Goal: Task Accomplishment & Management: Complete application form

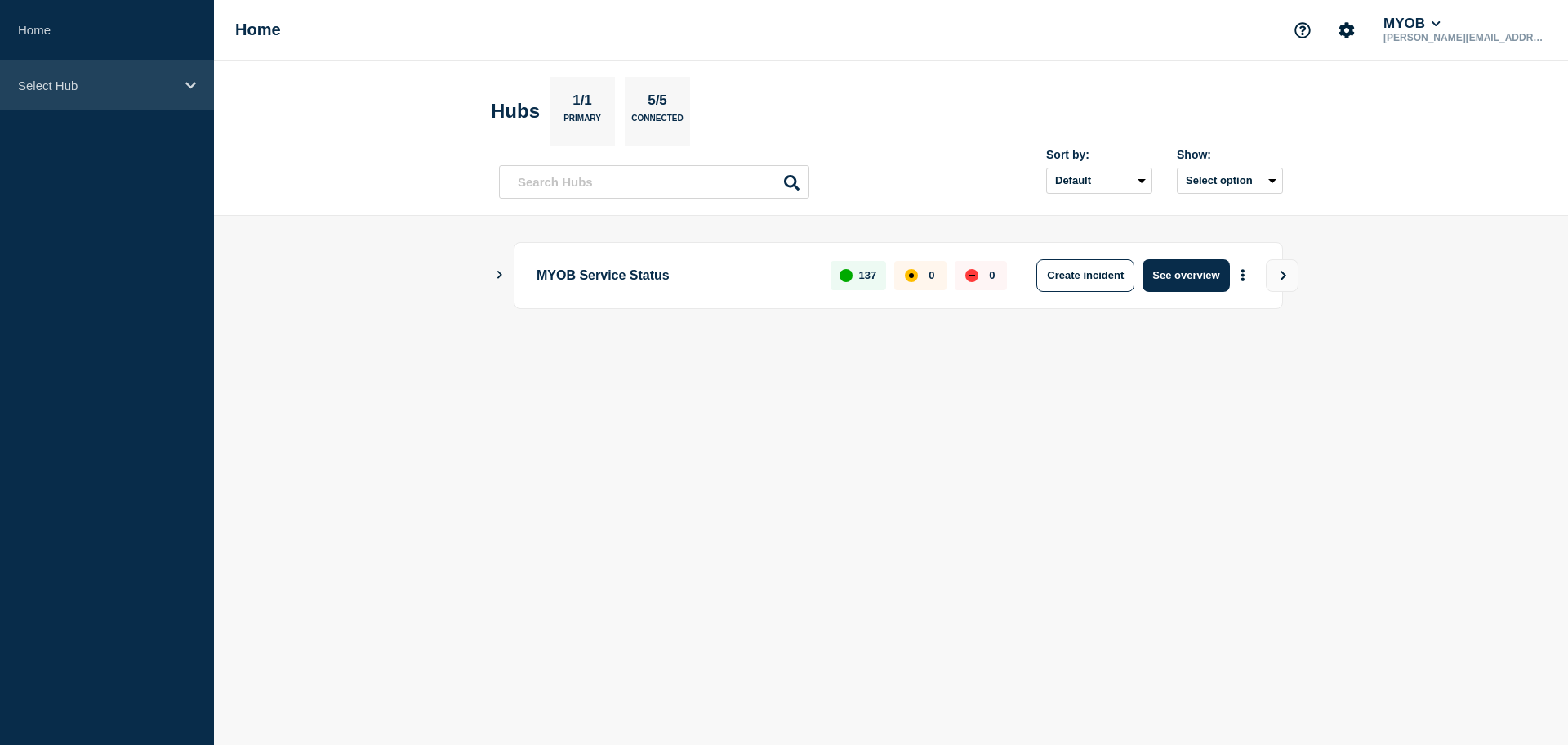
click at [121, 84] on p "Select Hub" at bounding box center [96, 85] width 157 height 14
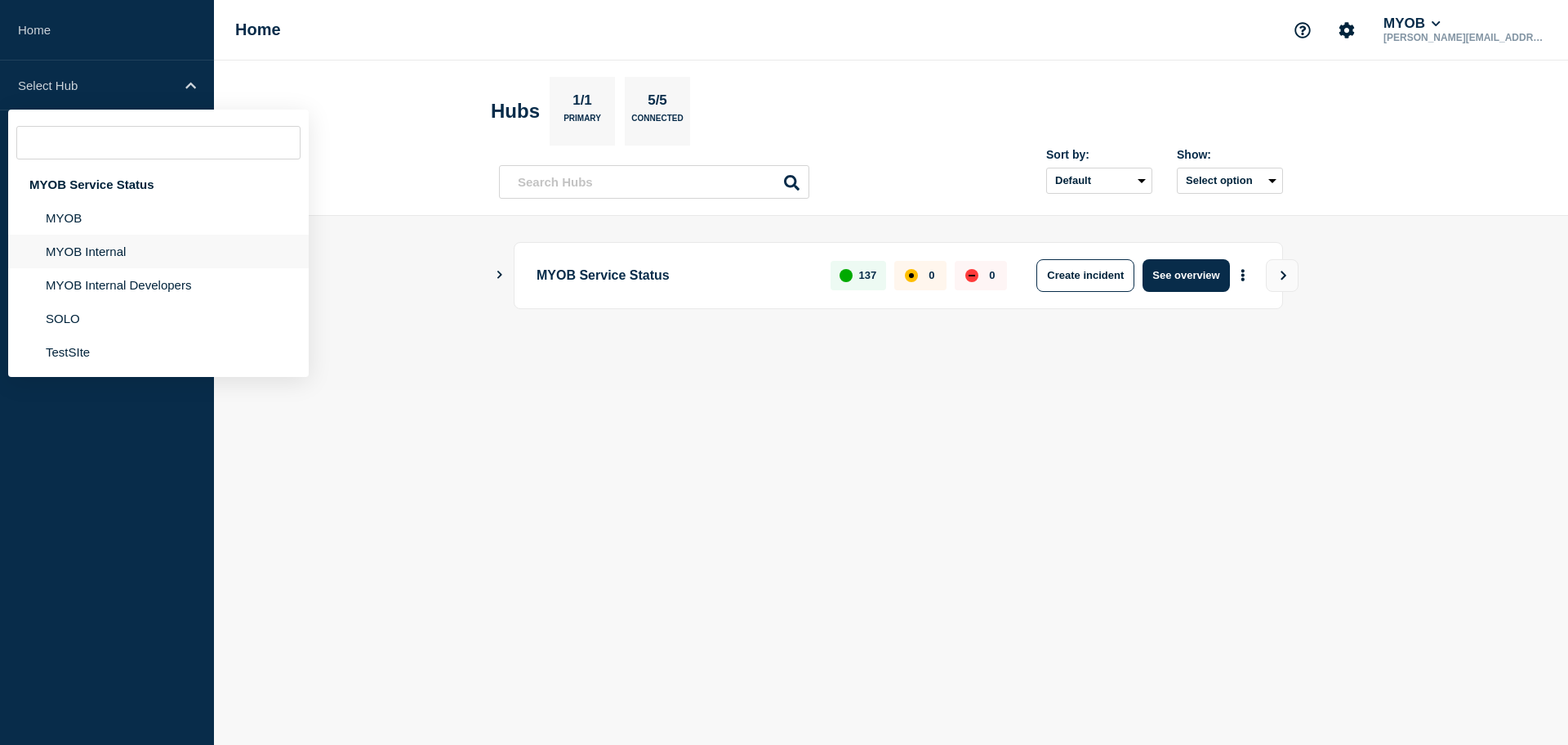
click at [109, 245] on li "MYOB Internal" at bounding box center [158, 251] width 301 height 33
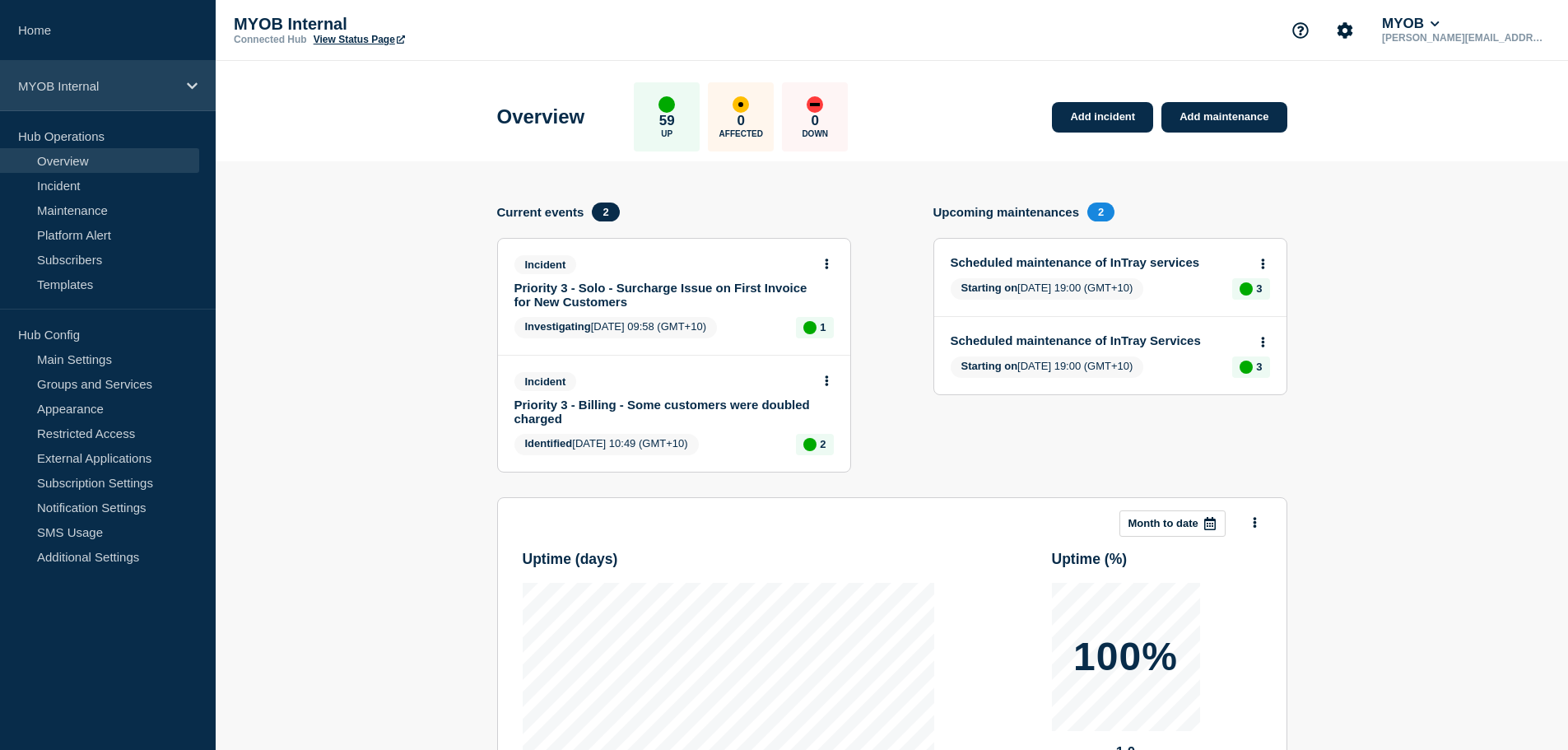
click at [86, 77] on div "MYOB Internal" at bounding box center [108, 86] width 216 height 50
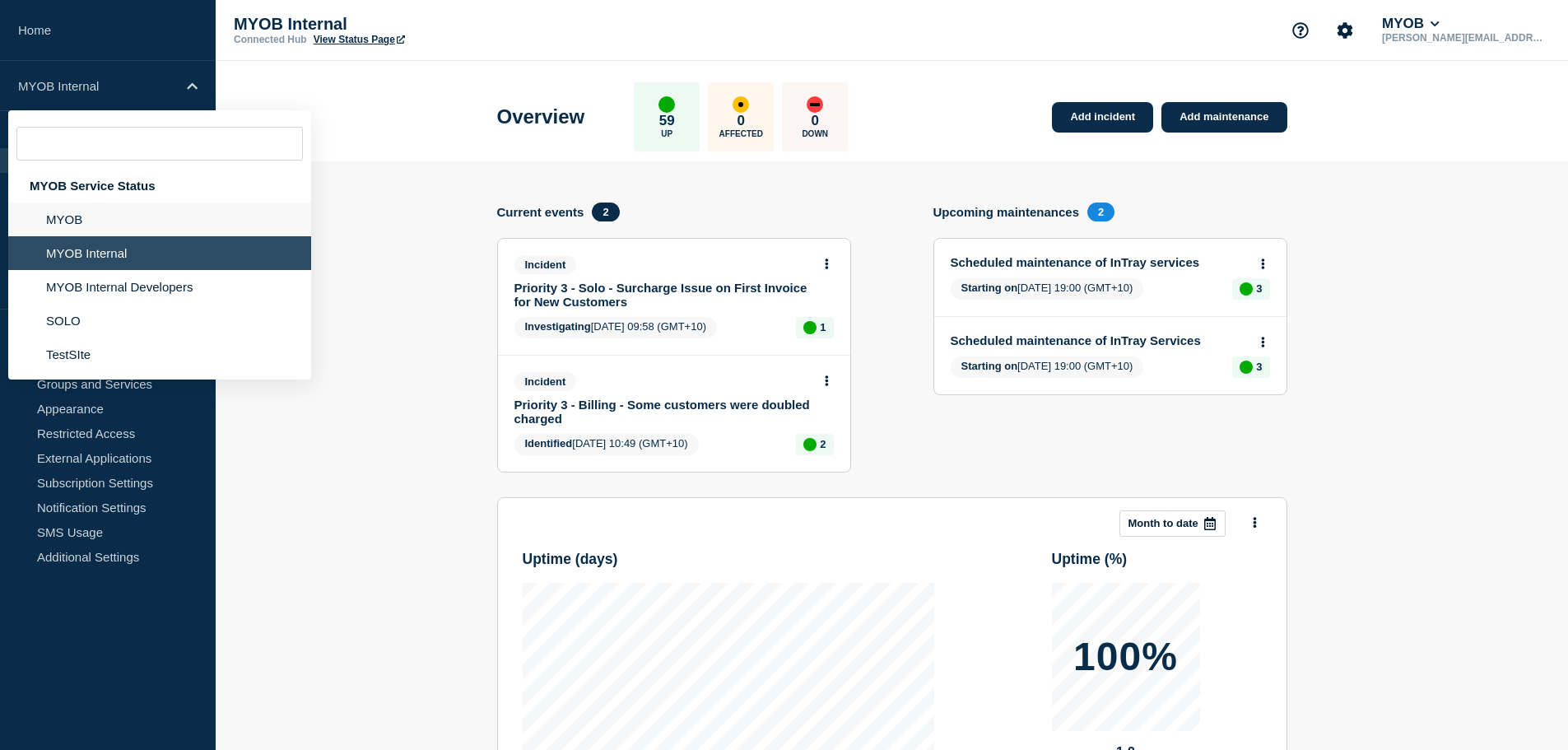
click at [78, 222] on li "MYOB" at bounding box center [159, 219] width 303 height 34
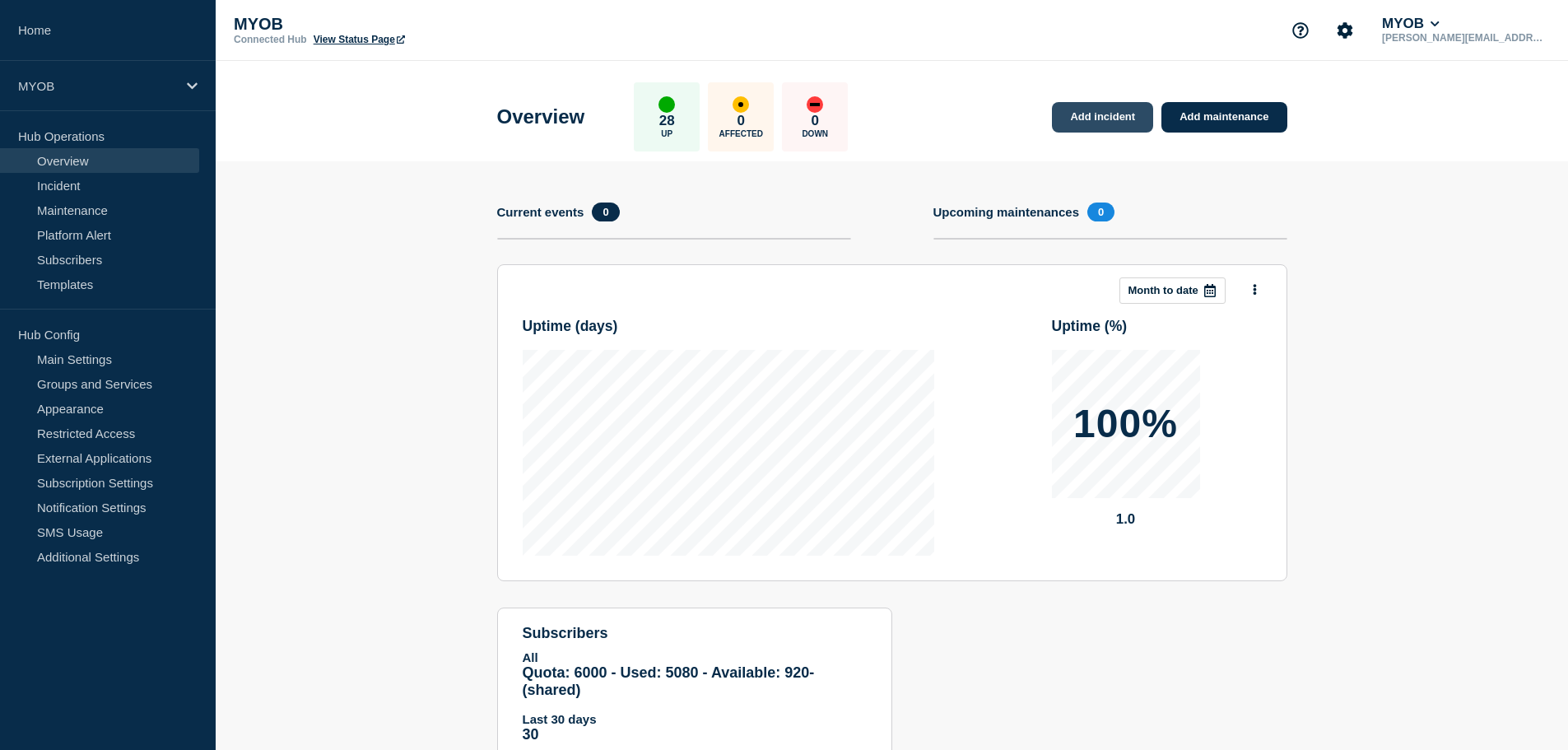
click at [1101, 117] on link "Add incident" at bounding box center [1102, 117] width 102 height 30
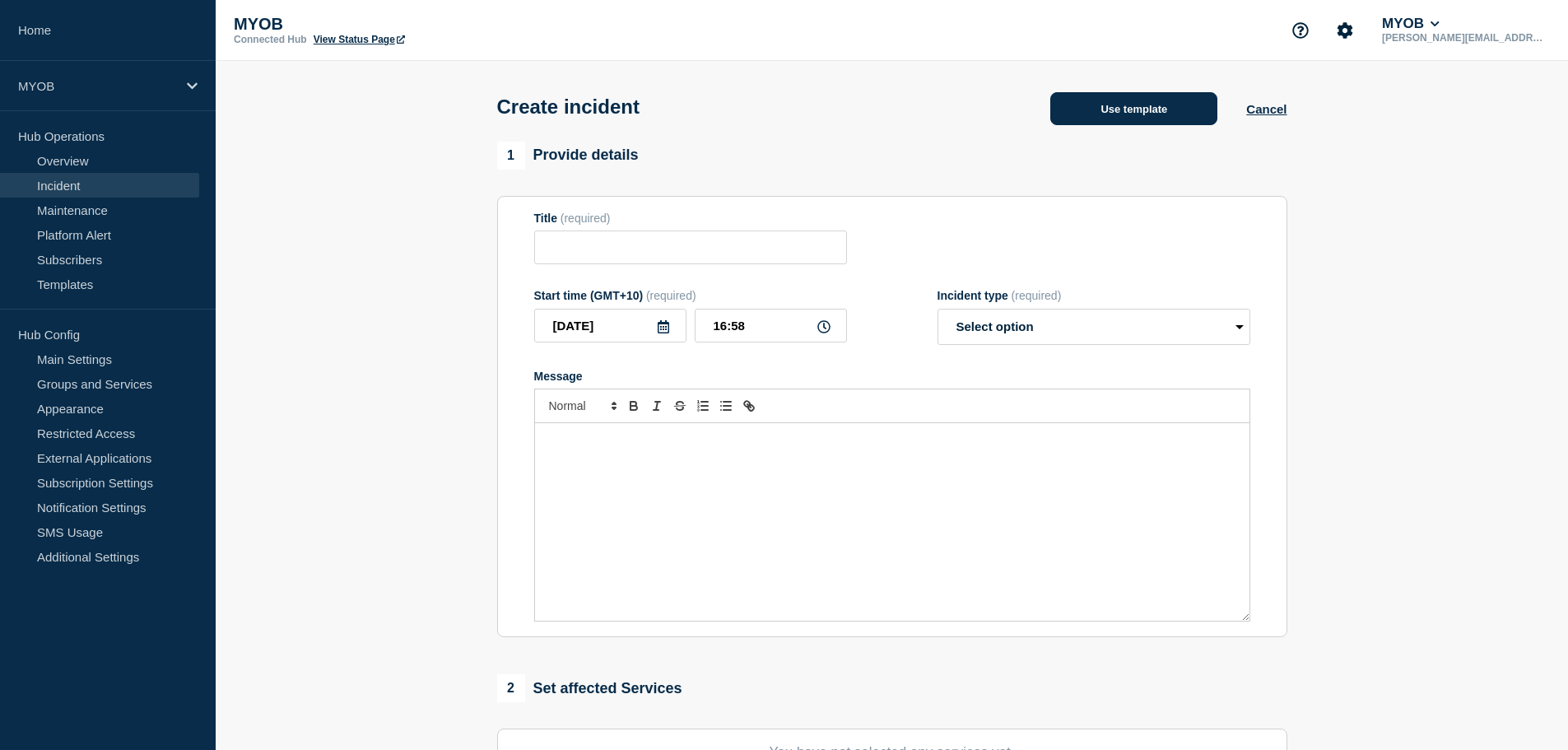
click at [1110, 105] on button "Use template" at bounding box center [1133, 108] width 167 height 33
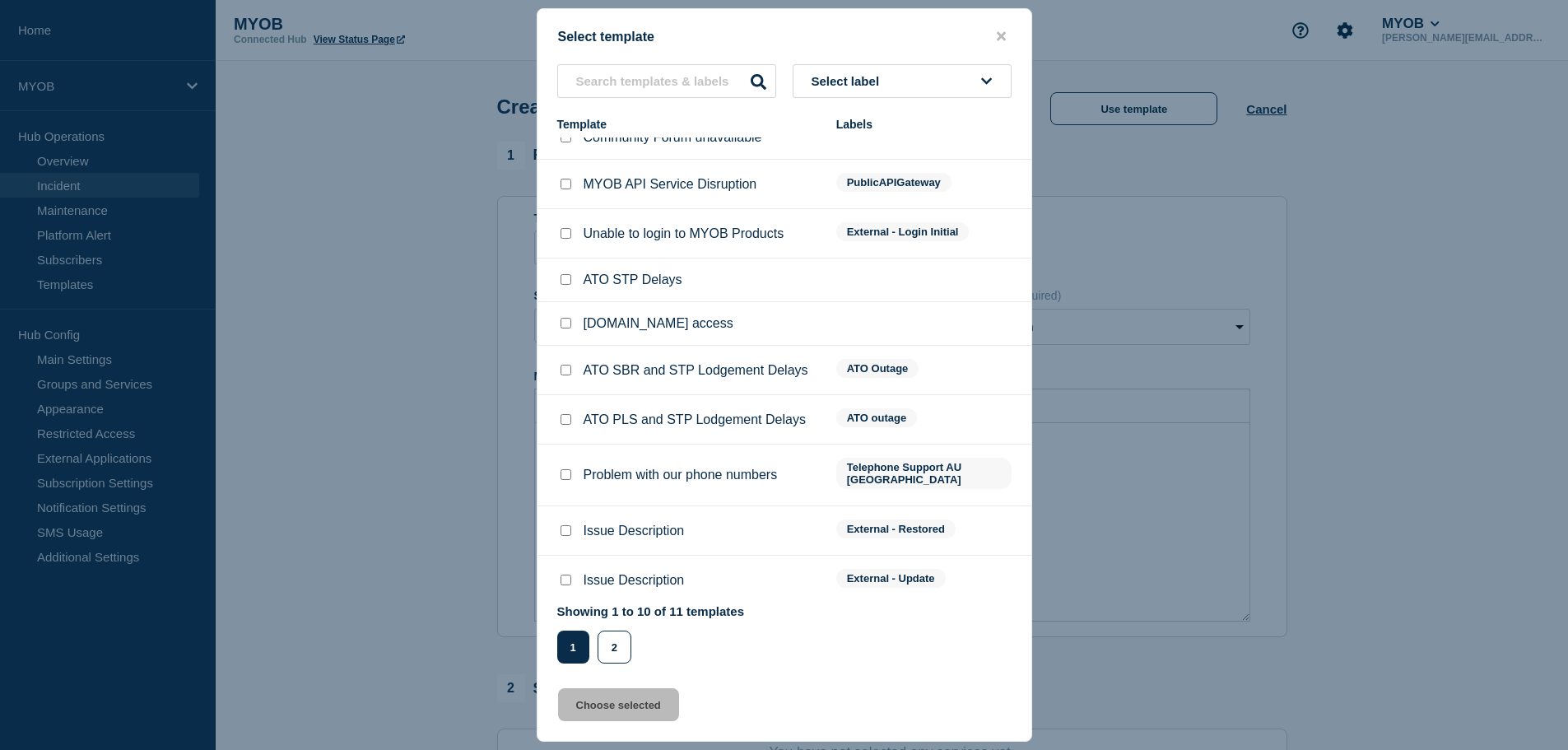
scroll to position [22, 0]
click at [613, 655] on button "2" at bounding box center [614, 647] width 34 height 33
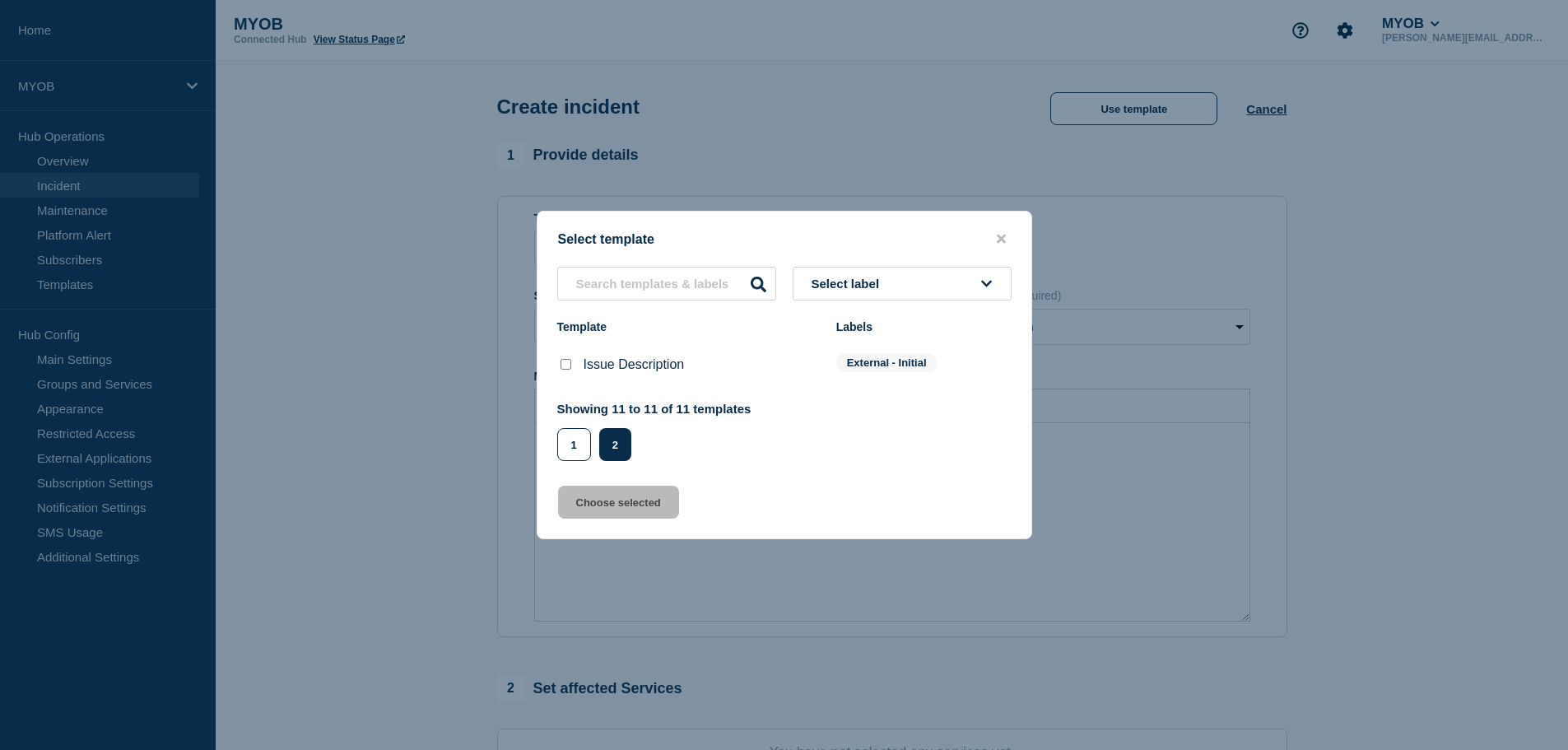
click at [561, 363] on input "Issue Description checkbox" at bounding box center [565, 364] width 11 height 11
checkbox input "true"
click at [648, 511] on button "Choose selected" at bounding box center [618, 502] width 121 height 33
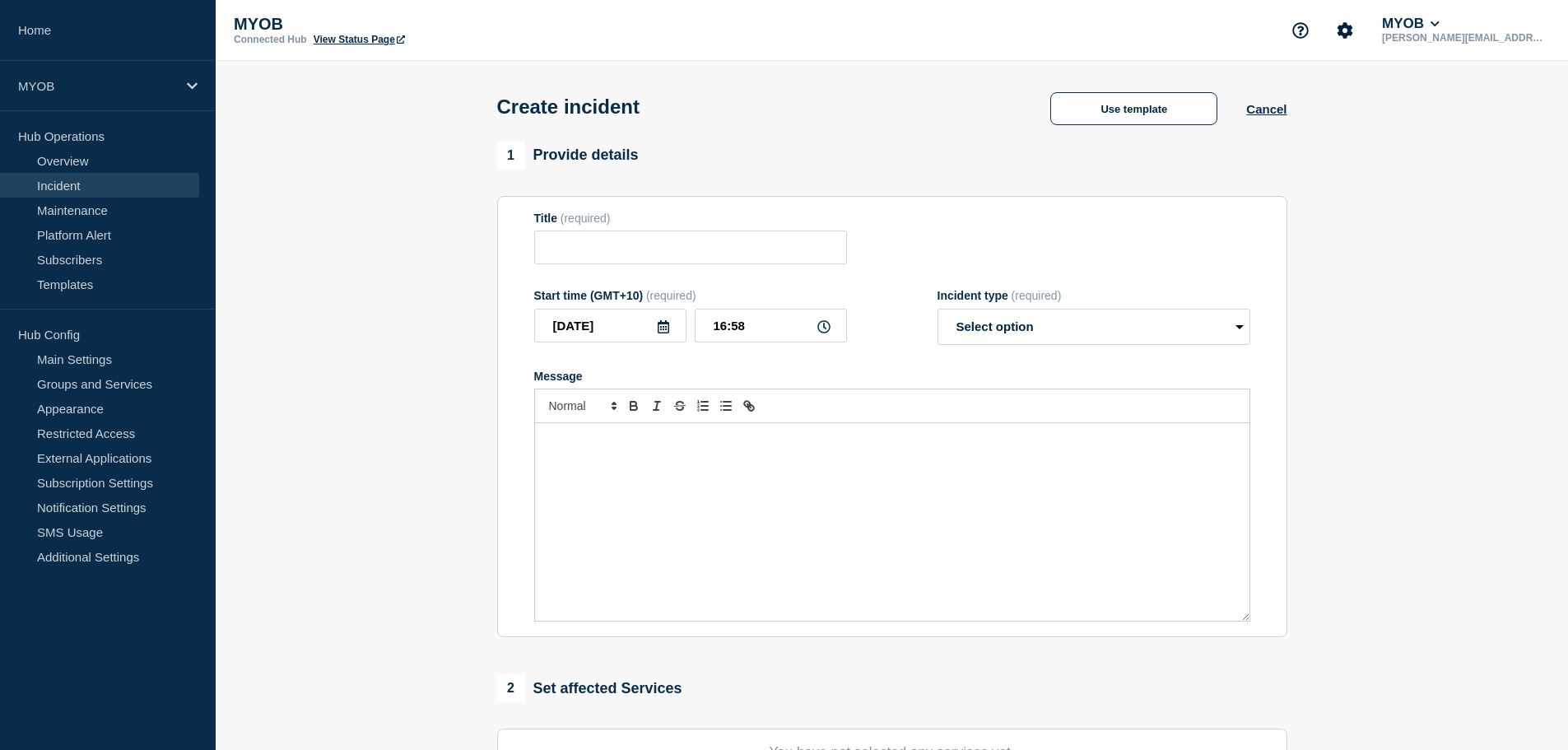
type input "Issue Description"
select select "investigating"
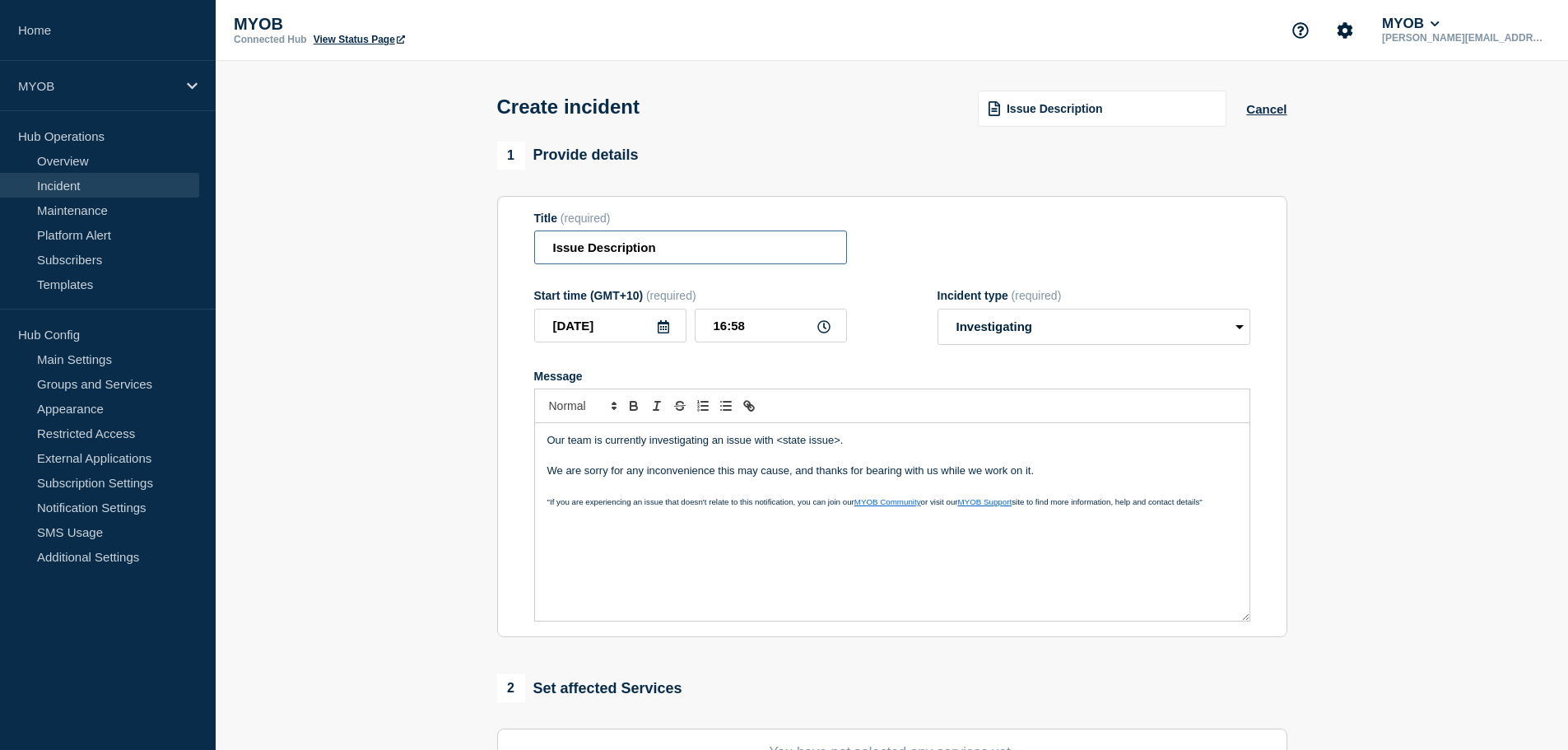
drag, startPoint x: 704, startPoint y: 246, endPoint x: 430, endPoint y: 256, distance: 274.2
click at [430, 256] on section "1 Provide details Title (required) Issue Description Start time (GMT+10) (requi…" at bounding box center [891, 612] width 1352 height 943
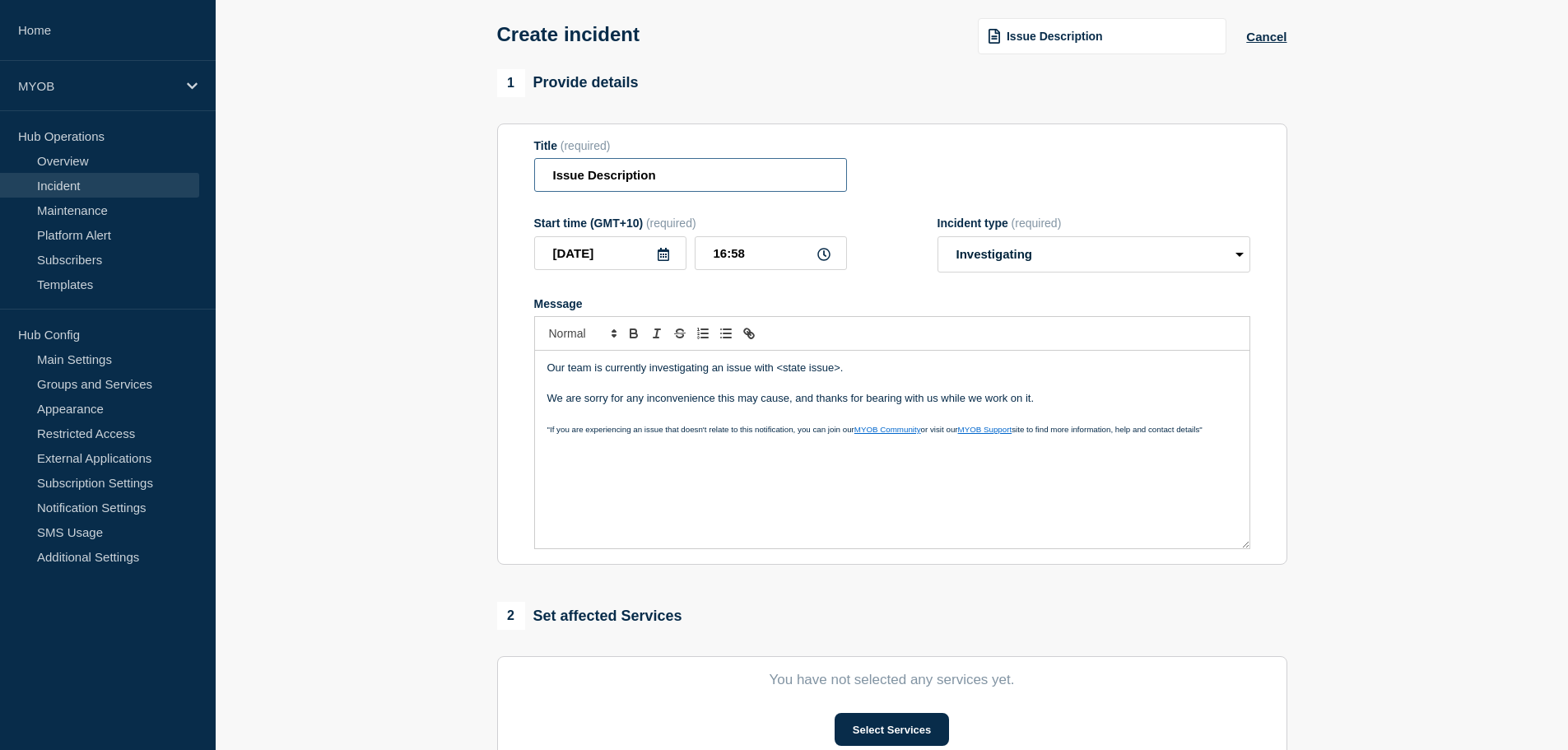
scroll to position [82, 0]
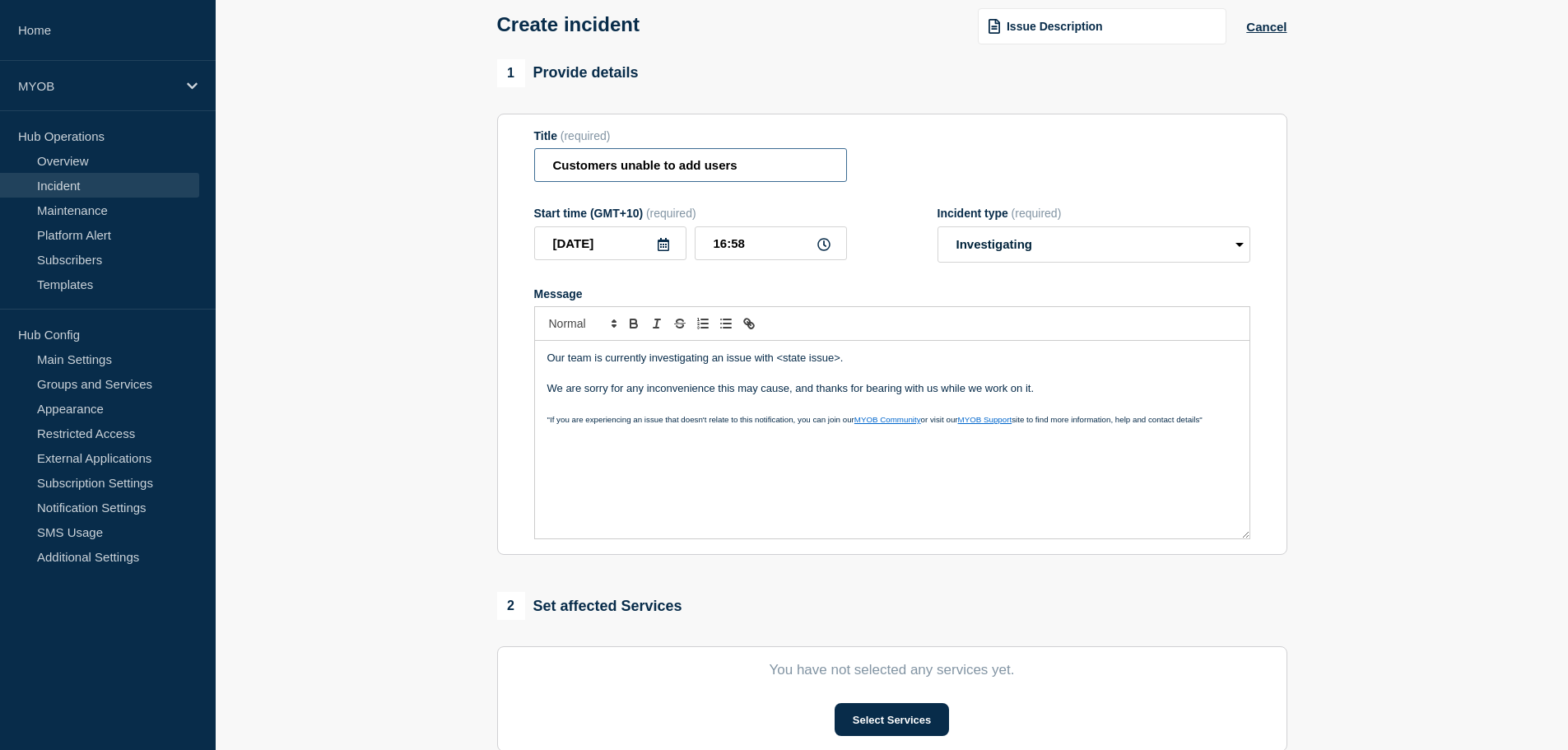
type input "Customers unable to add users"
click at [1058, 249] on select "Select option Investigating Identified Monitoring" at bounding box center [1094, 244] width 313 height 36
click at [1057, 248] on select "Select option Investigating Identified Monitoring" at bounding box center [1094, 244] width 313 height 36
click at [619, 278] on form "Title (required) Customers unable to add users Start time (GMT+10) (required) 2…" at bounding box center [892, 334] width 716 height 411
click at [587, 371] on p "Message" at bounding box center [891, 374] width 690 height 15
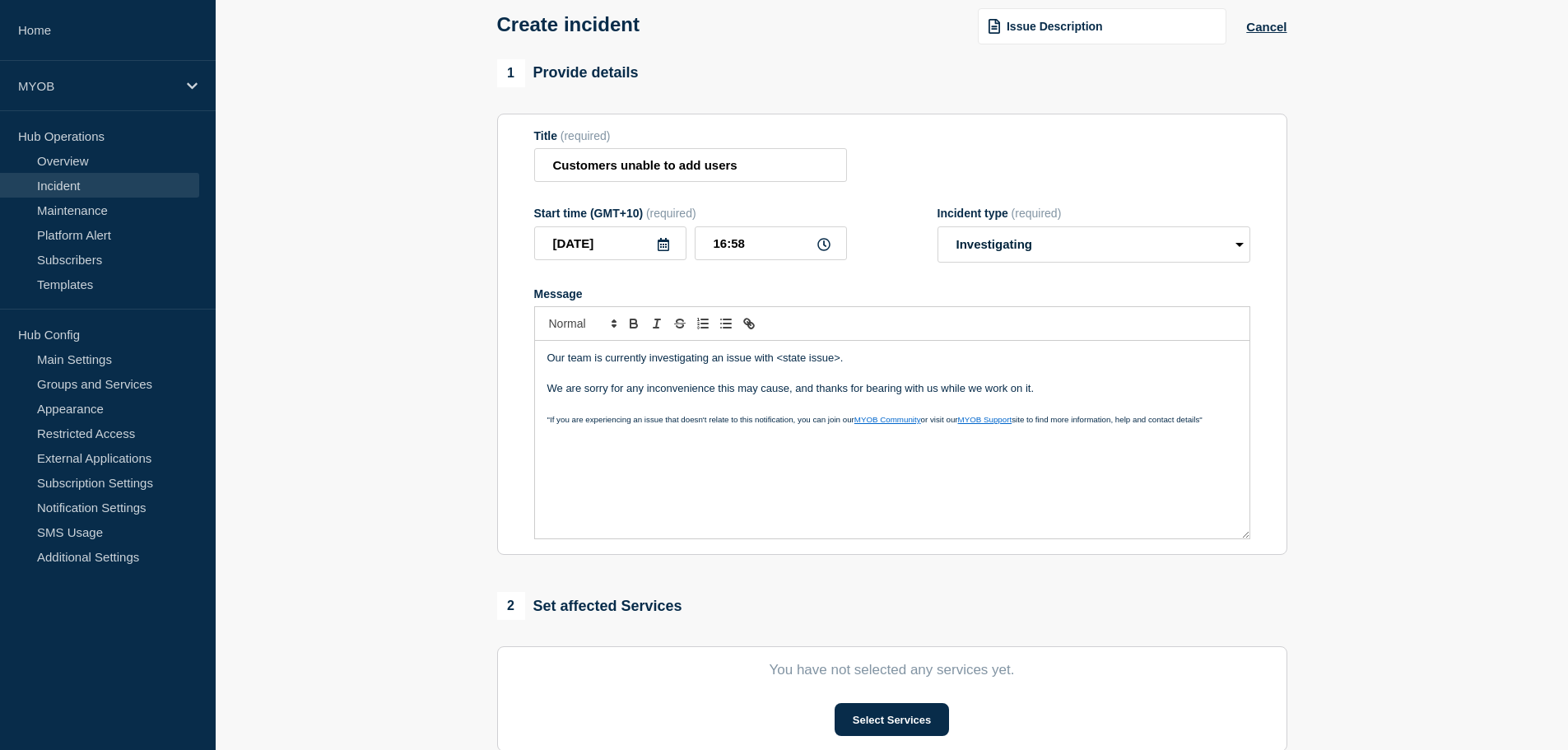
click at [796, 355] on p "Our team is currently investigating an issue with <state issue>." at bounding box center [891, 358] width 690 height 15
drag, startPoint x: 863, startPoint y: 353, endPoint x: 746, endPoint y: 354, distance: 117.0
click at [752, 356] on p "Our team is currently investigating an issue with <state issue>." at bounding box center [891, 358] width 690 height 15
click at [750, 360] on p "Our team is currently investigating an issuepreventing" at bounding box center [891, 358] width 690 height 15
click at [854, 360] on p "Our team is currently investigating an issue preventing" at bounding box center [891, 358] width 690 height 15
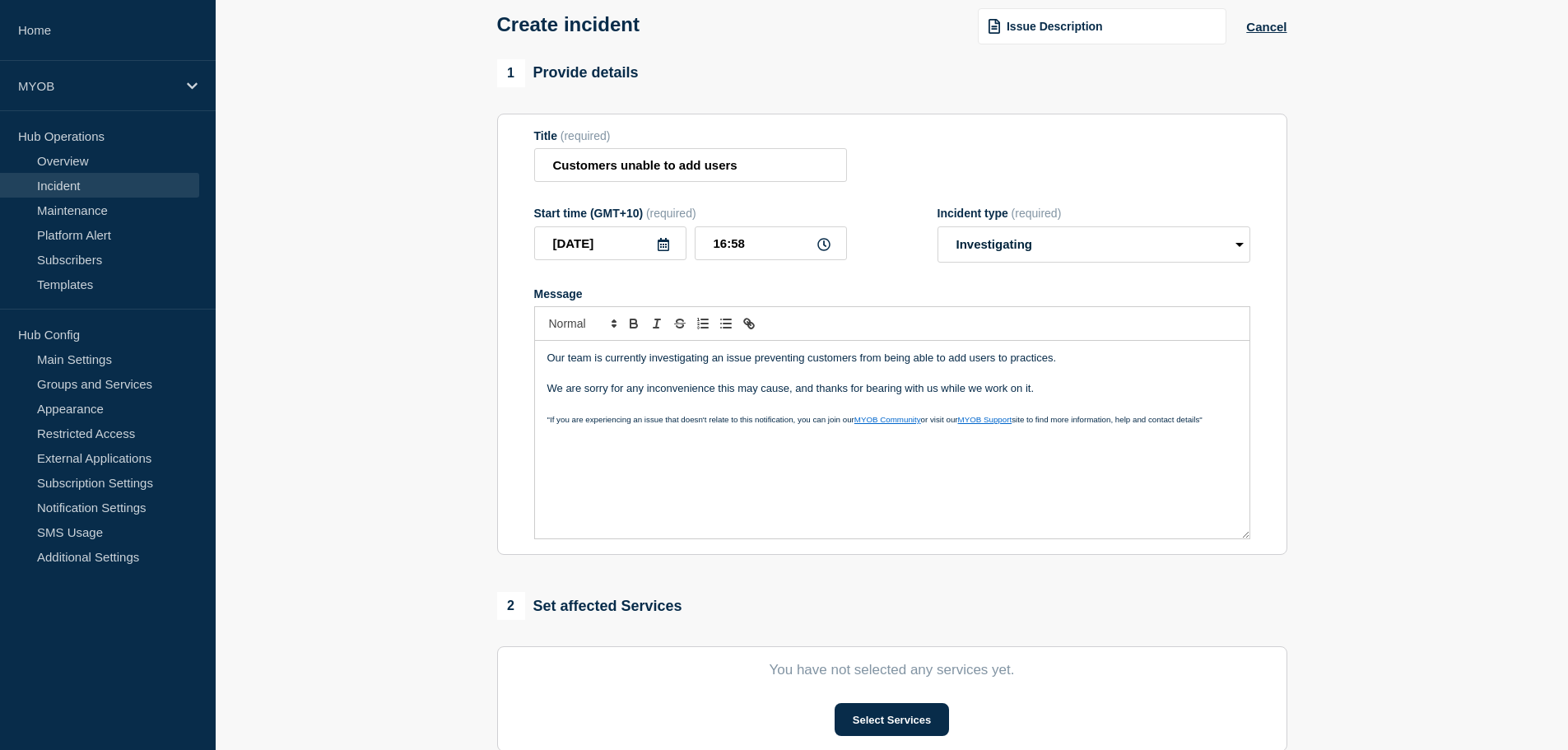
click at [965, 396] on p "We are sorry for any inconvenience this may cause, and thanks for bearing with …" at bounding box center [891, 388] width 690 height 15
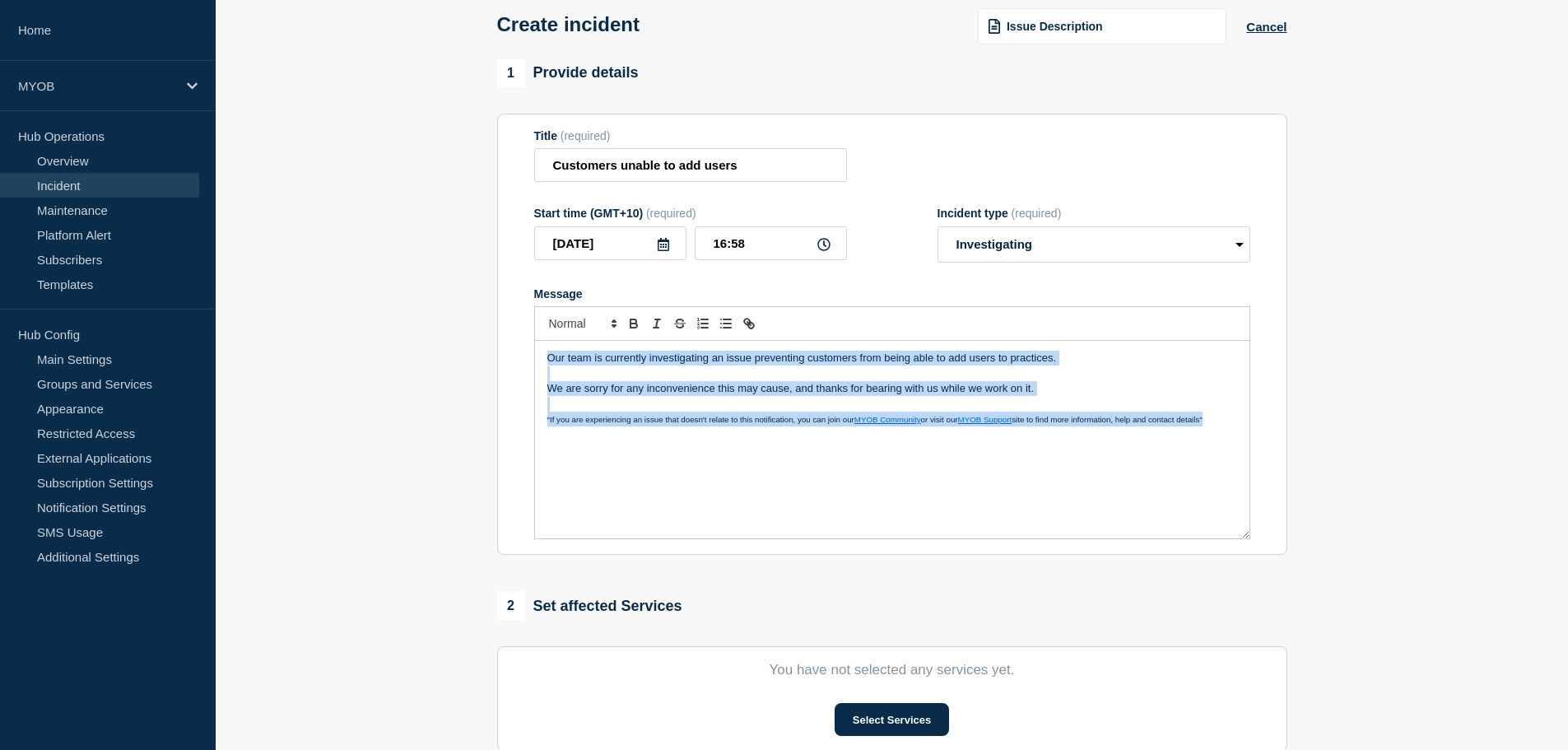
copy div "Our team is currently investigating an issue preventing customers from being ab…"
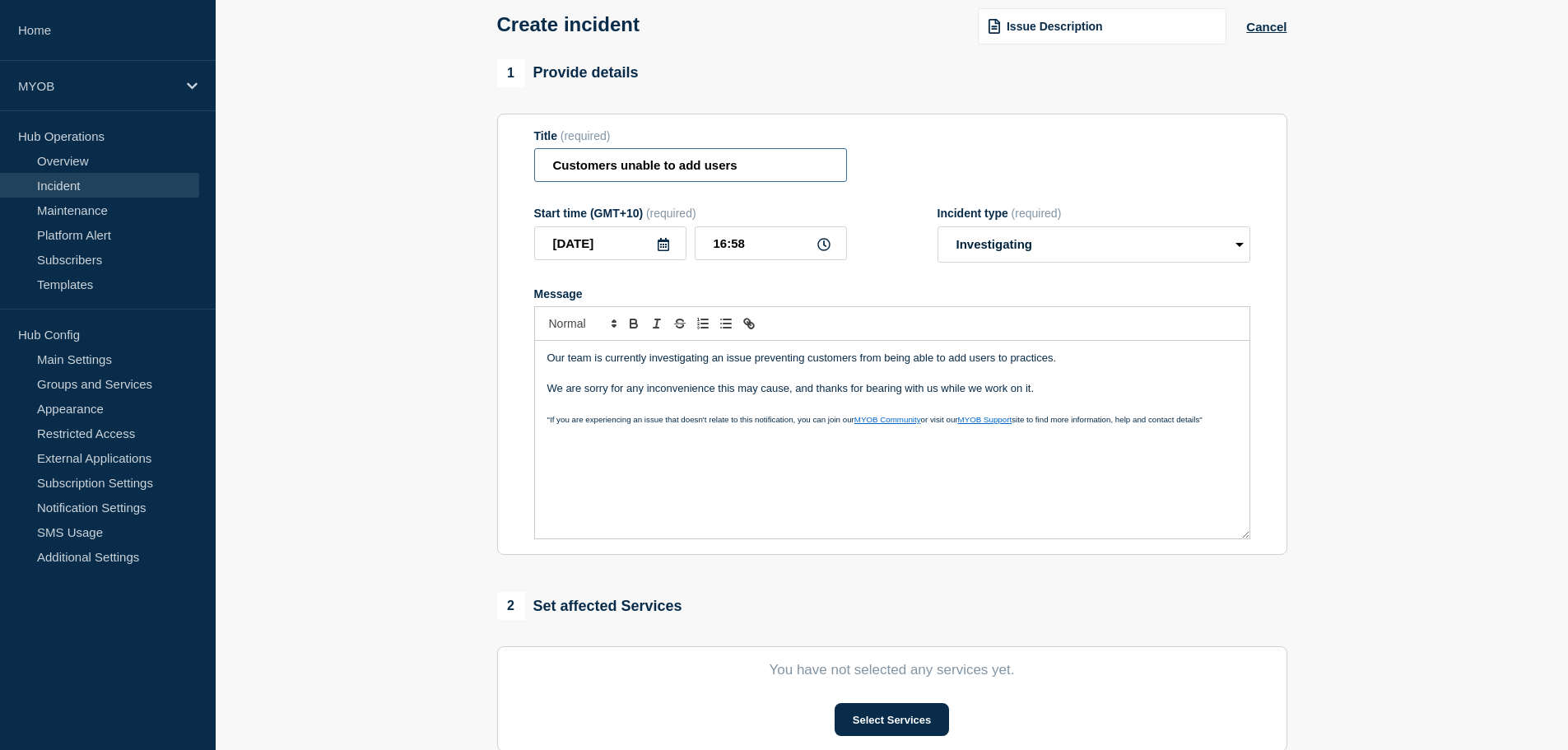
click at [551, 166] on input "Customers unable to add users" at bounding box center [691, 165] width 313 height 34
drag, startPoint x: 559, startPoint y: 167, endPoint x: 625, endPoint y: 163, distance: 66.1
click at [563, 163] on input "Customers unable to add users" at bounding box center [691, 165] width 313 height 34
drag, startPoint x: 821, startPoint y: 144, endPoint x: 776, endPoint y: 199, distance: 71.1
click at [825, 147] on div "Title (required) Customers unable to add users" at bounding box center [691, 155] width 313 height 54
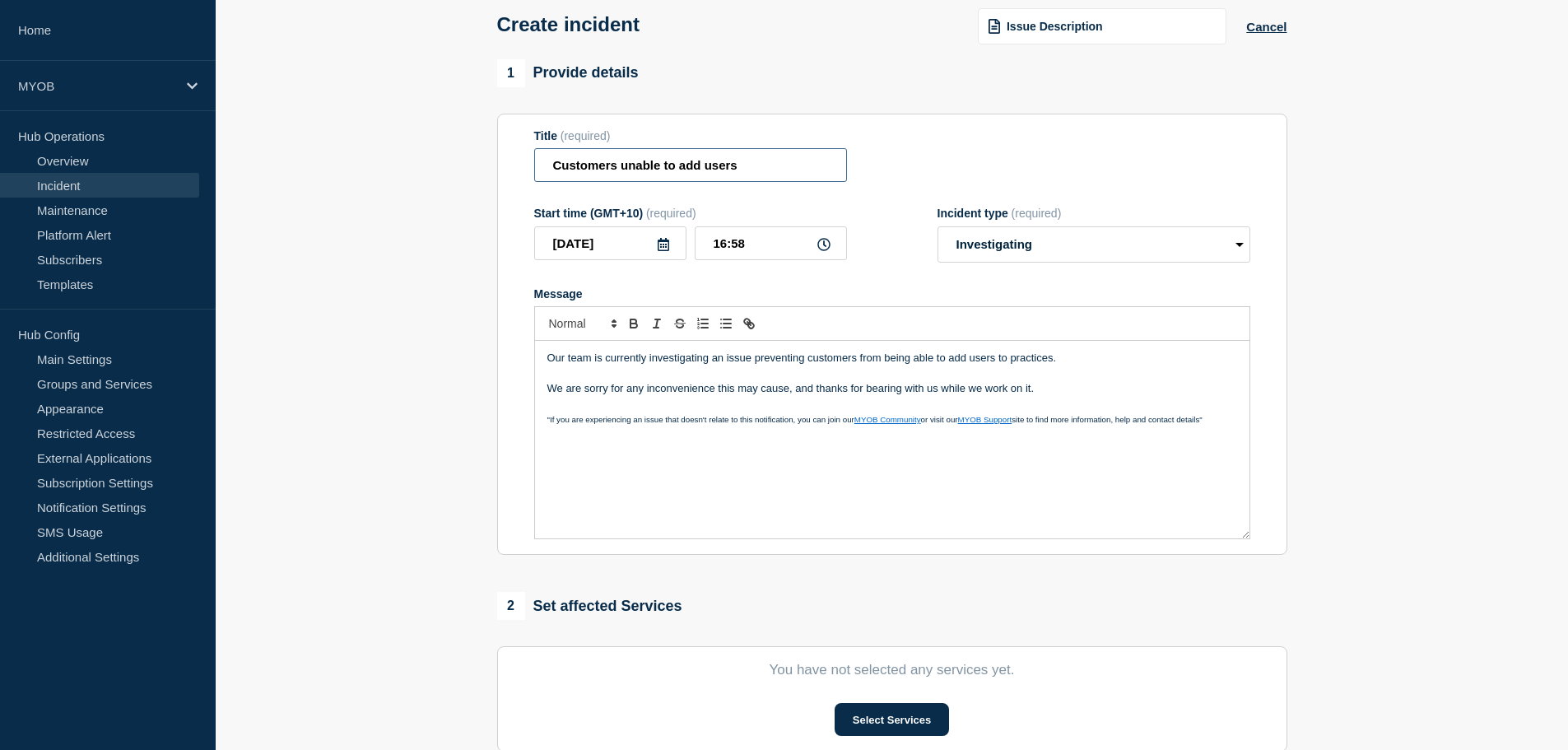
click at [784, 178] on input "Customers unable to add users" at bounding box center [691, 165] width 313 height 34
click at [799, 173] on input "Customers unable to add users" at bounding box center [691, 165] width 313 height 34
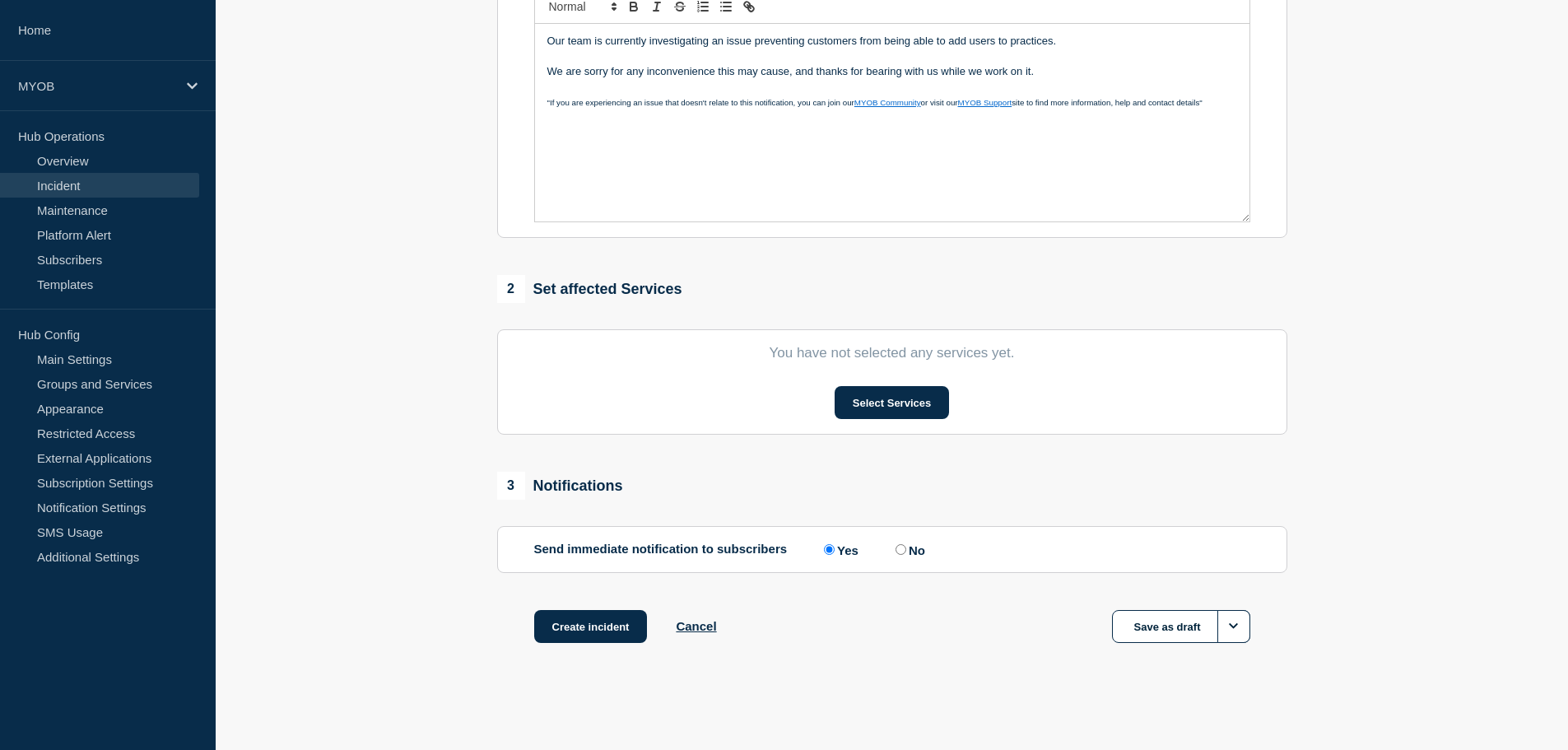
scroll to position [403, 0]
type input "Customers unable to add users to practices"
click at [913, 400] on button "Select Services" at bounding box center [891, 402] width 114 height 33
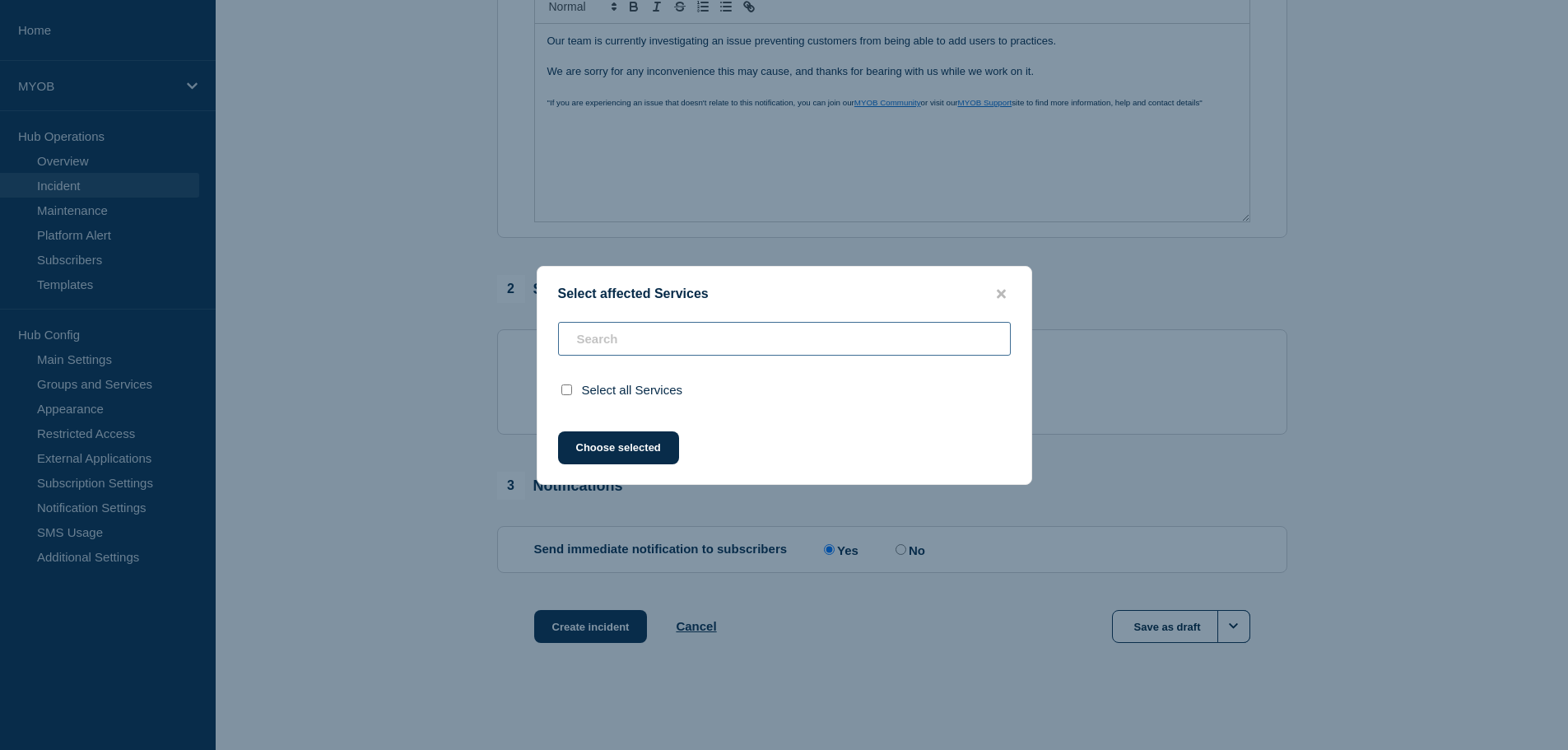
click at [603, 335] on input "text" at bounding box center [784, 338] width 452 height 34
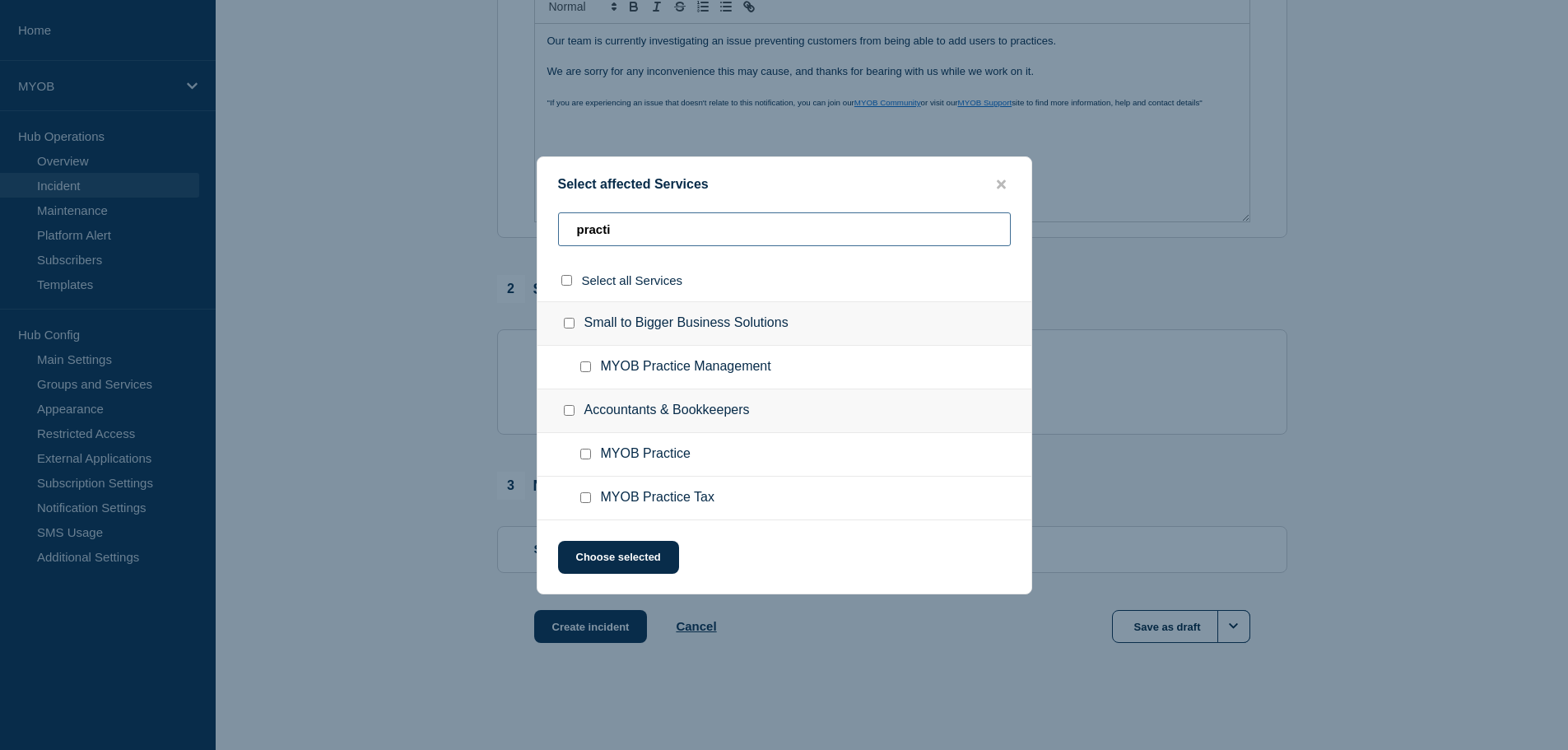
type input "practi"
click at [584, 451] on input "MYOB Practice checkbox" at bounding box center [586, 454] width 11 height 11
checkbox input "true"
click at [638, 561] on button "Choose selected" at bounding box center [618, 557] width 121 height 33
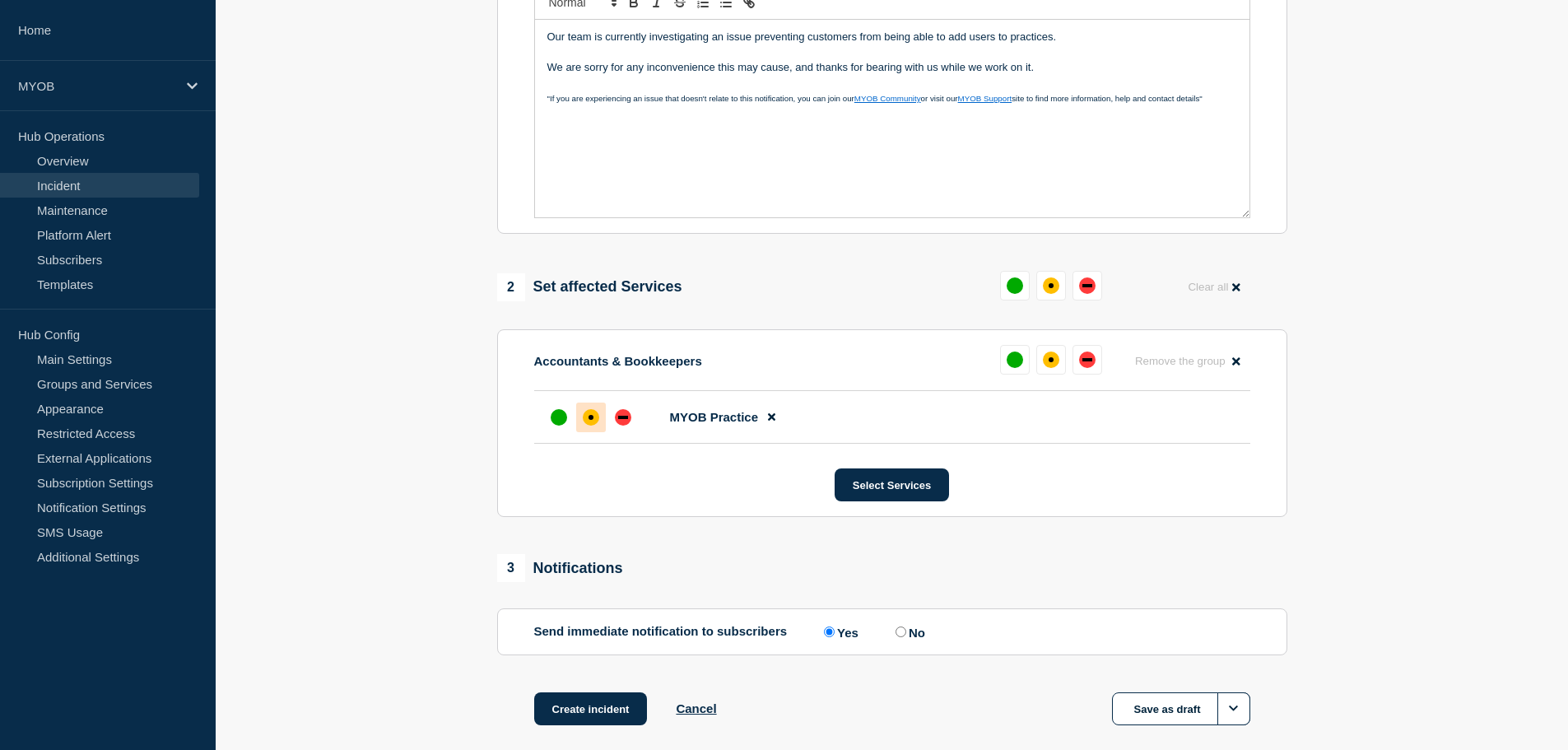
click at [580, 414] on div at bounding box center [591, 418] width 30 height 30
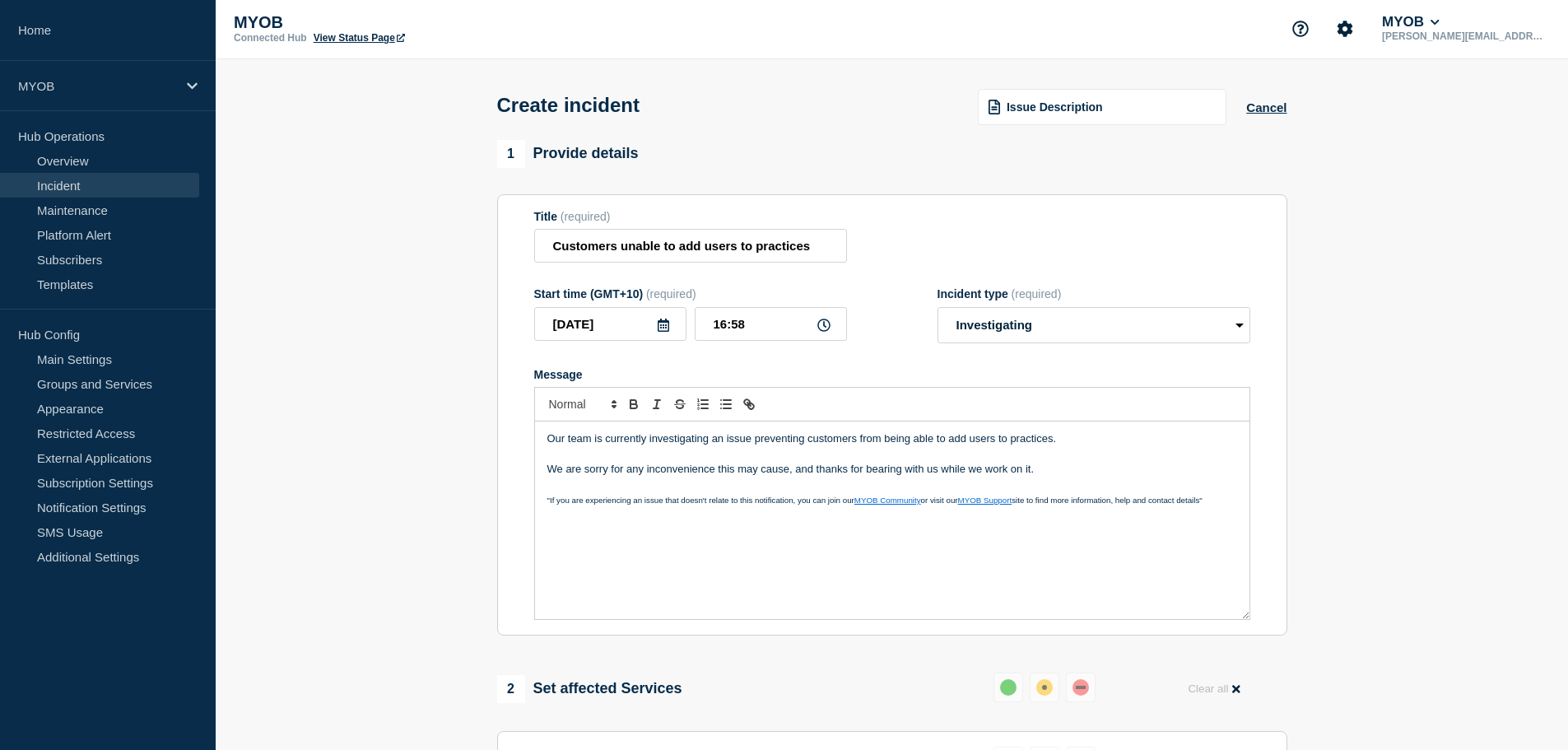
scroll to position [0, 0]
click at [752, 252] on input "Customers unable to add users to practices" at bounding box center [691, 247] width 313 height 34
click at [751, 252] on input "Customers unable to add users to practices" at bounding box center [691, 247] width 313 height 34
click at [681, 502] on span ""If you are experiencing an issue that doesn't relate to this notification, you…" at bounding box center [700, 502] width 307 height 9
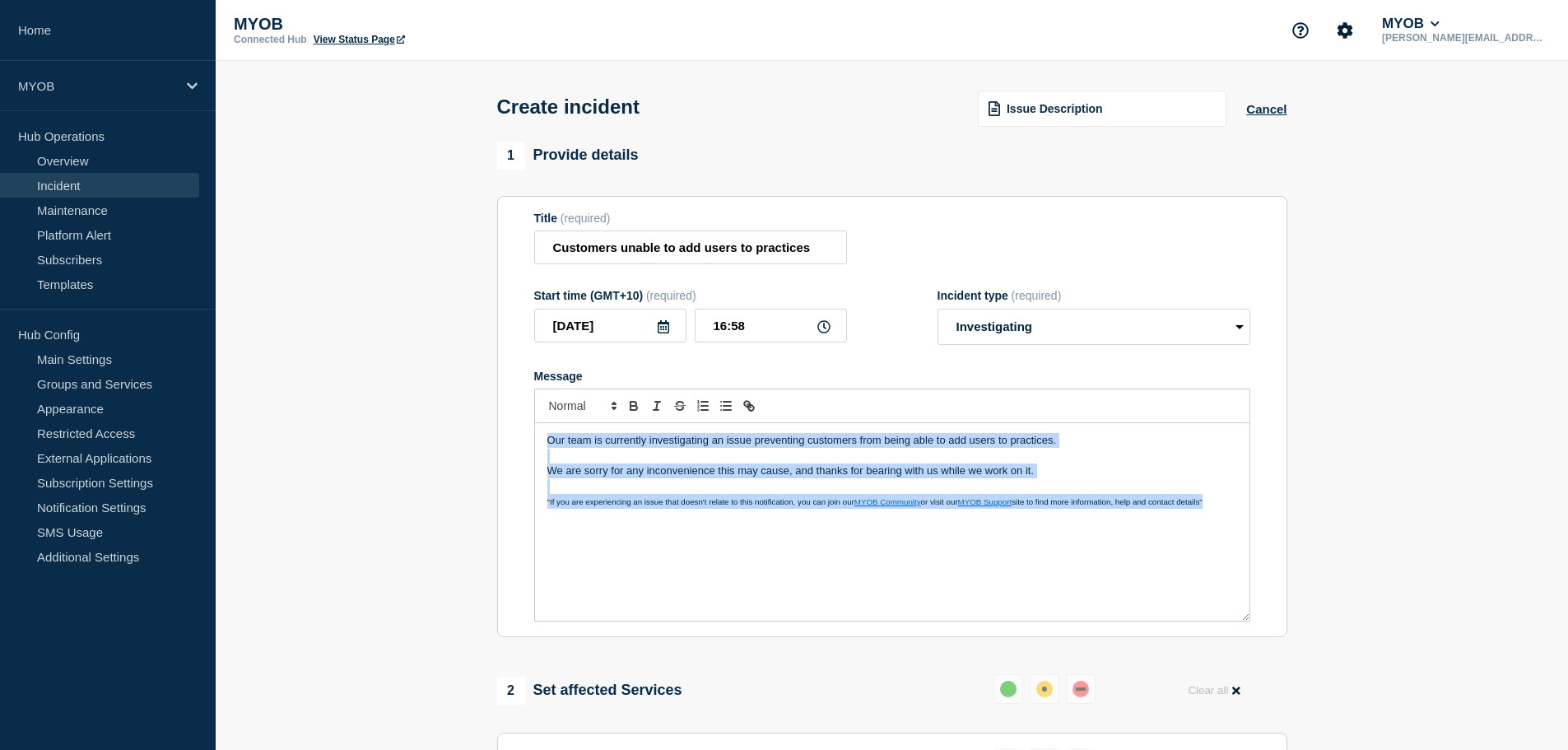
copy div "Our team is currently investigating an issue preventing customers from being ab…"
click at [1038, 452] on p "Message" at bounding box center [891, 456] width 690 height 15
click at [1056, 439] on p "Our team is currently investigating an issue preventing customers from being ab…" at bounding box center [891, 440] width 690 height 15
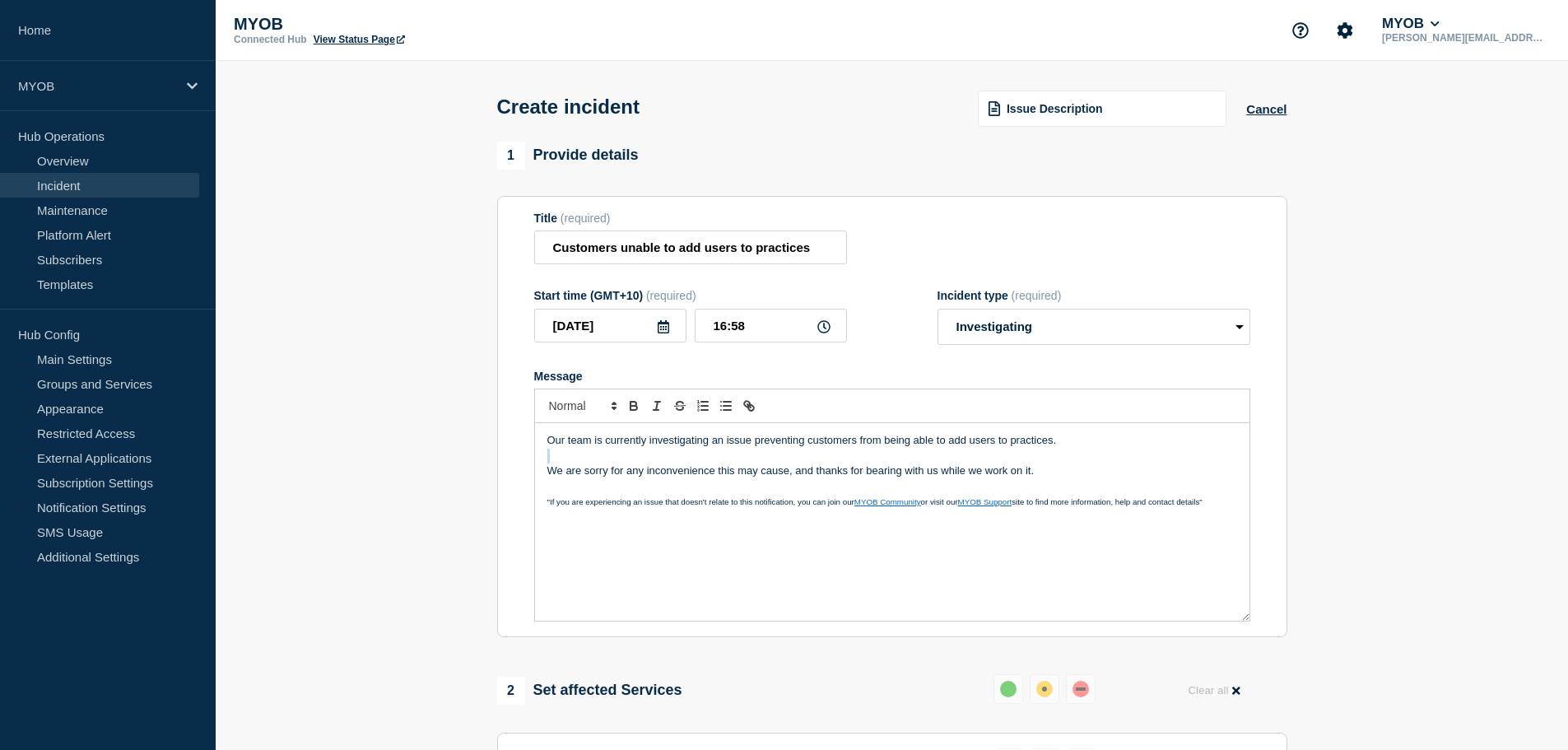
click at [1056, 439] on p "Our team is currently investigating an issue preventing customers from being ab…" at bounding box center [891, 440] width 690 height 15
click at [1063, 115] on span "Issue Description" at bounding box center [1054, 109] width 96 height 13
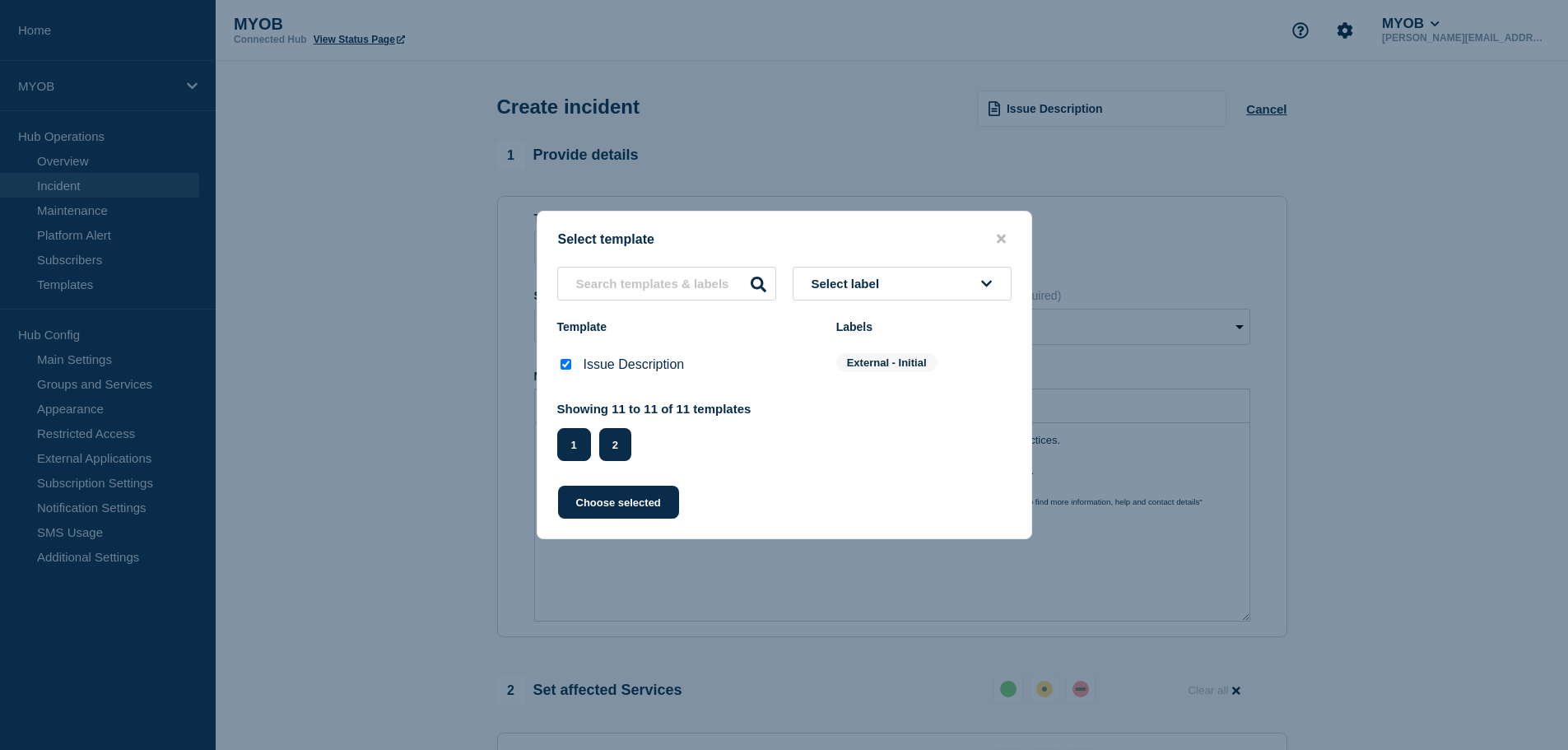
click at [566, 448] on button "1" at bounding box center [574, 443] width 34 height 33
click at [571, 451] on button "1" at bounding box center [574, 443] width 34 height 33
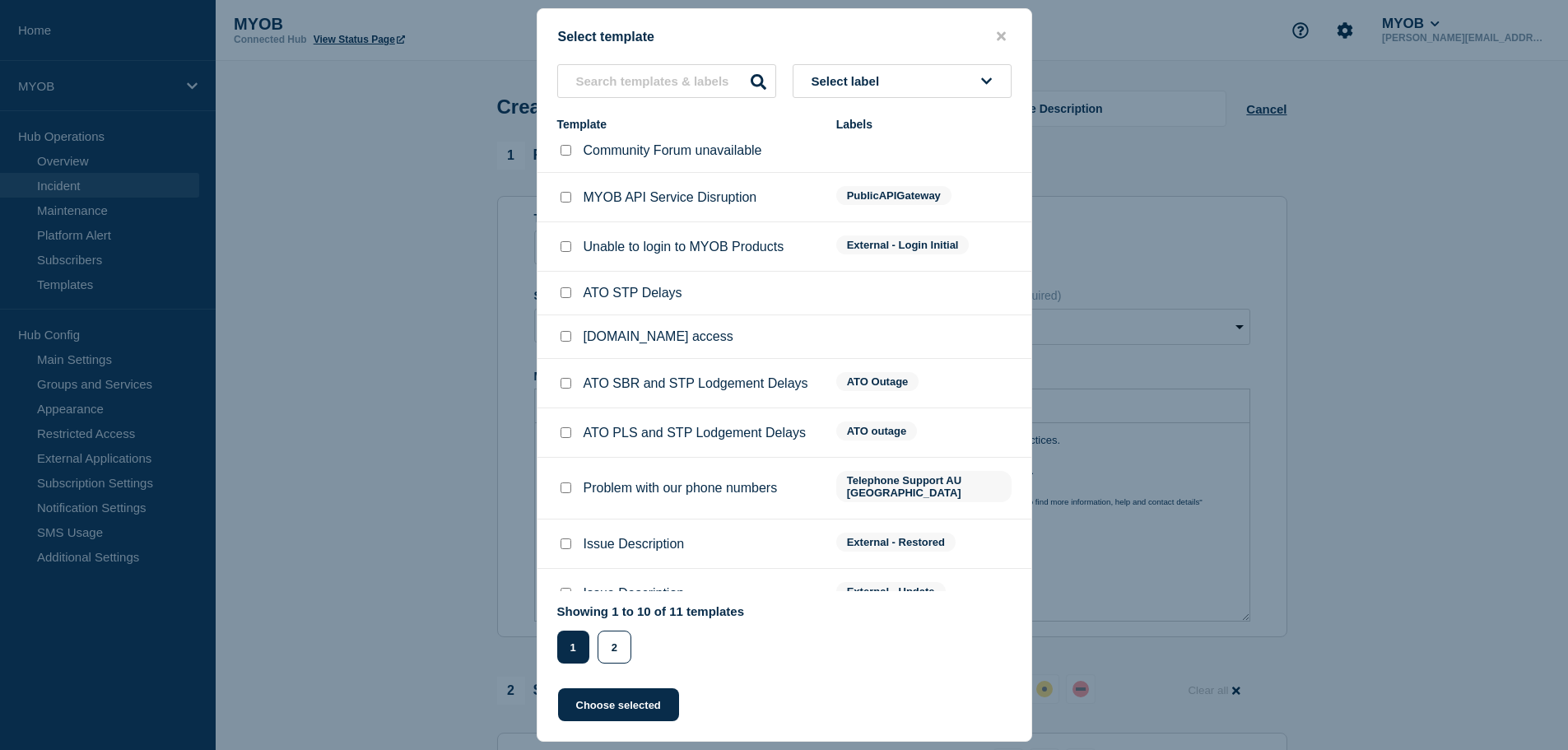
scroll to position [22, 0]
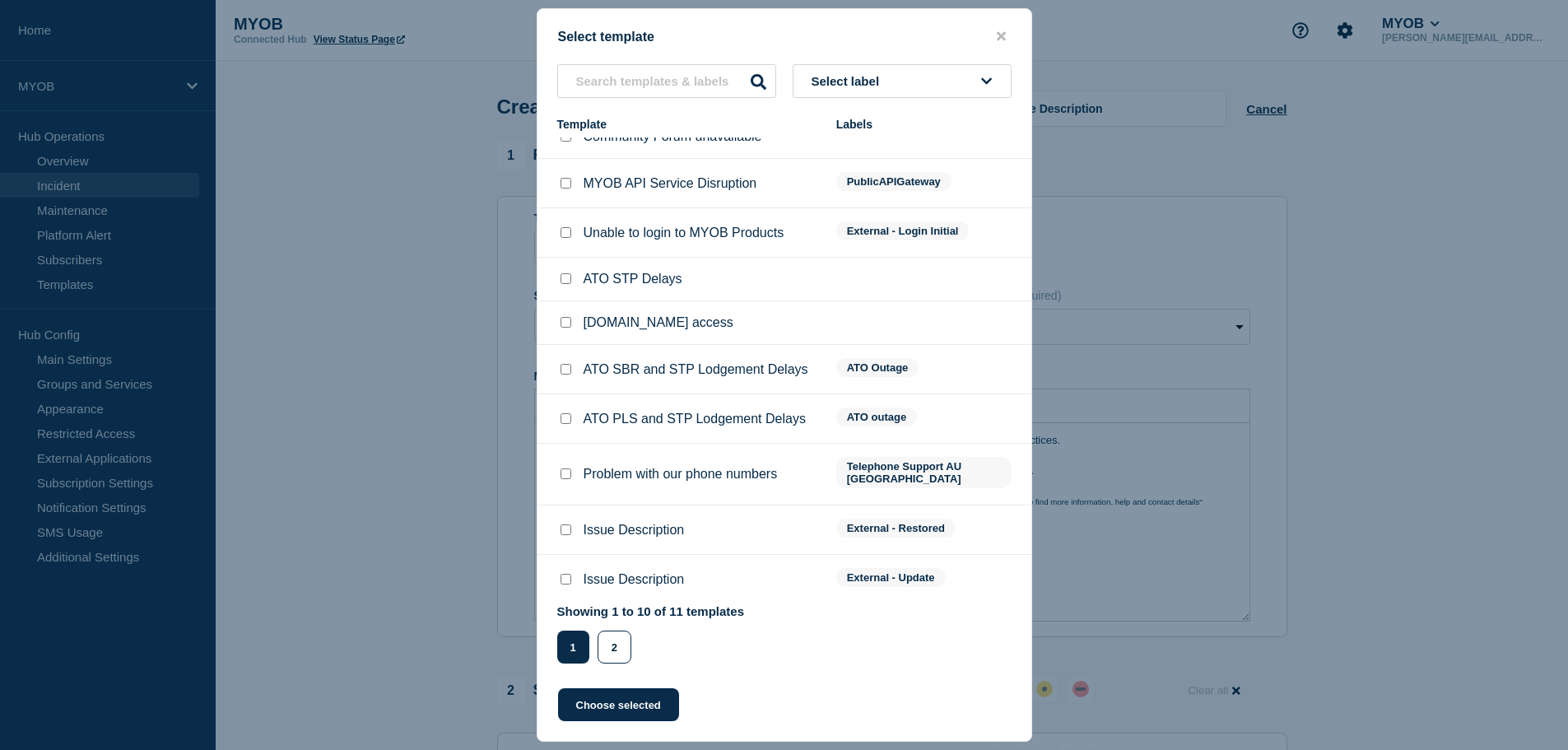
click at [1008, 29] on button "close button" at bounding box center [1000, 37] width 19 height 16
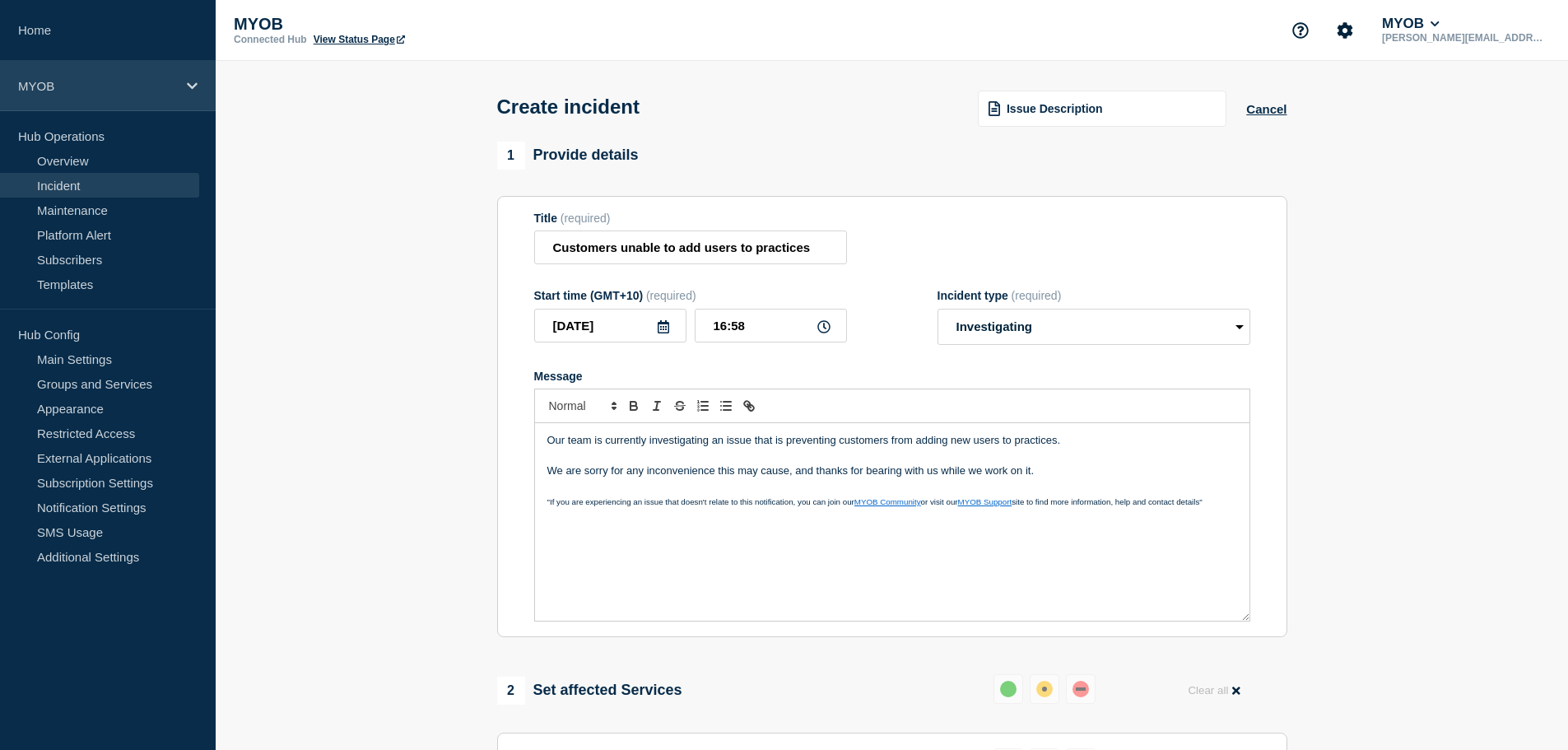
click at [105, 89] on p "MYOB" at bounding box center [96, 86] width 158 height 14
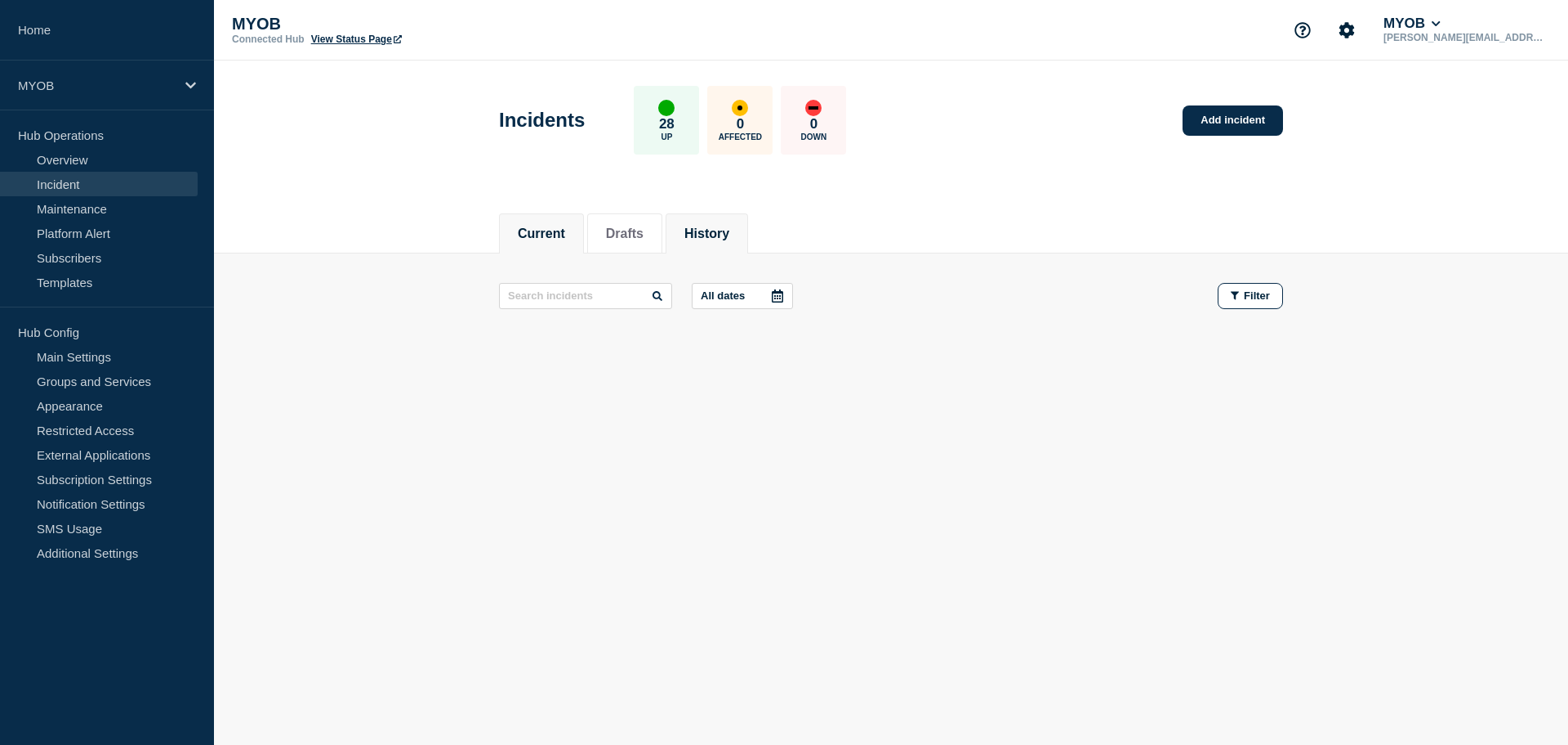
click at [730, 226] on button "History" at bounding box center [707, 233] width 45 height 15
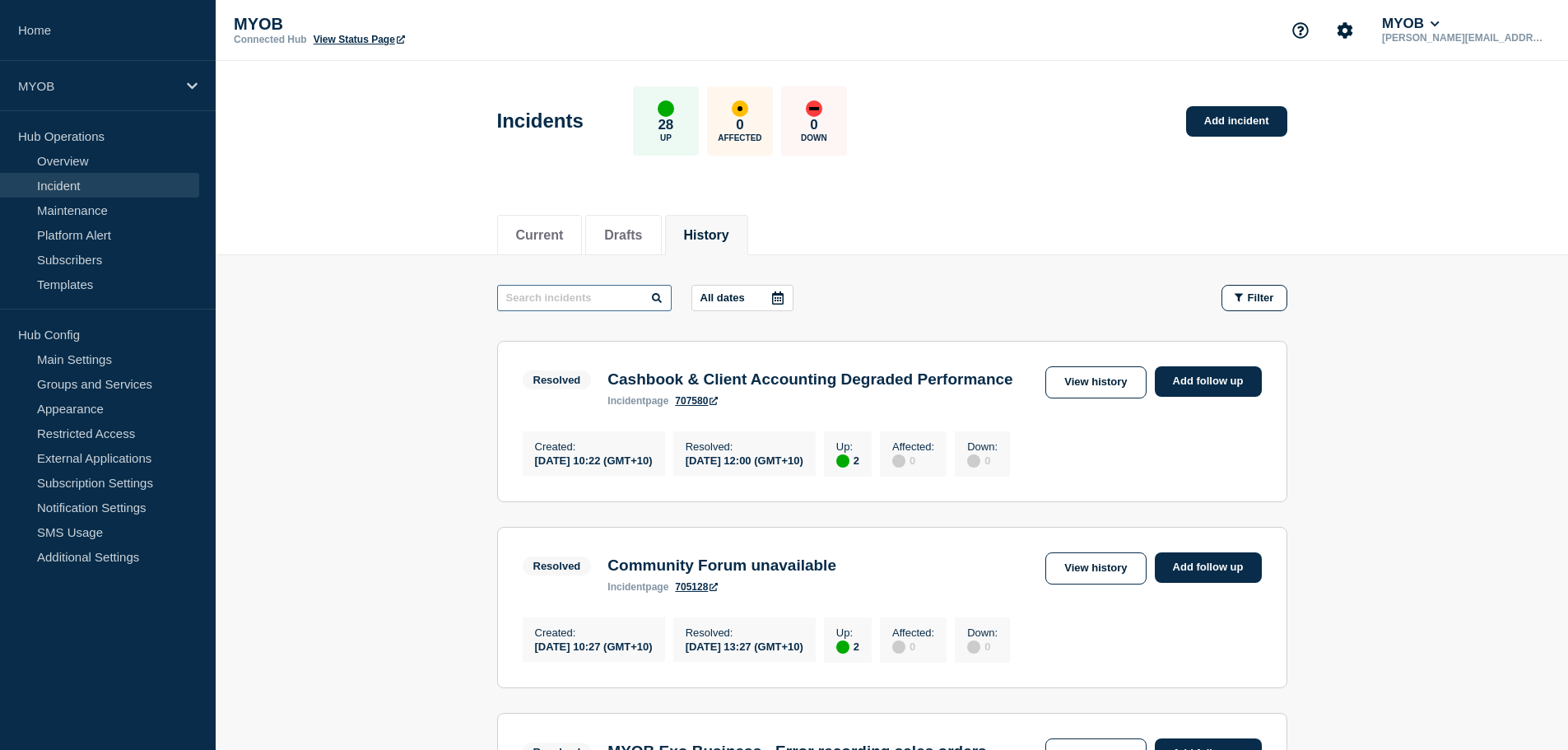
drag, startPoint x: 558, startPoint y: 307, endPoint x: 560, endPoint y: 294, distance: 13.2
click at [558, 297] on input "text" at bounding box center [584, 298] width 174 height 27
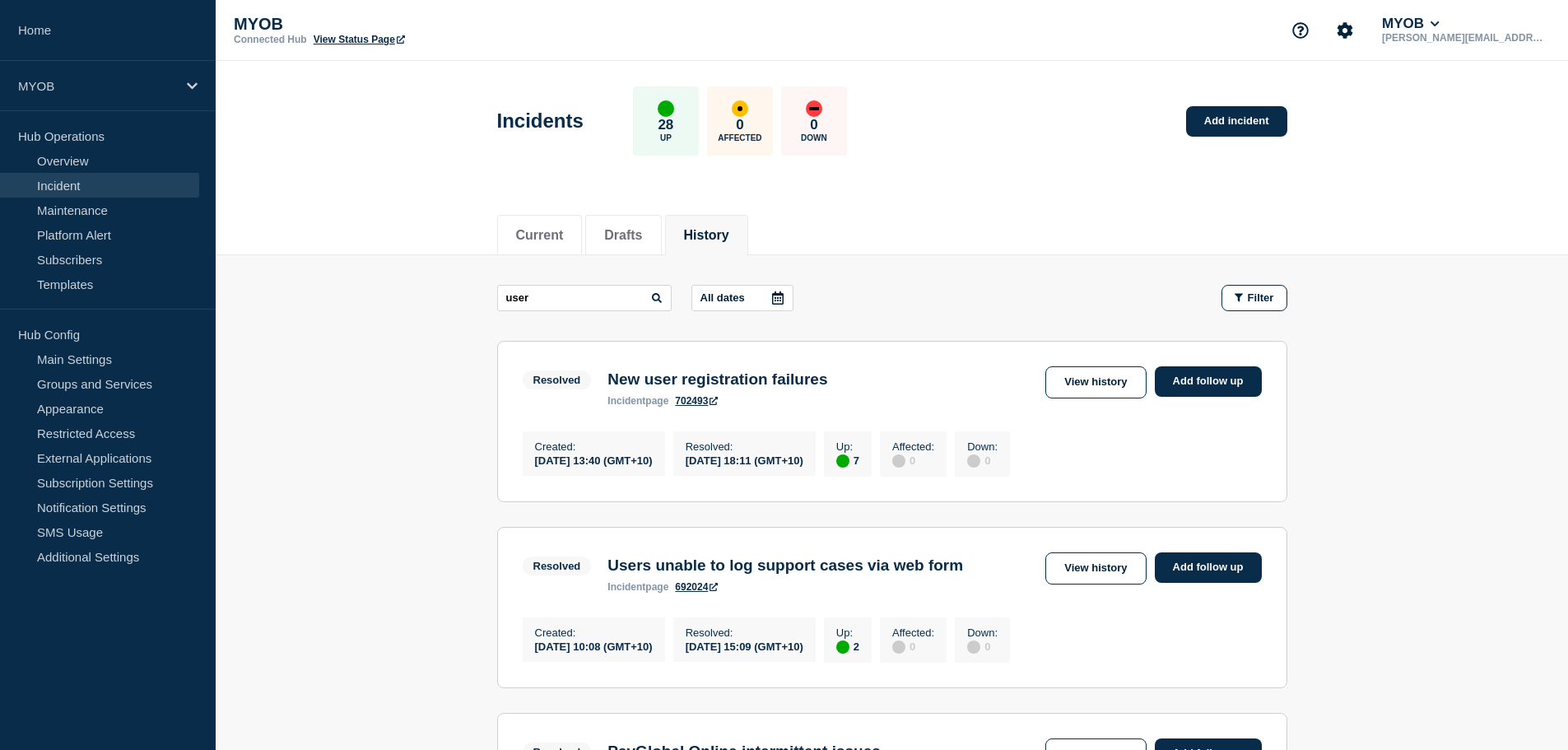
drag, startPoint x: 558, startPoint y: 289, endPoint x: 460, endPoint y: 300, distance: 98.6
type input "first"
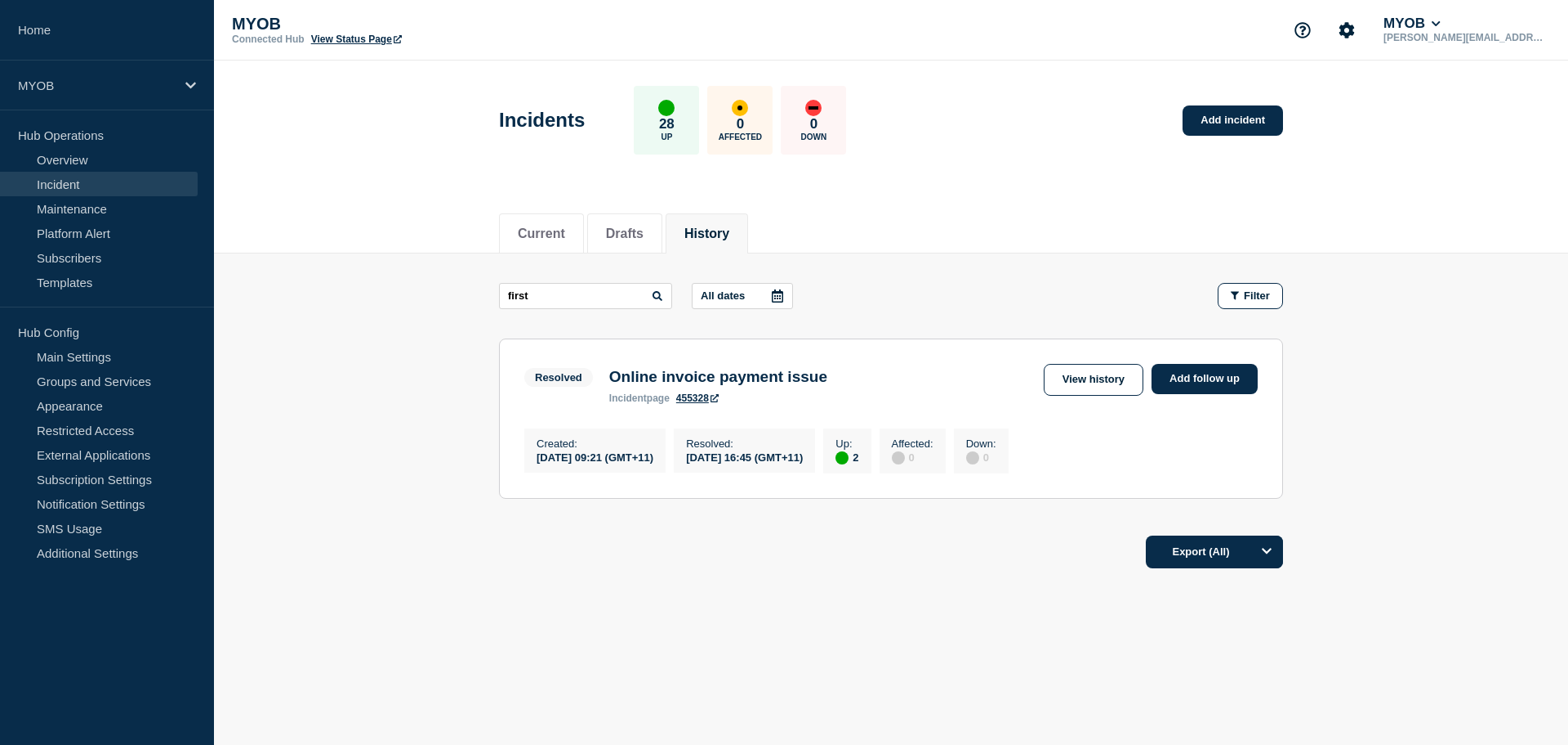
click at [700, 384] on h3 "Online invoice payment issue" at bounding box center [718, 376] width 218 height 18
click at [1075, 383] on link "View history" at bounding box center [1094, 380] width 100 height 32
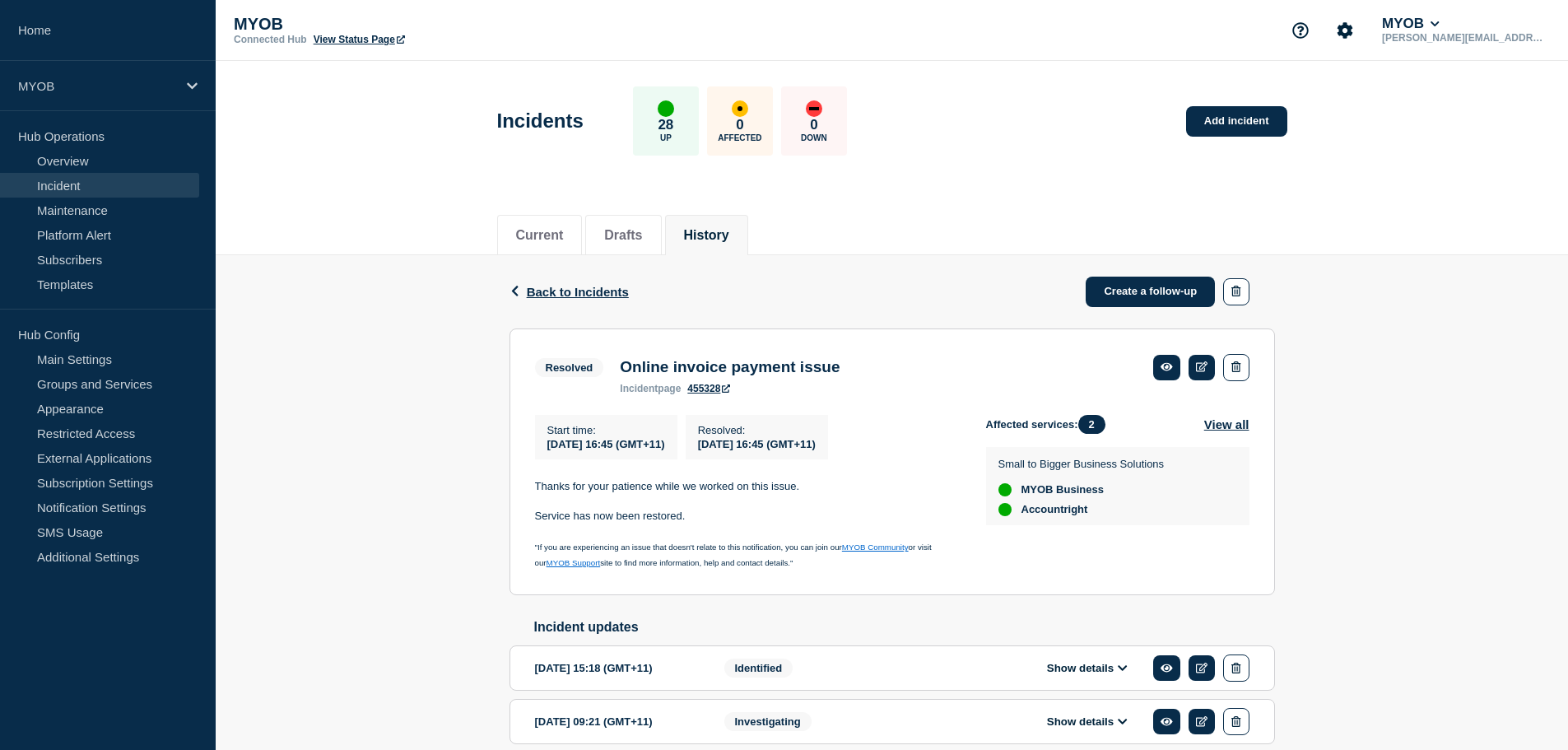
drag, startPoint x: 415, startPoint y: 489, endPoint x: 392, endPoint y: 473, distance: 28.0
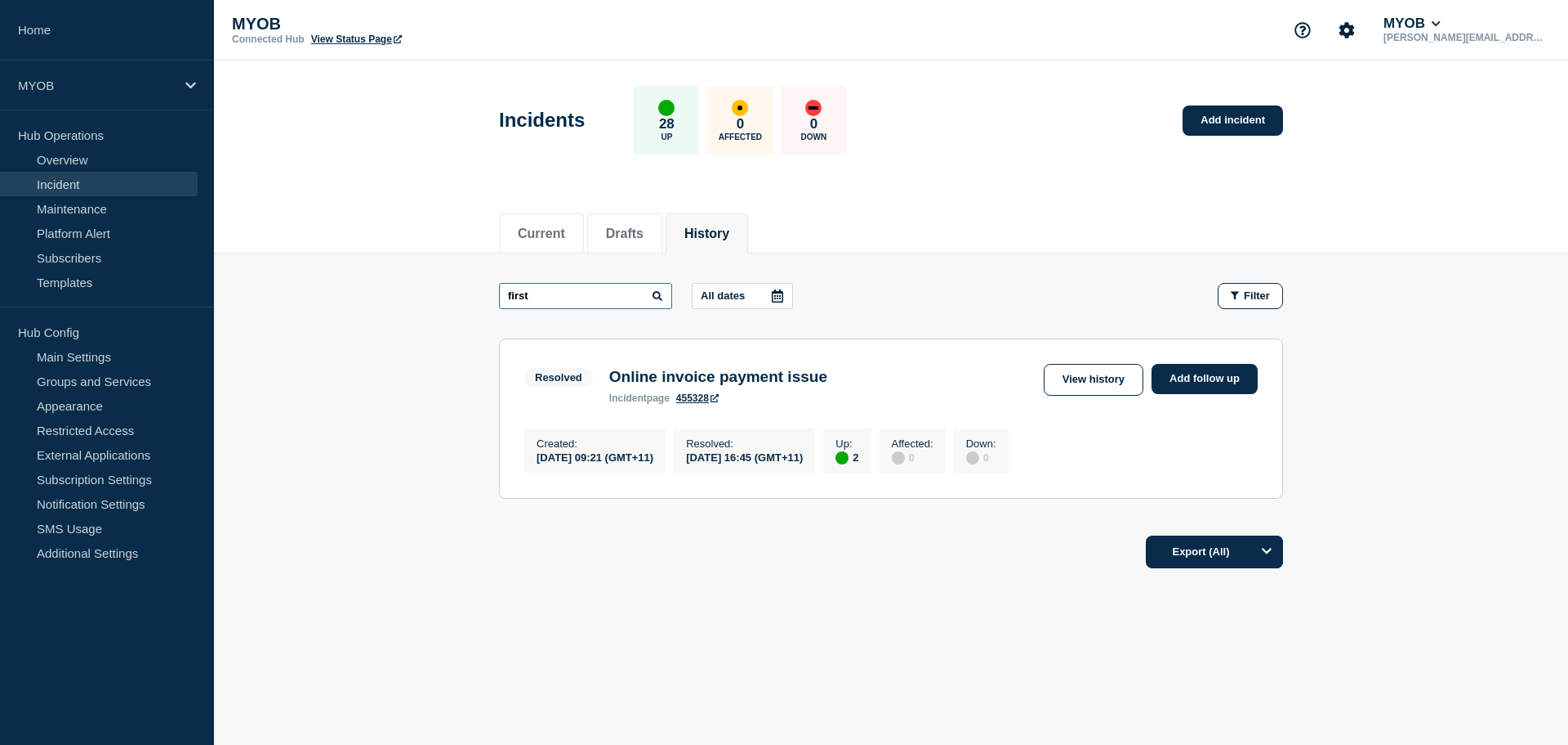
drag, startPoint x: 572, startPoint y: 292, endPoint x: 210, endPoint y: 317, distance: 362.9
click at [227, 319] on main "first All dates Filter Resolved 2 Up Online invoice payment issue Created 2023-…" at bounding box center [891, 388] width 1354 height 269
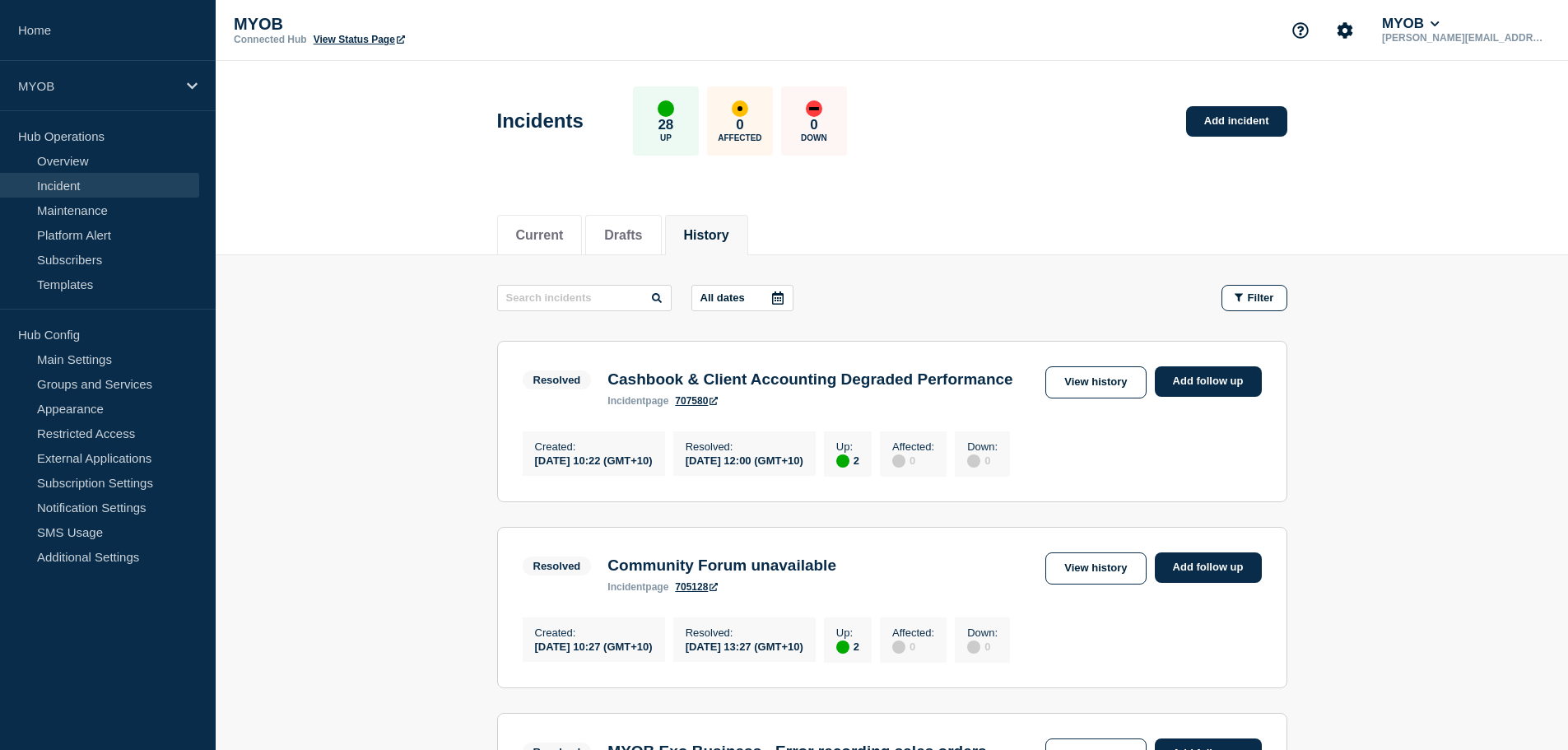
click at [1076, 244] on div "Current Drafts History" at bounding box center [892, 225] width 790 height 56
click at [110, 76] on div "MYOB" at bounding box center [108, 86] width 216 height 50
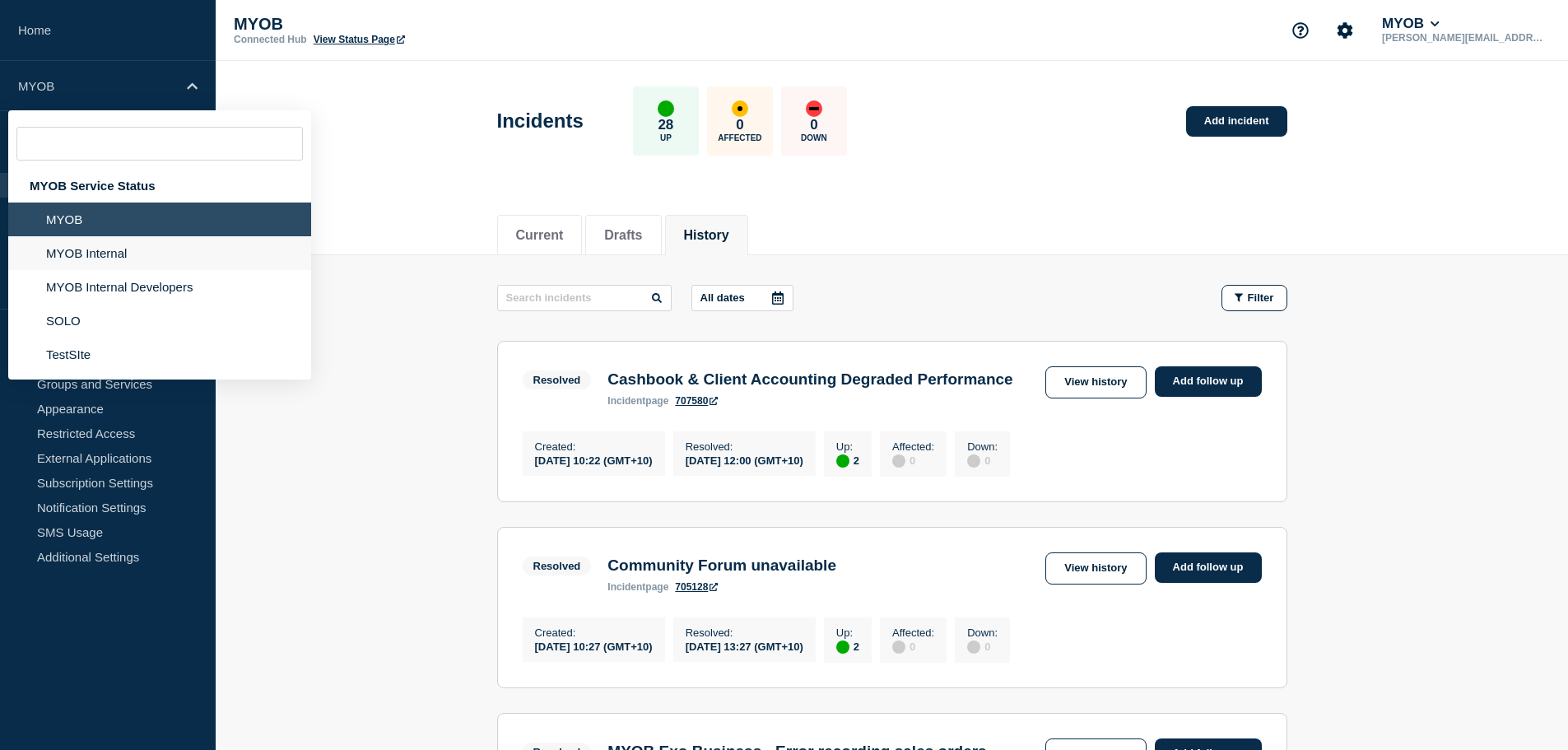
click at [90, 252] on li "MYOB Internal" at bounding box center [159, 253] width 303 height 34
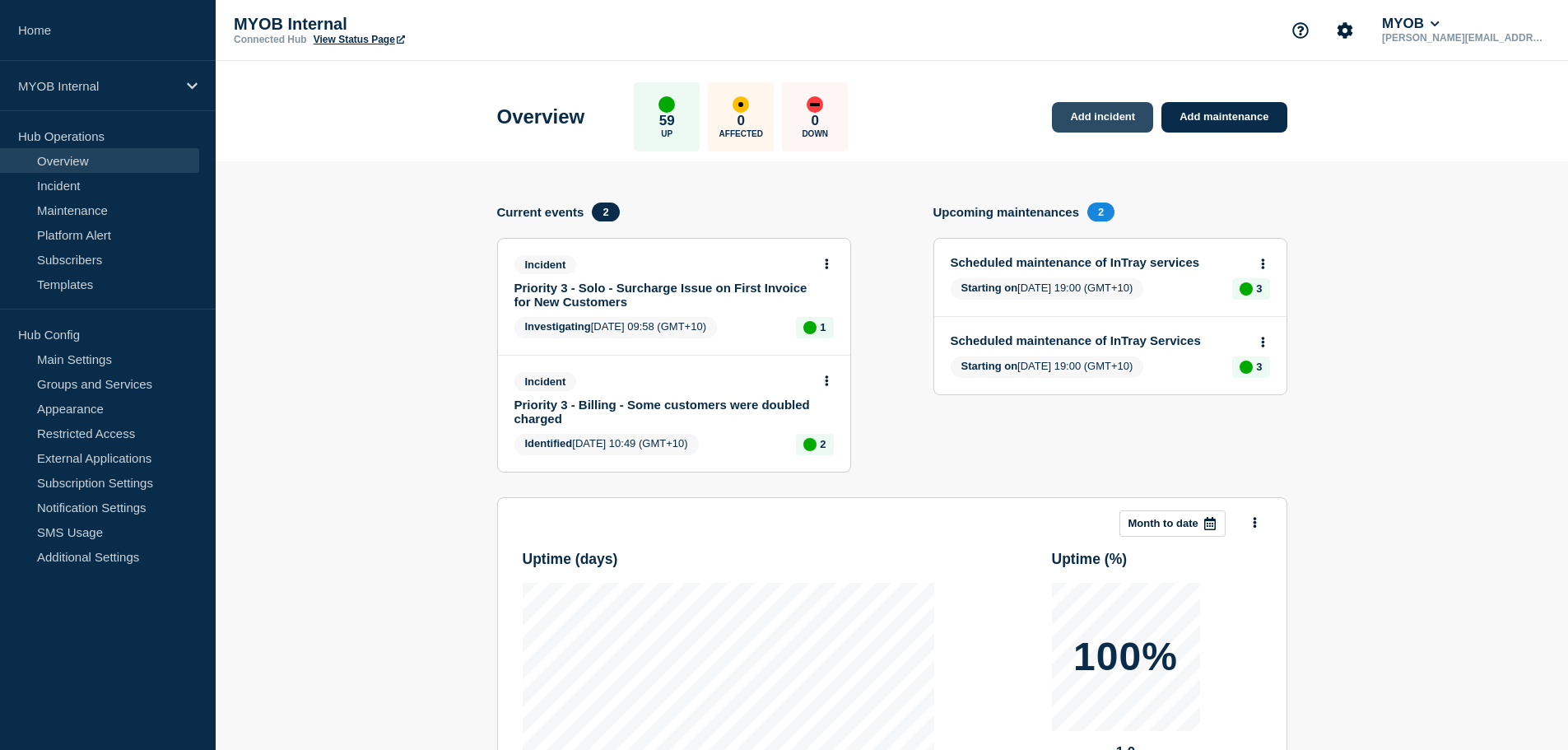
click at [1104, 121] on link "Add incident" at bounding box center [1102, 117] width 102 height 30
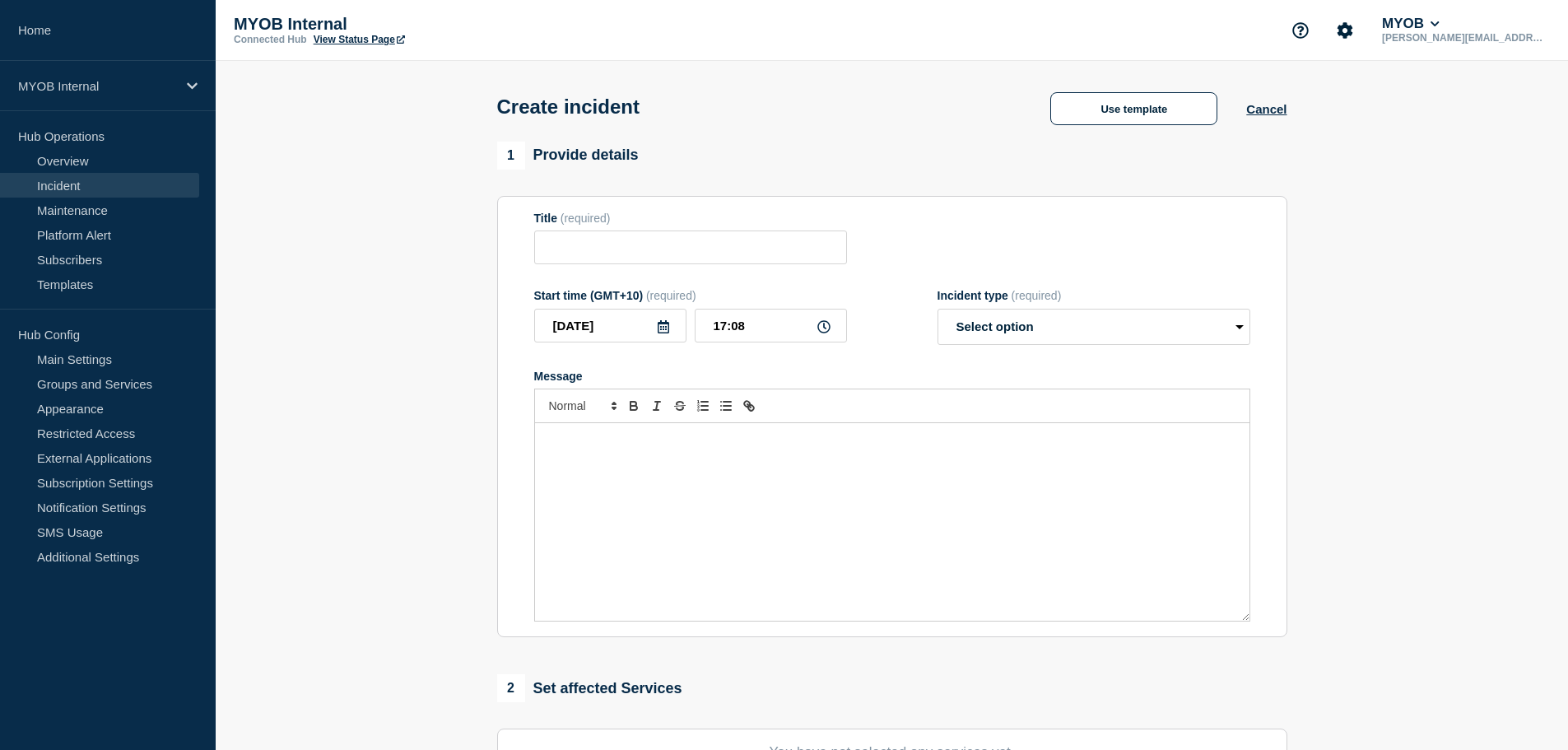
click at [1159, 93] on div "Use template Cancel" at bounding box center [1154, 107] width 265 height 34
click at [1159, 102] on button "Use template" at bounding box center [1133, 108] width 167 height 33
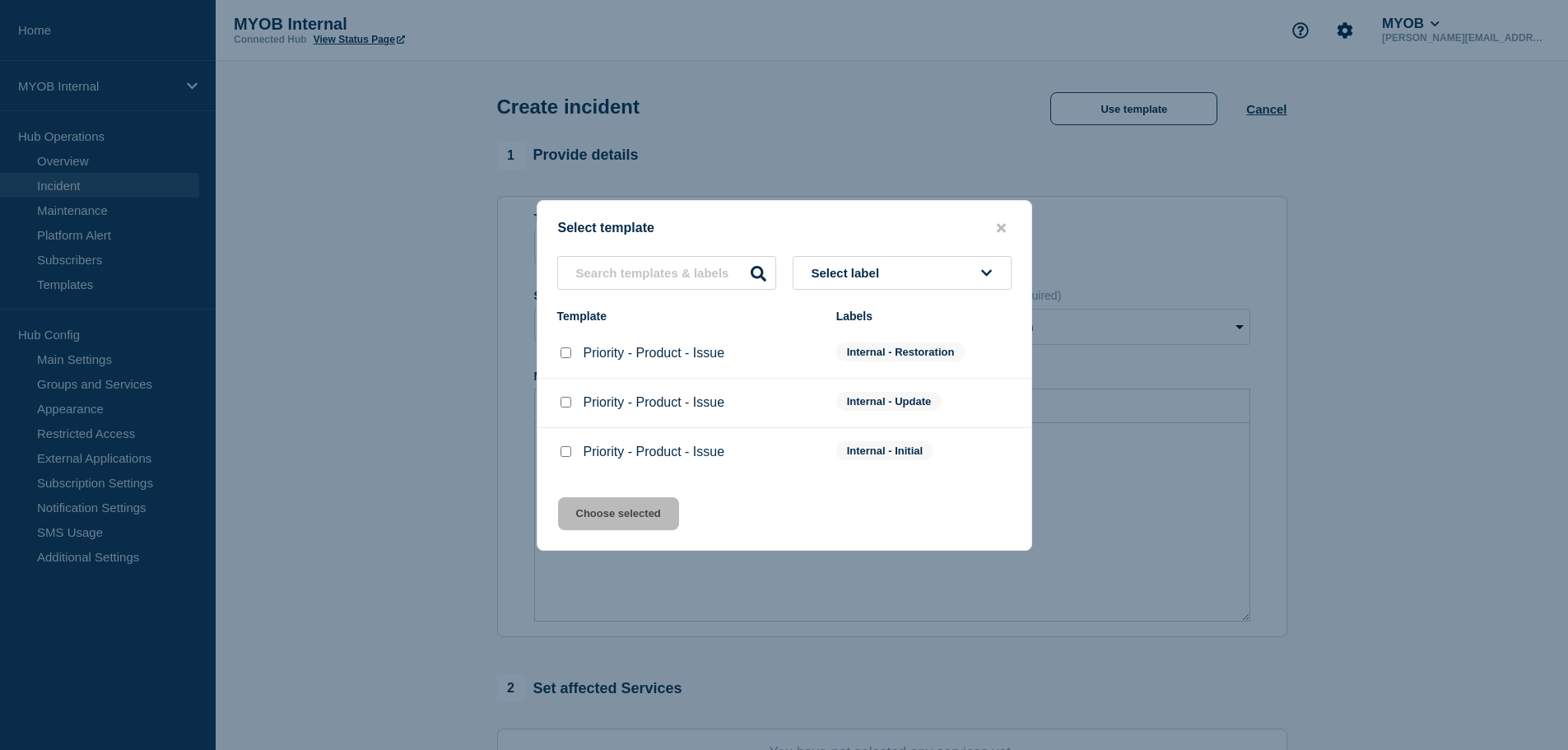
click at [564, 451] on input "Priority - Product - Issue checkbox" at bounding box center [565, 451] width 11 height 11
checkbox input "true"
click at [595, 515] on button "Choose selected" at bounding box center [618, 513] width 121 height 33
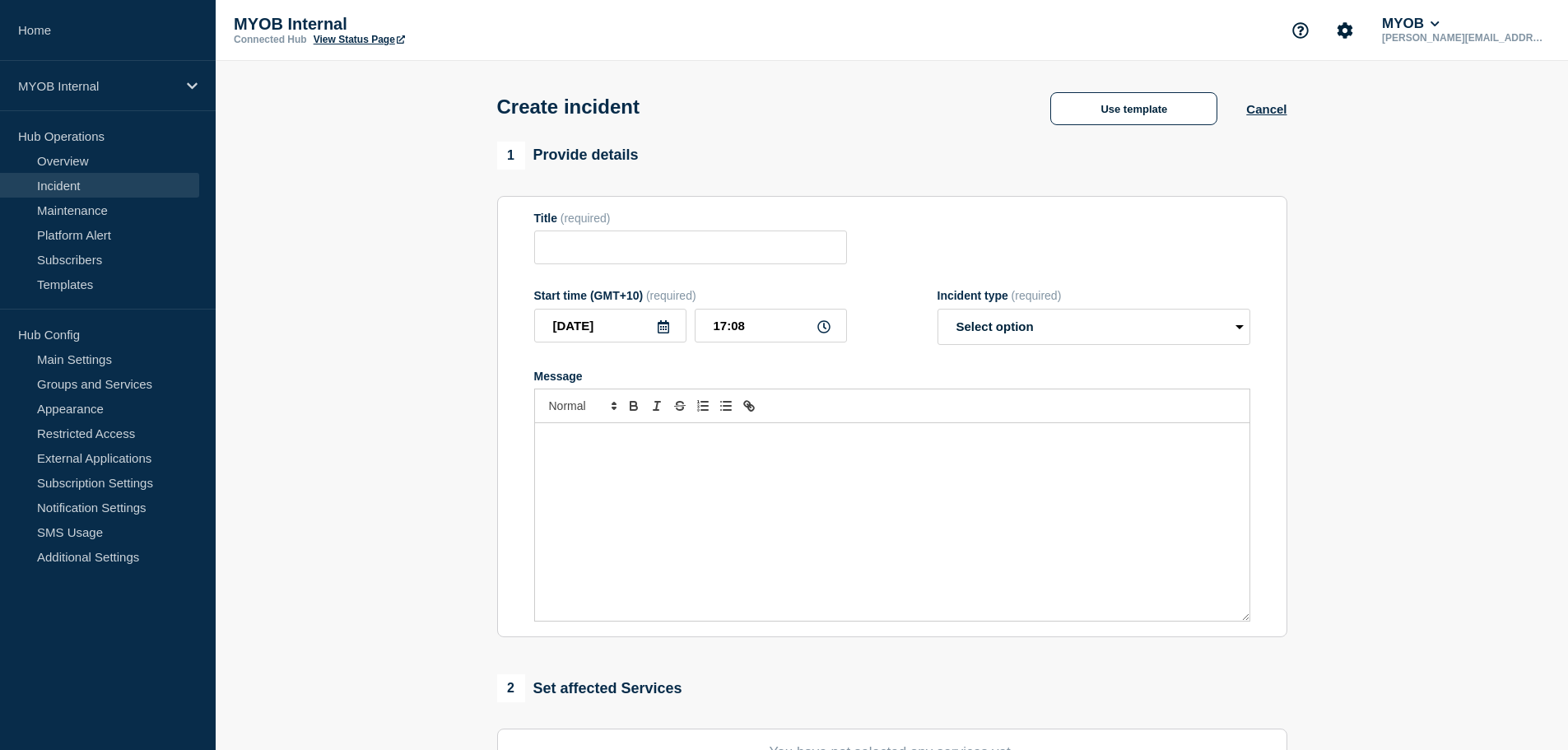
type input "Priority - Product - Issue"
select select "investigating"
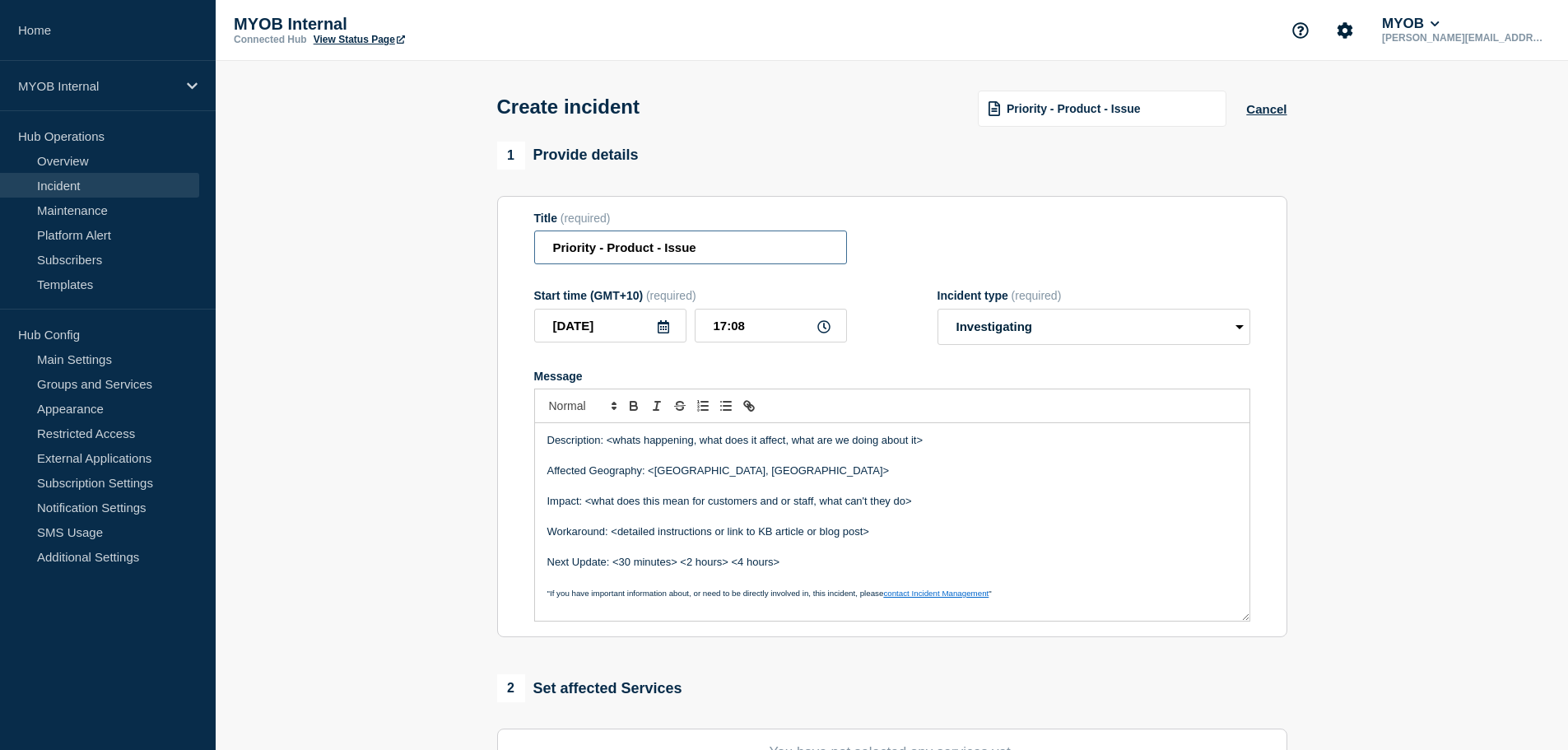
click at [629, 253] on input "Priority - Product - Issue" at bounding box center [691, 247] width 313 height 34
paste input "FIRST & FINAL Priority 3 - Archie - Unavailabl"
drag, startPoint x: 708, startPoint y: 249, endPoint x: 744, endPoint y: 254, distance: 36.3
click at [744, 254] on input "FIRST & FINAL Priority 3 - Archie - Unavailable" at bounding box center [691, 247] width 313 height 34
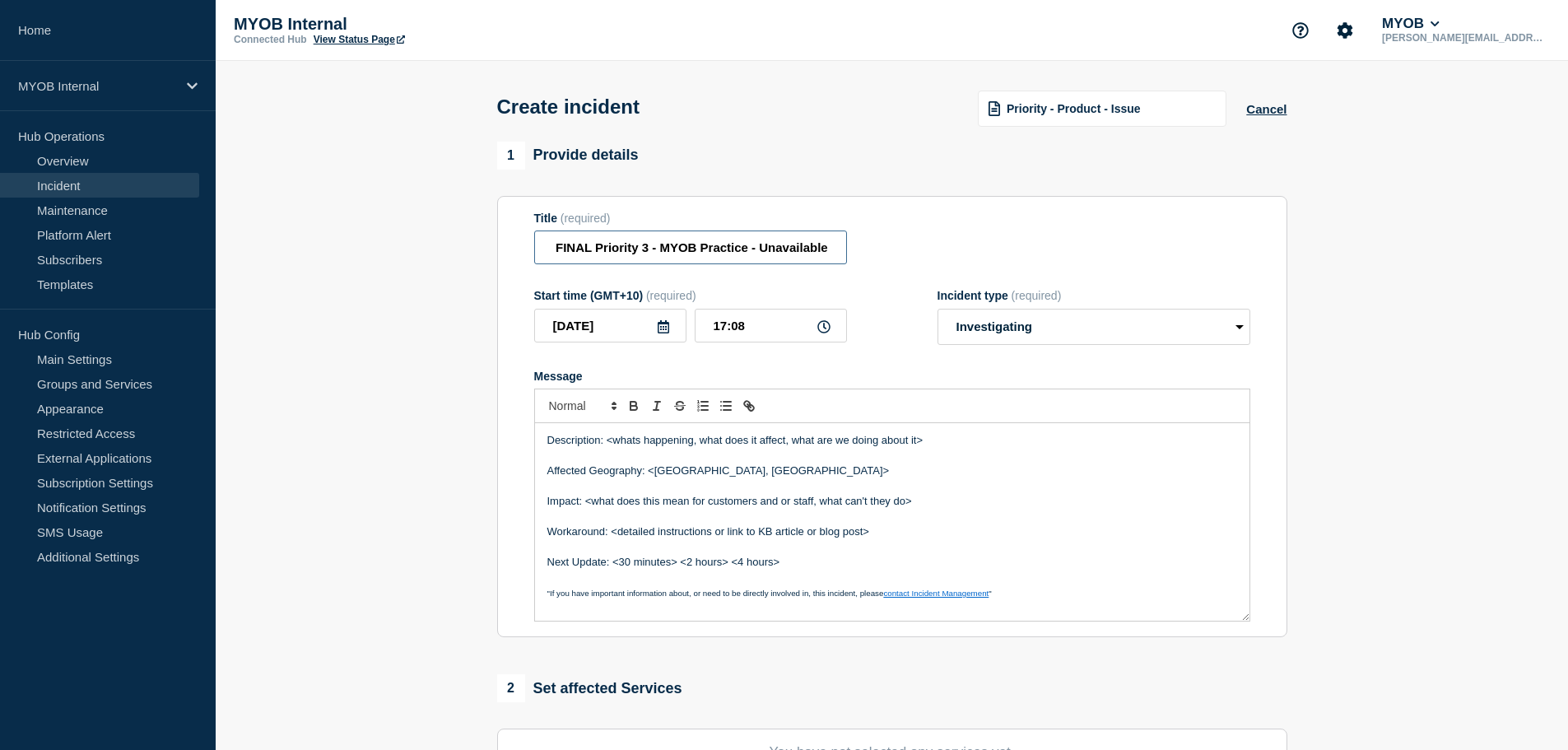
drag, startPoint x: 807, startPoint y: 247, endPoint x: 1064, endPoint y: 231, distance: 257.5
click at [1065, 233] on div "Title (required) FIRST & FINAL Priority 3 - MYOB Practice - Unavailable" at bounding box center [892, 238] width 716 height 54
type input "FIRST & FINAL Priority 3 - MYOB Practice - Customers unable to add new users to…"
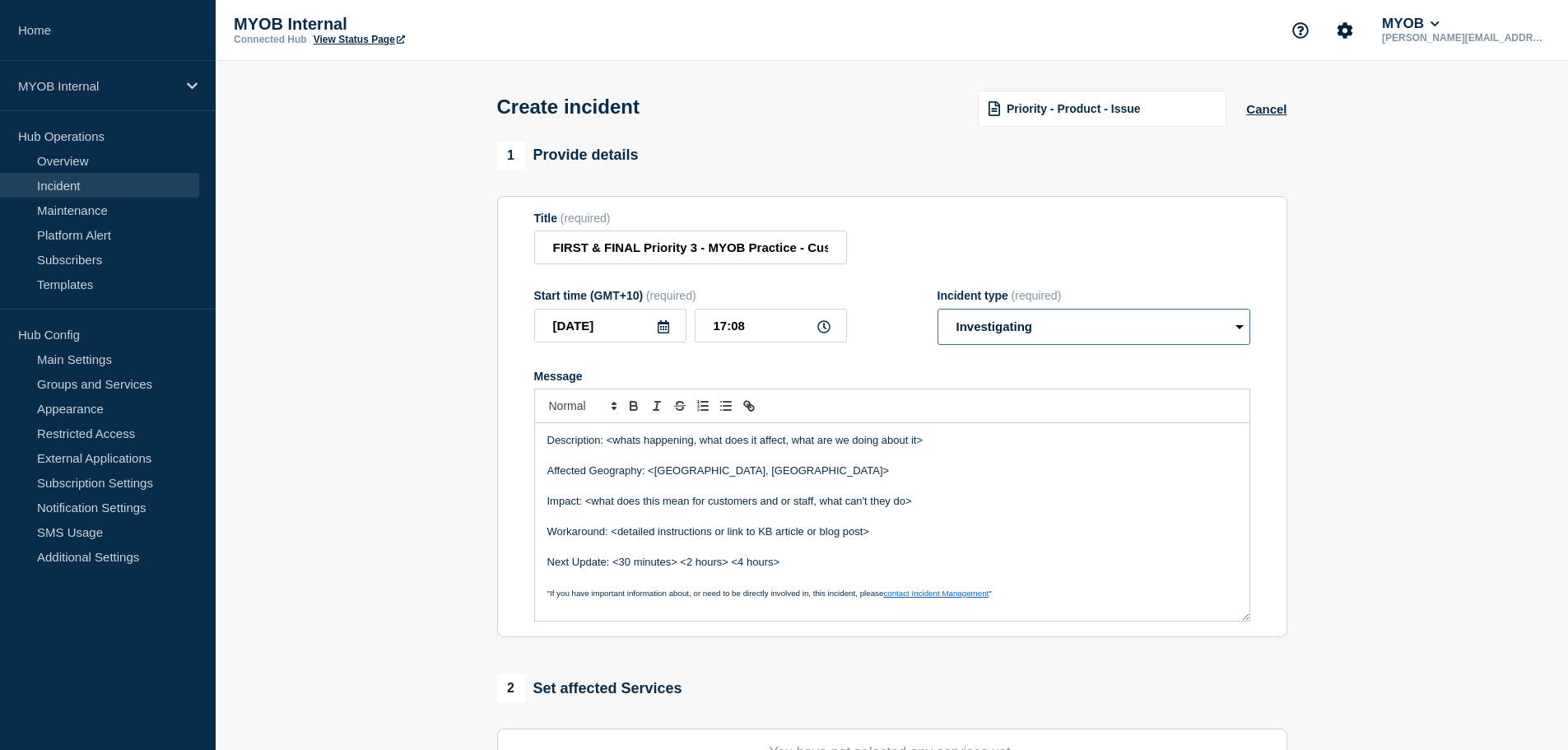
click at [1086, 345] on select "Select option Investigating Identified Monitoring" at bounding box center [1094, 326] width 313 height 36
select select "monitoring"
click at [937, 312] on select "Select option Investigating Identified Monitoring" at bounding box center [1094, 326] width 313 height 36
click at [685, 475] on p "Affected Geography: <Australia, New Zealand>" at bounding box center [891, 470] width 690 height 15
click at [641, 443] on p "Description: <whats happening, what does it affect, what are we doing about it>" at bounding box center [891, 440] width 690 height 15
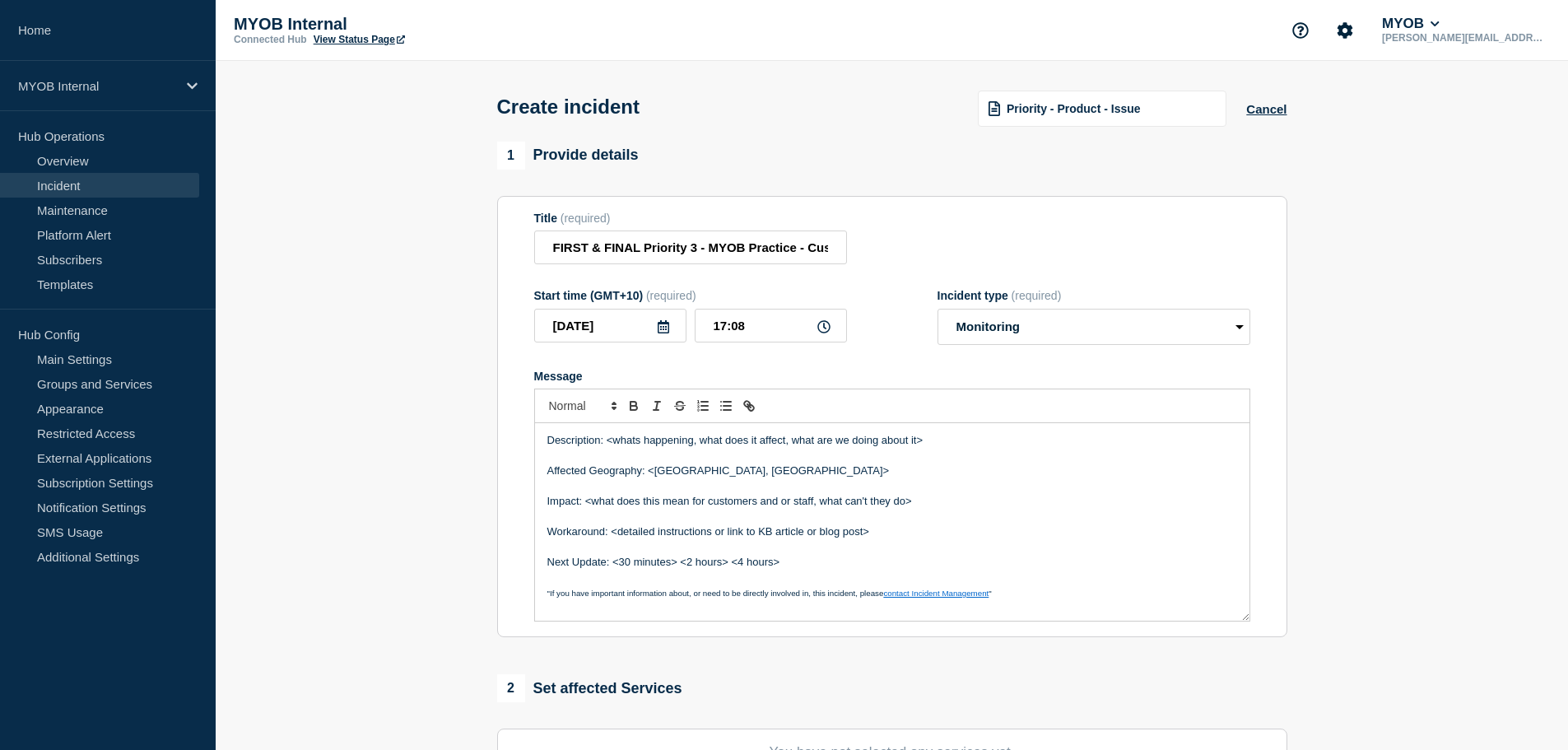
click at [954, 447] on p "Description: <whats happening, what does it affect, what are we doing about it>" at bounding box center [891, 440] width 690 height 15
drag, startPoint x: 882, startPoint y: 443, endPoint x: 308, endPoint y: 451, distance: 574.1
click at [605, 442] on p "Description: <whats happening, what does it affect, what are we doing about it>" at bounding box center [891, 440] width 690 height 15
drag, startPoint x: 699, startPoint y: 481, endPoint x: 829, endPoint y: 461, distance: 131.5
click at [699, 478] on p "Affected Geography: <Australia, New Zealand>" at bounding box center [891, 470] width 690 height 15
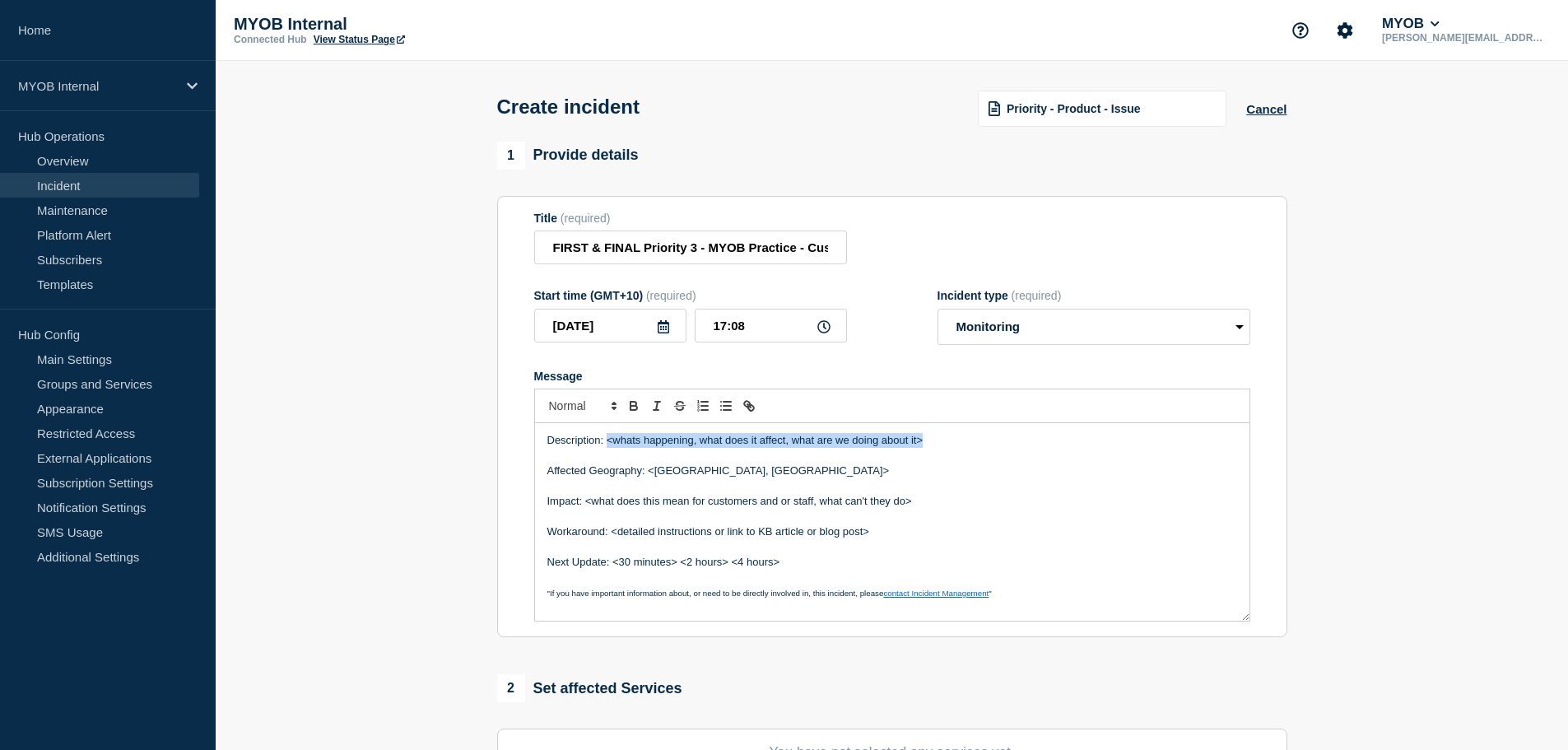
drag, startPoint x: 981, startPoint y: 446, endPoint x: 605, endPoint y: 437, distance: 376.1
click at [605, 437] on p "Description: <whats happening, what does it affect, what are we doing about it>" at bounding box center [891, 440] width 690 height 15
drag, startPoint x: 788, startPoint y: 452, endPoint x: 721, endPoint y: 444, distance: 67.5
click at [739, 446] on div "Description: Between XX:XX and XX:XX today, Affected Geography: <Australia, New…" at bounding box center [891, 522] width 715 height 198
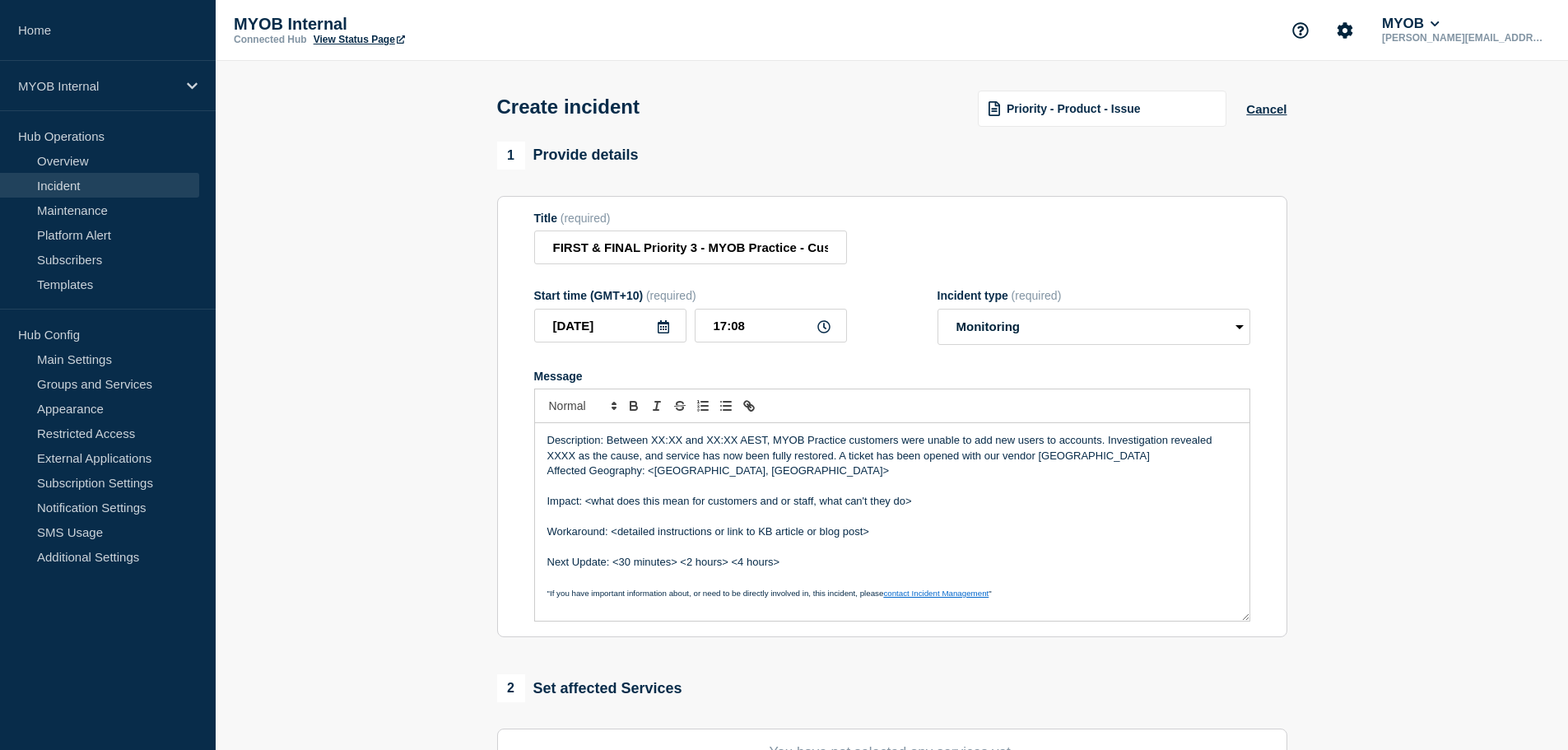
click at [1113, 460] on p "Description: Between XX:XX and XX:XX AEST, MYOB Practice customers were unable …" at bounding box center [891, 448] width 690 height 30
click at [957, 487] on p "Message" at bounding box center [891, 486] width 690 height 15
click at [701, 476] on p "Affected Geography: <Australia, New Zealand>" at bounding box center [891, 470] width 690 height 15
click at [852, 469] on p "Affected Geography: <Australia, New Zealand>" at bounding box center [891, 470] width 690 height 15
drag, startPoint x: 875, startPoint y: 454, endPoint x: 1074, endPoint y: 461, distance: 199.1
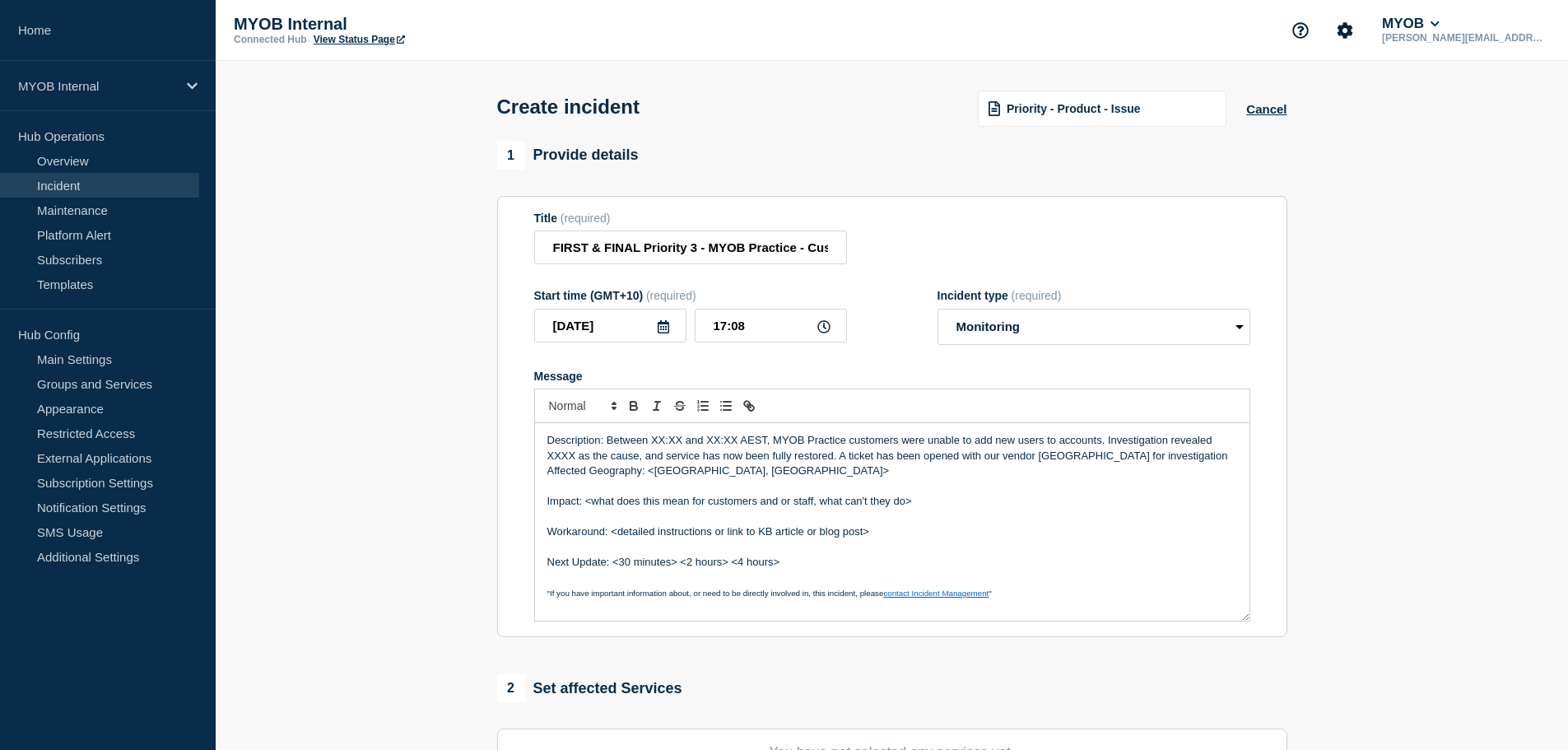
click at [876, 454] on p "Description: Between XX:XX and XX:XX AEST, MYOB Practice customers were unable …" at bounding box center [891, 448] width 690 height 30
click at [1115, 456] on p "Description: Between XX:XX and XX:XX AEST, MYOB Practice customers were unable …" at bounding box center [891, 448] width 690 height 30
click at [1208, 453] on p "Description: Between XX:XX and XX:XX AEST, MYOB Practice customers were unable …" at bounding box center [891, 448] width 690 height 30
click at [1118, 456] on p "Description: Between XX:XX and XX:XX AEST, MYOB Practice customers were unable …" at bounding box center [891, 448] width 690 height 30
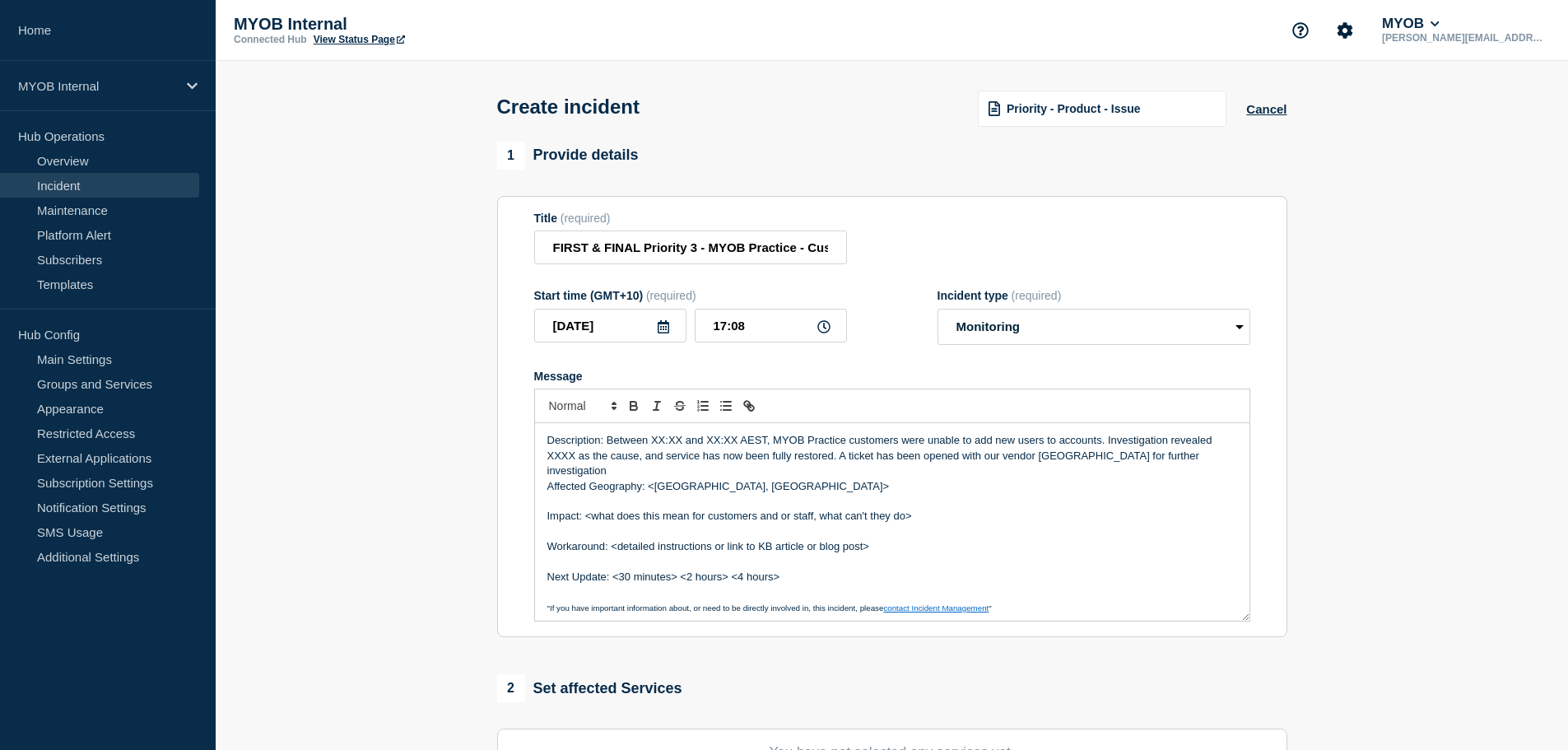
click at [1239, 454] on div "Description: Between XX:XX and XX:XX AEST, MYOB Practice customers were unable …" at bounding box center [891, 522] width 715 height 198
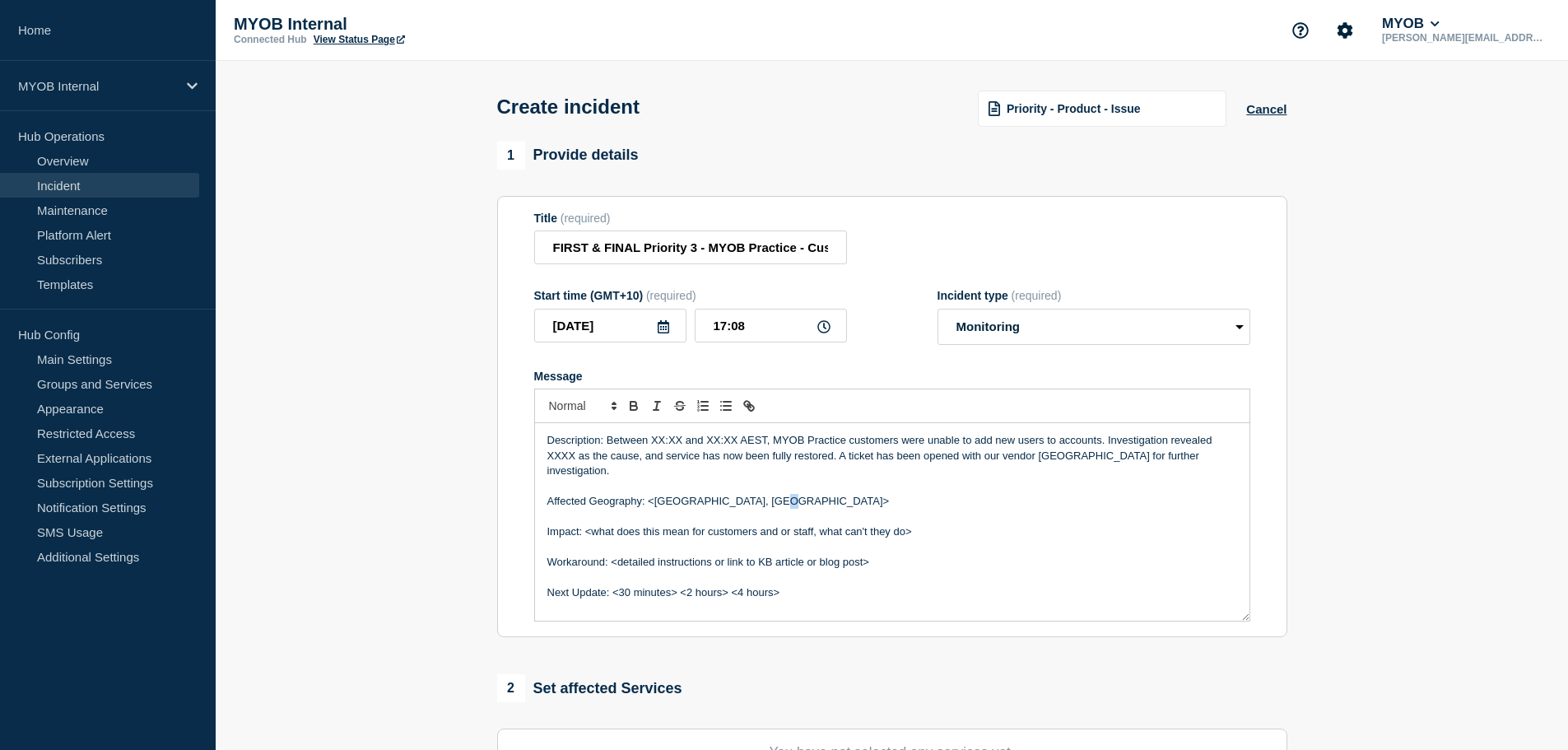
drag, startPoint x: 793, startPoint y: 490, endPoint x: 763, endPoint y: 483, distance: 30.8
click at [763, 494] on p "Affected Geography: <Australia, New Zealand>" at bounding box center [891, 501] width 690 height 15
click at [654, 494] on p "Affected Geography: <Australia, New Zealand" at bounding box center [891, 501] width 690 height 15
drag, startPoint x: 938, startPoint y: 516, endPoint x: 557, endPoint y: 469, distance: 383.9
click at [575, 505] on div "Description: Between XX:XX and XX:XX AEST, MYOB Practice customers were unable …" at bounding box center [891, 522] width 715 height 198
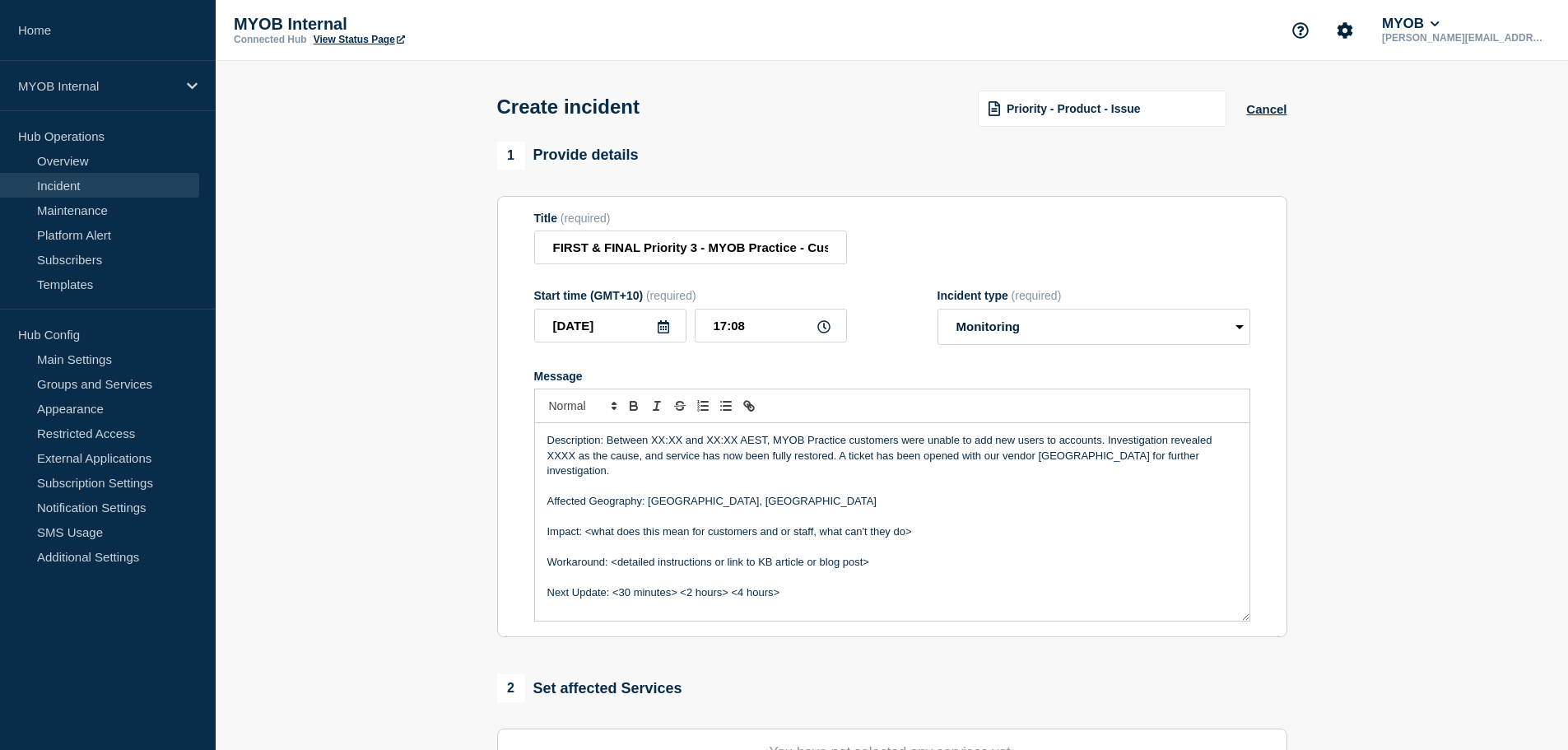
click at [807, 541] on p "Message" at bounding box center [891, 546] width 690 height 15
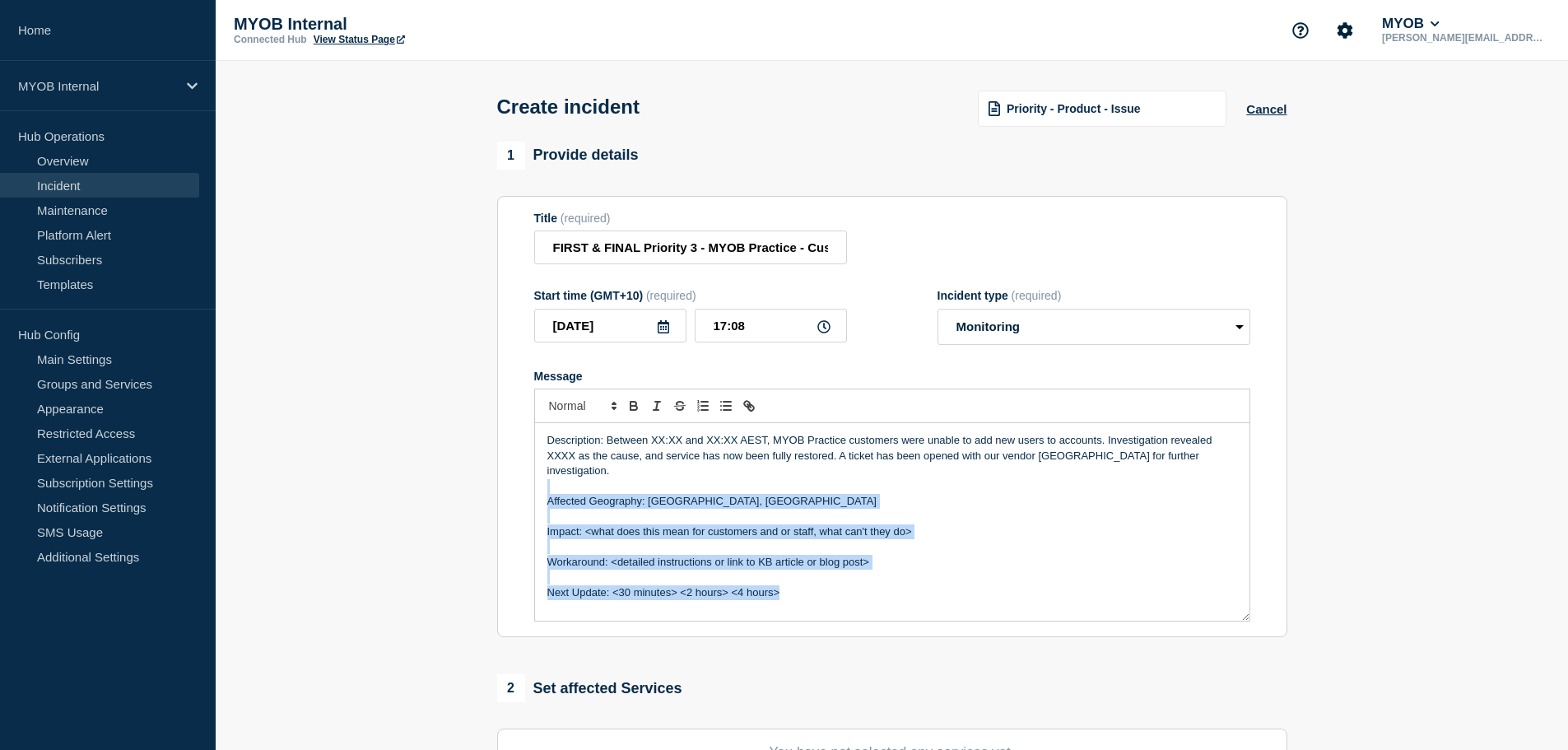
drag, startPoint x: 796, startPoint y: 583, endPoint x: 459, endPoint y: 438, distance: 366.9
click at [475, 463] on section "1 Provide details Title (required) FIRST & FINAL Priority 3 - MYOB Practice - C…" at bounding box center [891, 612] width 1352 height 943
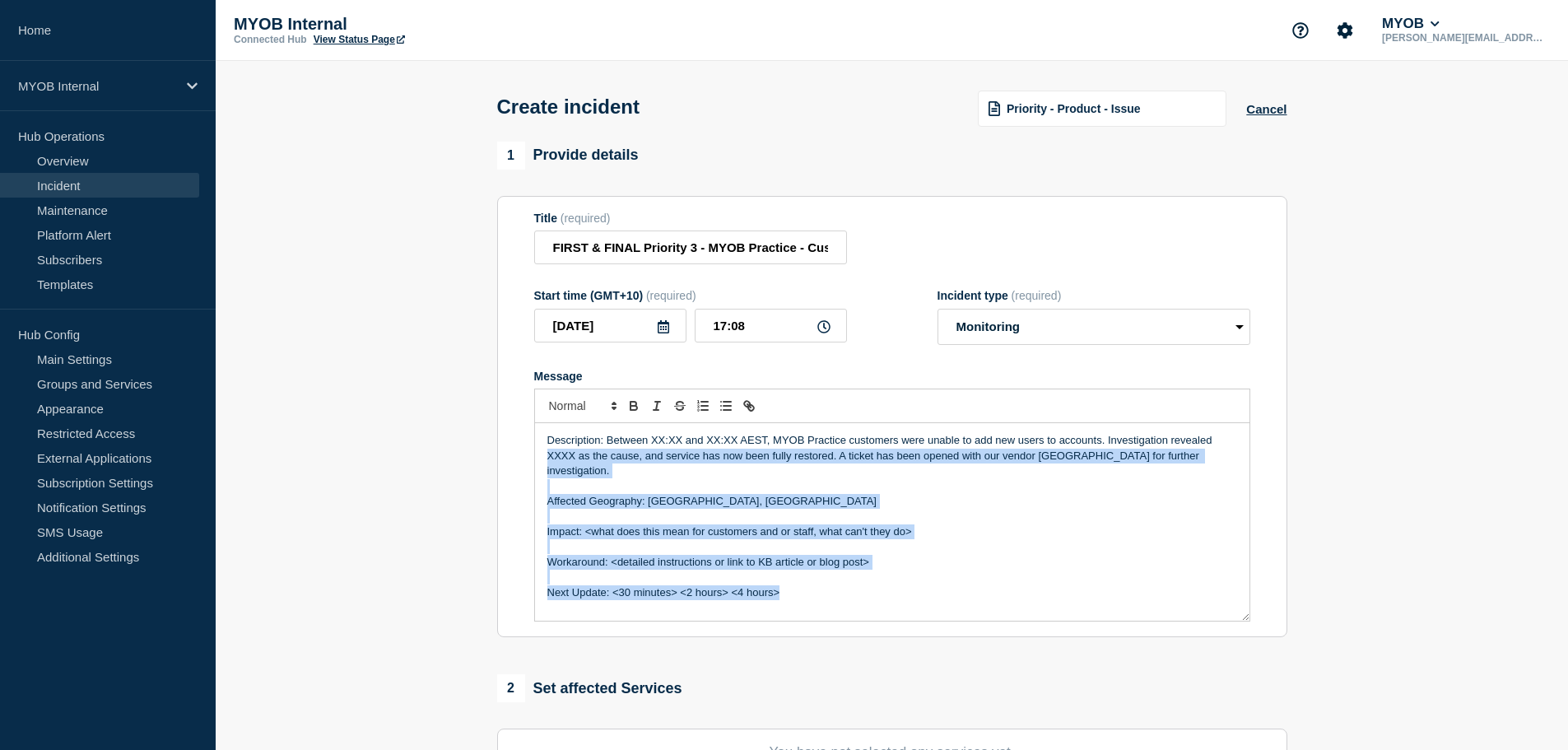
click at [802, 524] on p "Impact: <what does this mean for customers and or staff, what can't they do>" at bounding box center [891, 531] width 690 height 15
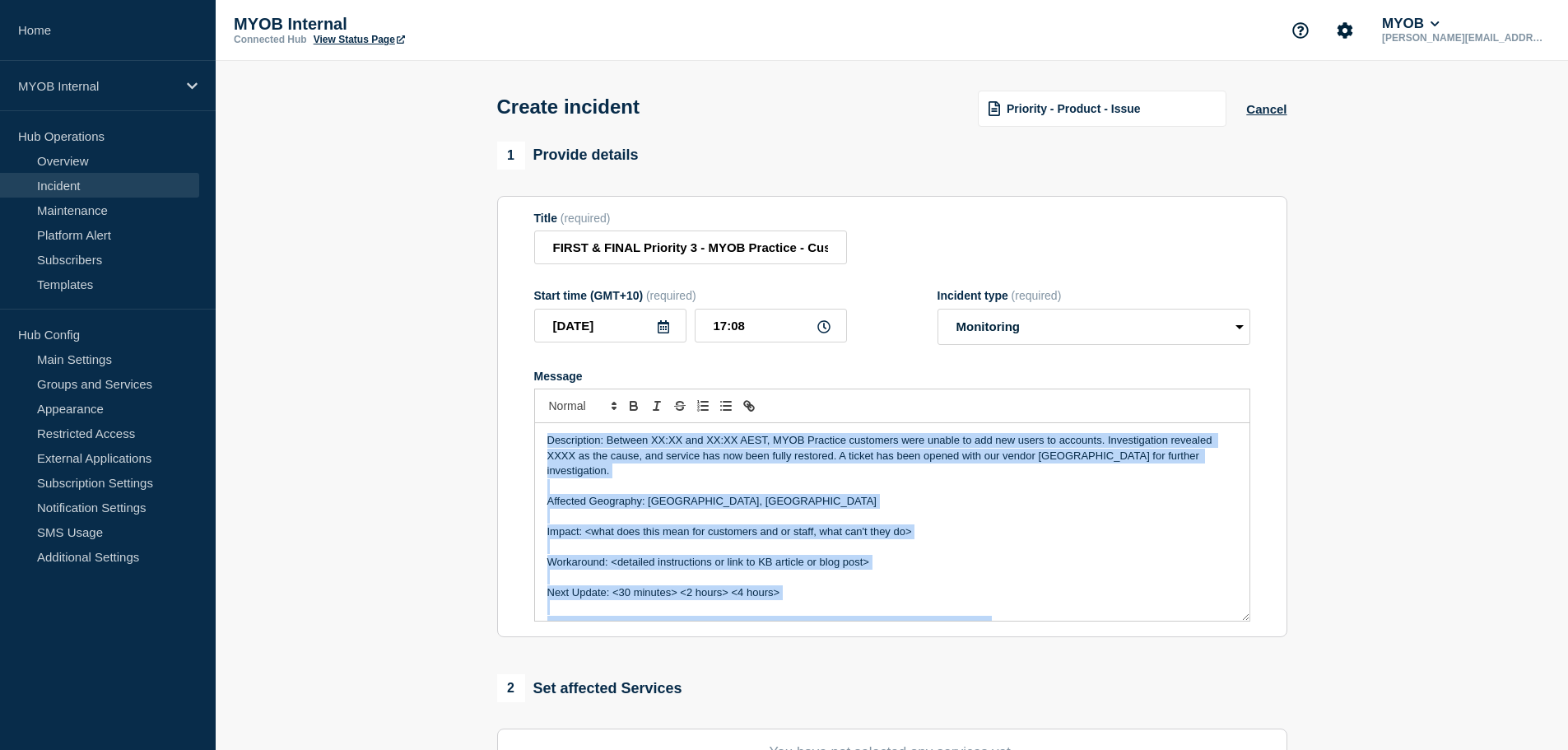
copy div "Description: Between XX:XX and XX:XX AEST, MYOB Practice customers were unable …"
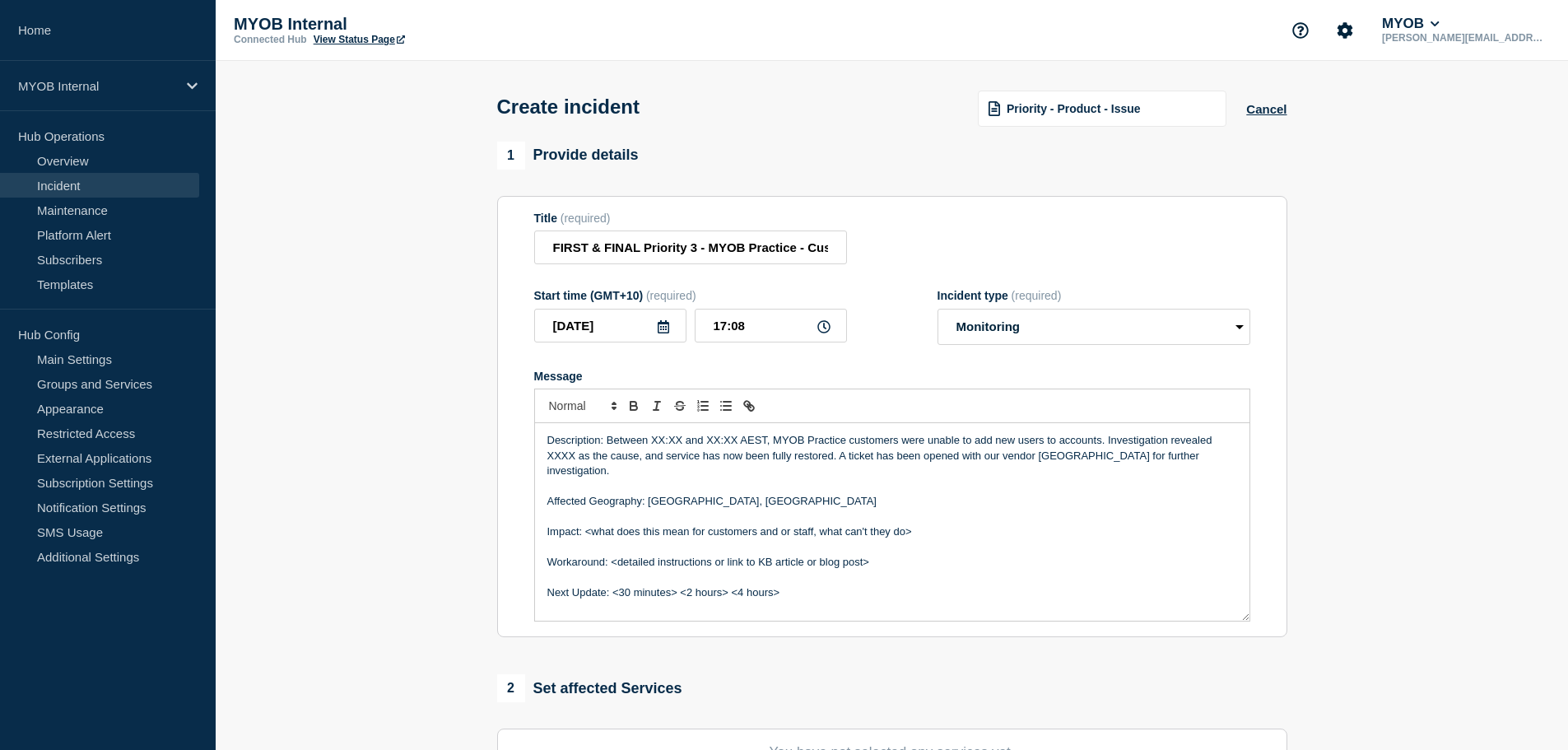
drag, startPoint x: 1036, startPoint y: 259, endPoint x: 1105, endPoint y: 110, distance: 164.2
click at [1037, 258] on div "Title (required) FIRST & FINAL Priority 3 - MYOB Practice - Customers unable to…" at bounding box center [892, 238] width 716 height 54
click at [1118, 107] on span "Priority - Product - Issue" at bounding box center [1073, 109] width 134 height 13
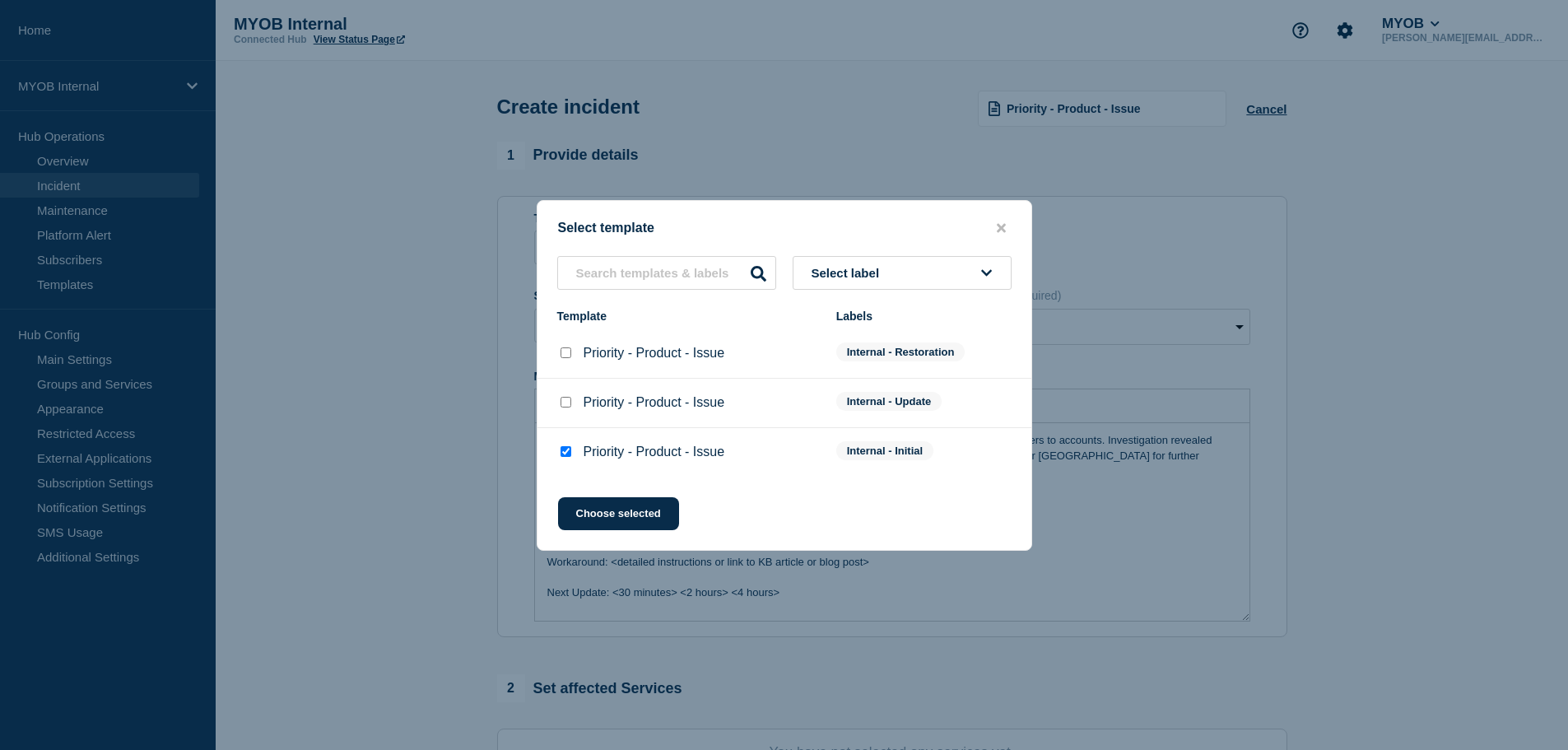
click at [569, 354] on input "Priority - Product - Issue checkbox" at bounding box center [565, 352] width 11 height 11
checkbox input "true"
checkbox input "false"
click at [610, 518] on button "Choose selected" at bounding box center [618, 513] width 121 height 33
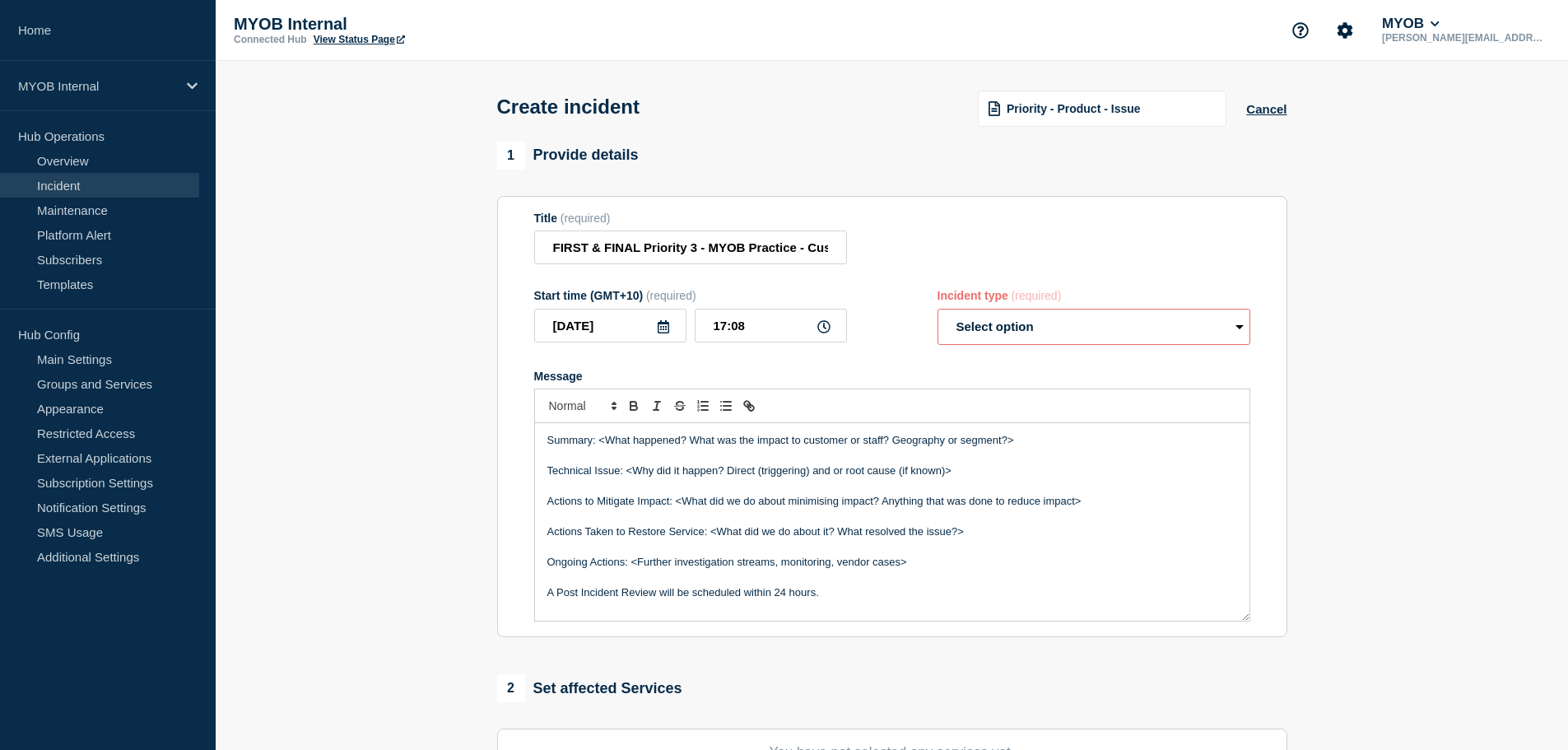
click at [709, 521] on p "Message" at bounding box center [891, 516] width 690 height 15
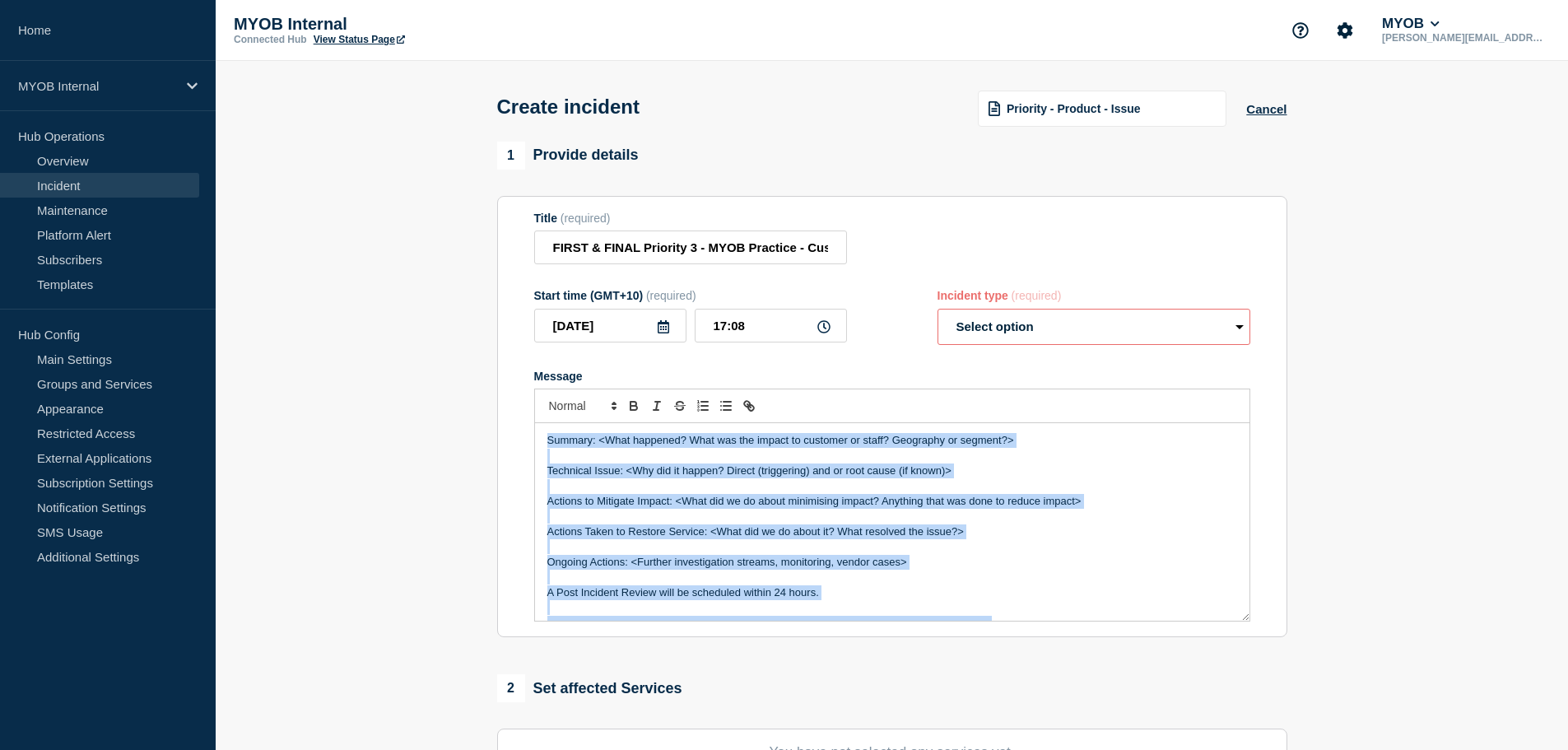
click at [723, 518] on p "Message" at bounding box center [891, 516] width 690 height 15
drag, startPoint x: 867, startPoint y: 443, endPoint x: 390, endPoint y: 441, distance: 477.0
click at [390, 441] on section "1 Provide details Title (required) FIRST & FINAL Priority 3 - MYOB Practice - C…" at bounding box center [891, 612] width 1352 height 943
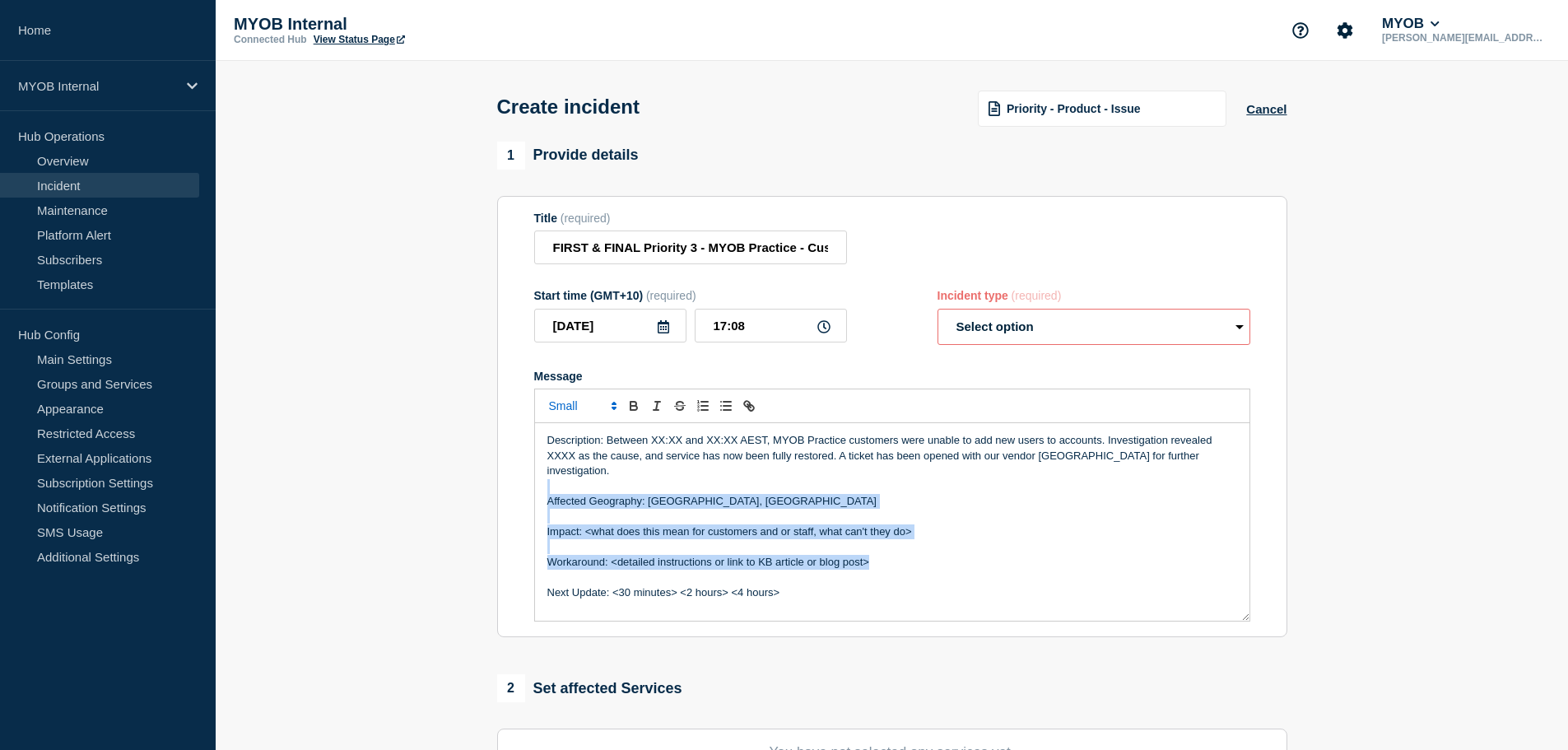
drag, startPoint x: 878, startPoint y: 550, endPoint x: 459, endPoint y: 474, distance: 425.8
click at [458, 476] on section "1 Provide details Title (required) FIRST & FINAL Priority 3 - MYOB Practice - C…" at bounding box center [891, 612] width 1352 height 943
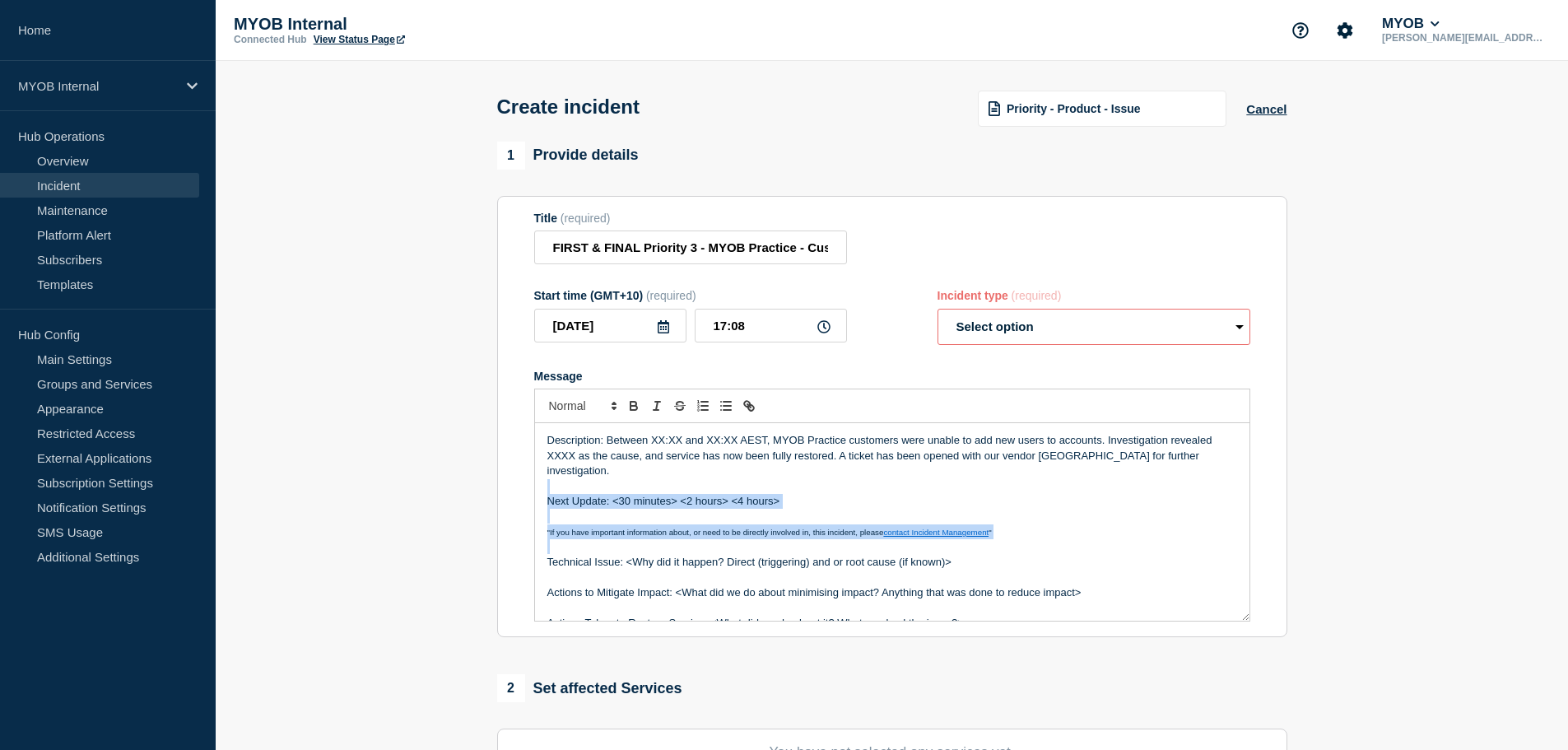
drag, startPoint x: 1028, startPoint y: 530, endPoint x: 476, endPoint y: 466, distance: 555.7
click at [468, 472] on section "1 Provide details Title (required) FIRST & FINAL Priority 3 - MYOB Practice - C…" at bounding box center [891, 612] width 1352 height 943
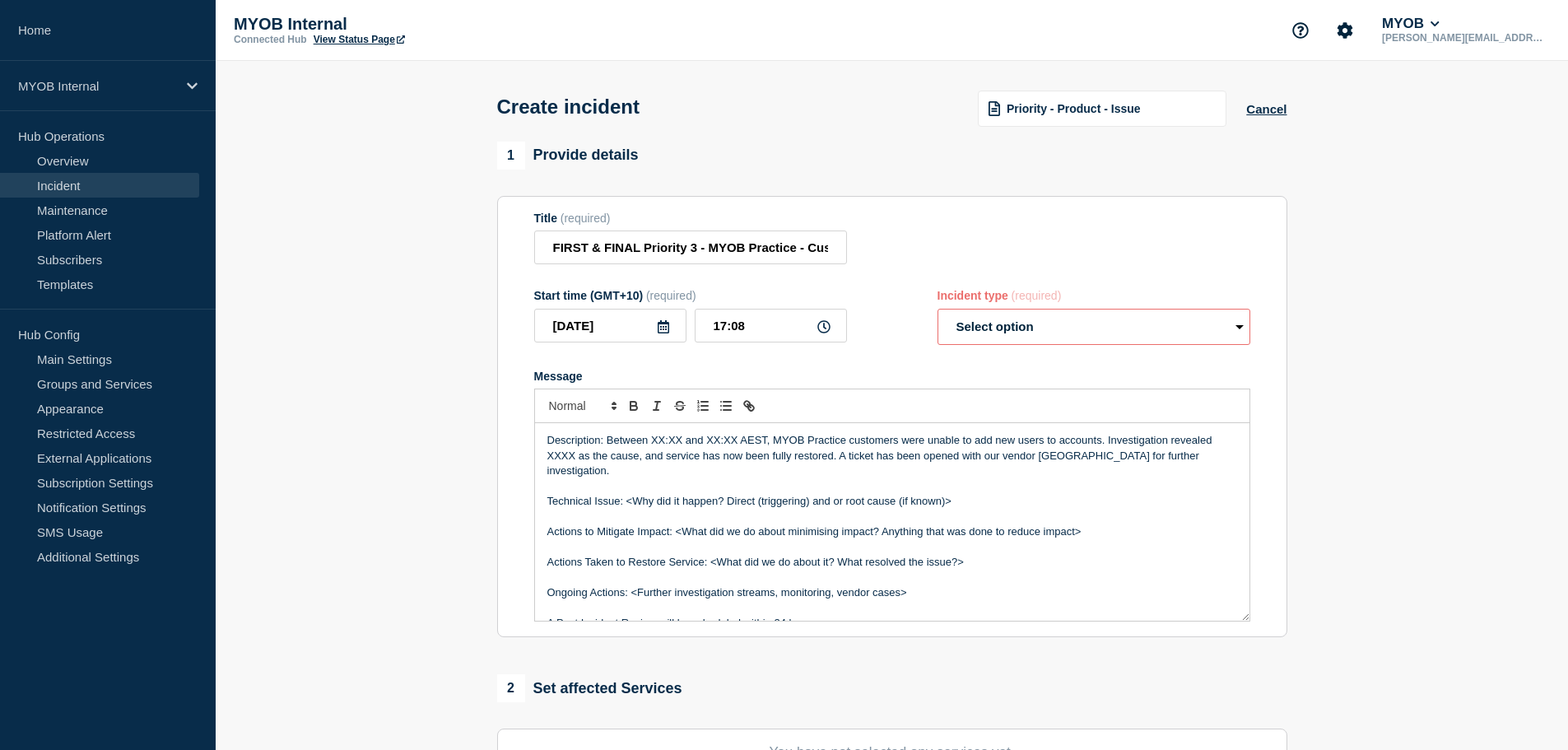
drag, startPoint x: 981, startPoint y: 496, endPoint x: 623, endPoint y: 484, distance: 358.2
click at [625, 494] on p "Technical Issue: <Why did it happen? Direct (triggering) and or root cause (if …" at bounding box center [891, 501] width 690 height 15
drag, startPoint x: 1109, startPoint y: 520, endPoint x: 404, endPoint y: 517, distance: 705.0
click at [398, 523] on section "1 Provide details Title (required) FIRST & FINAL Priority 3 - MYOB Practice - C…" at bounding box center [891, 612] width 1352 height 943
drag, startPoint x: 924, startPoint y: 550, endPoint x: 632, endPoint y: 553, distance: 292.0
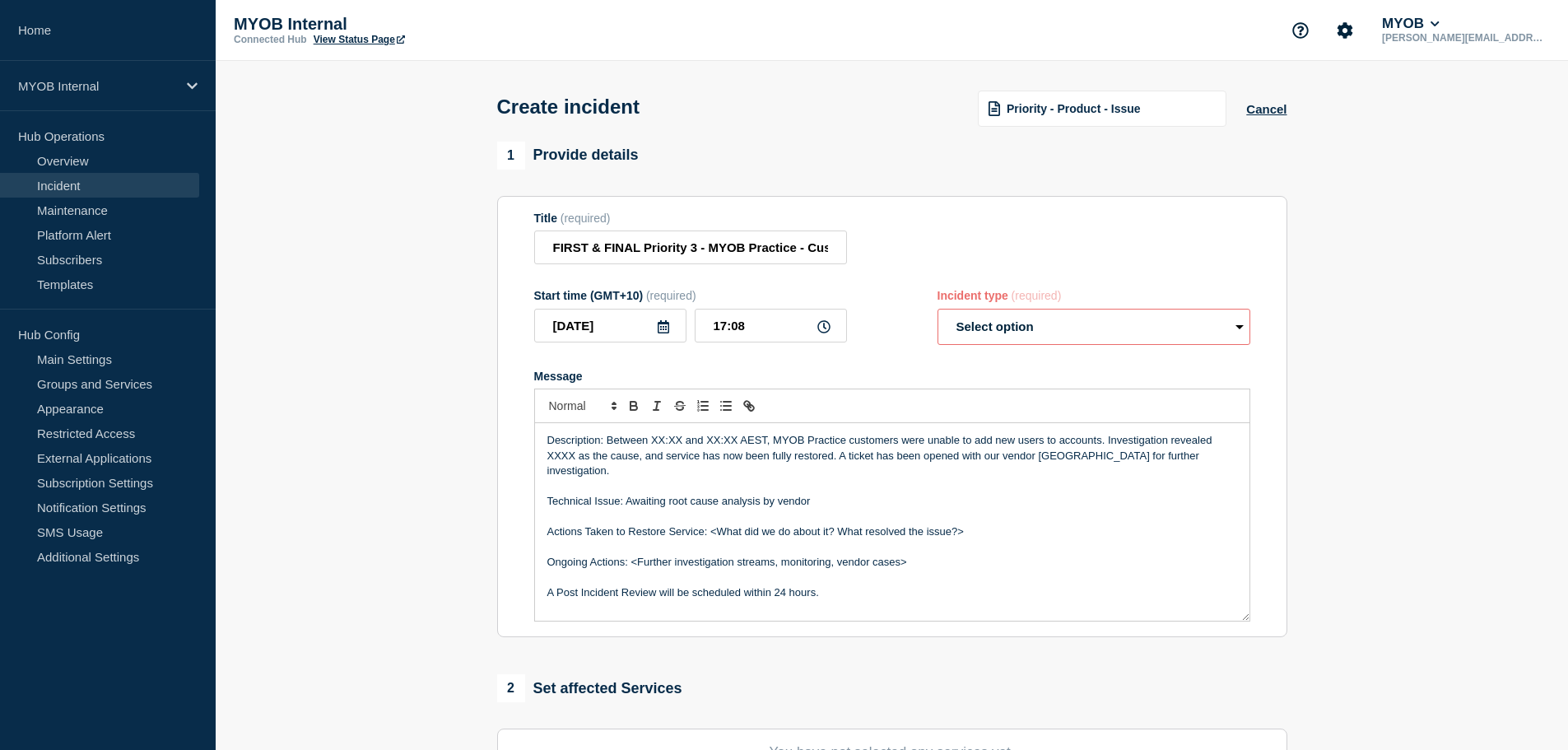
click at [632, 555] on p "Ongoing Actions: <Further investigation streams, monitoring, vendor cases>" at bounding box center [891, 562] width 690 height 15
click at [859, 555] on p "Ongoing Actions: Raised with vendor and monitoring for stability" at bounding box center [891, 562] width 690 height 15
click at [845, 585] on p "A Post Incident Review will be scheduled within 24 hours." at bounding box center [891, 592] width 690 height 15
click at [668, 555] on p "Ongoing Actions: Raised with vendor and monitoring for stability" at bounding box center [891, 562] width 690 height 15
click at [875, 585] on p "A Post Incident Review will be scheduled within 24 hours." at bounding box center [891, 592] width 690 height 15
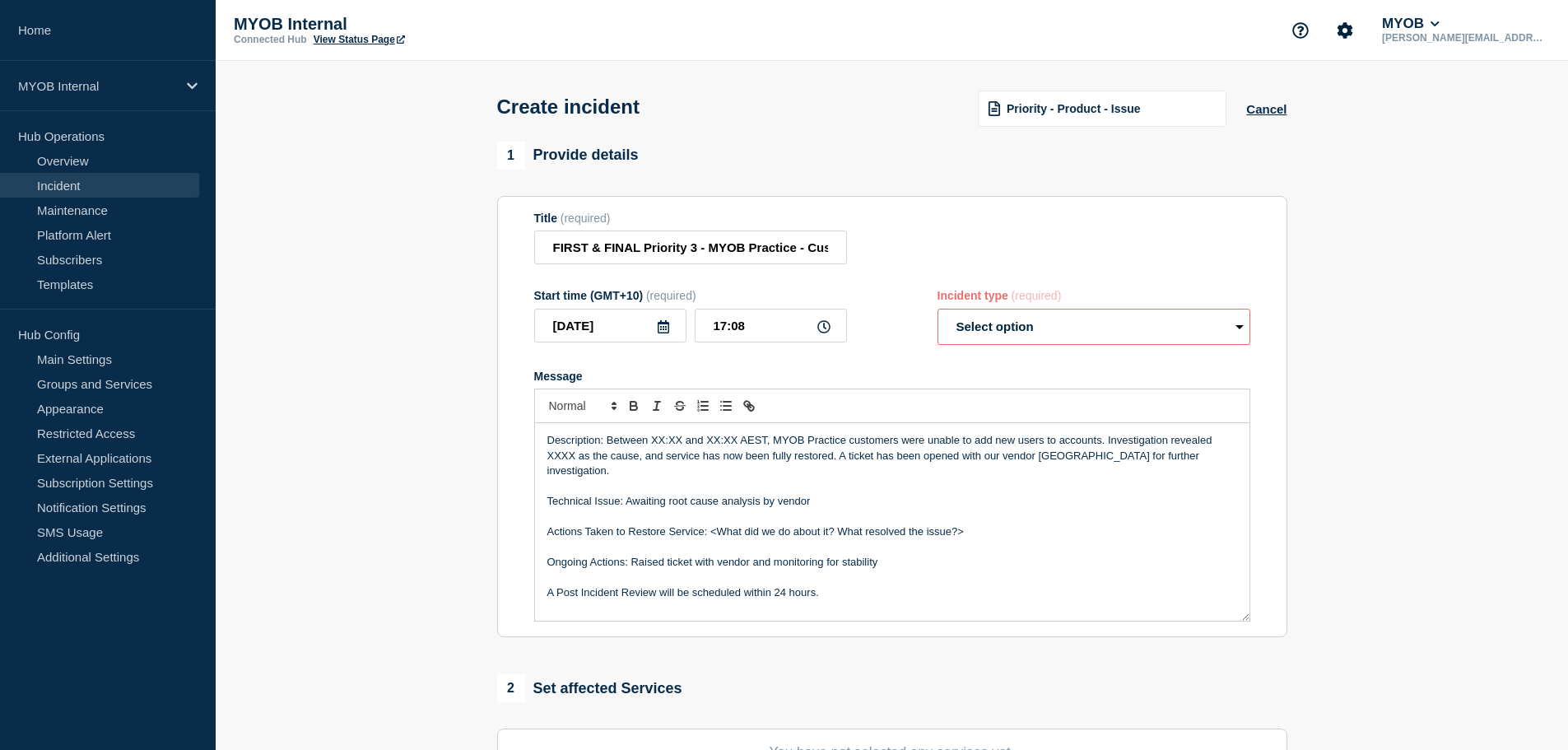
drag, startPoint x: 853, startPoint y: 582, endPoint x: 398, endPoint y: 561, distance: 455.5
click at [398, 561] on section "1 Provide details Title (required) FIRST & FINAL Priority 3 - MYOB Practice - C…" at bounding box center [891, 612] width 1352 height 943
click at [986, 334] on select "Select option Investigating Identified Monitoring" at bounding box center [1094, 326] width 313 height 36
select select "monitoring"
click at [937, 312] on select "Select option Investigating Identified Monitoring" at bounding box center [1094, 326] width 313 height 36
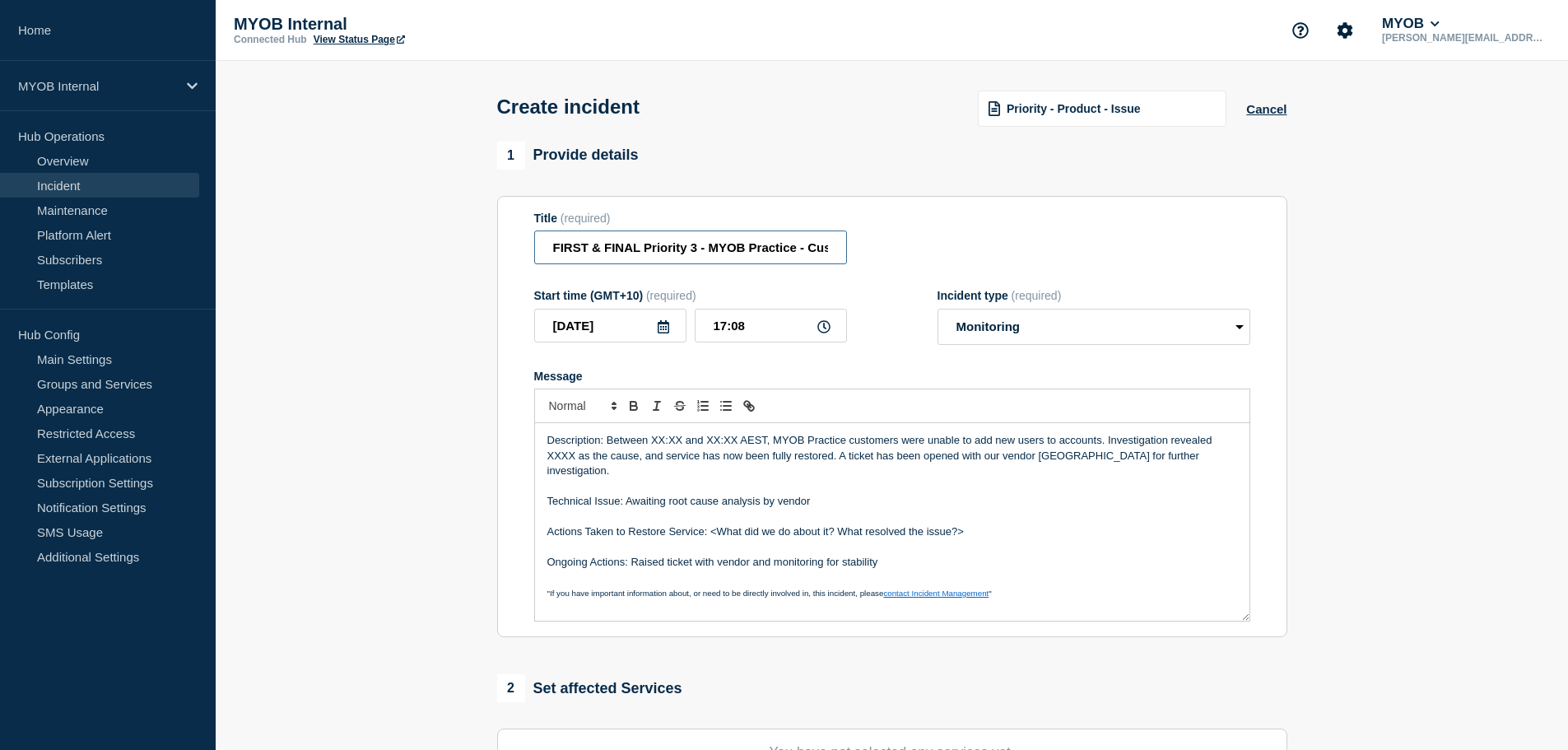
scroll to position [0, 265]
drag, startPoint x: 880, startPoint y: 248, endPoint x: 1035, endPoint y: 246, distance: 155.0
click at [1035, 246] on div "Title (required) FIRST & FINAL Priority 3 - MYOB Practice - Customers unable to…" at bounding box center [892, 238] width 716 height 54
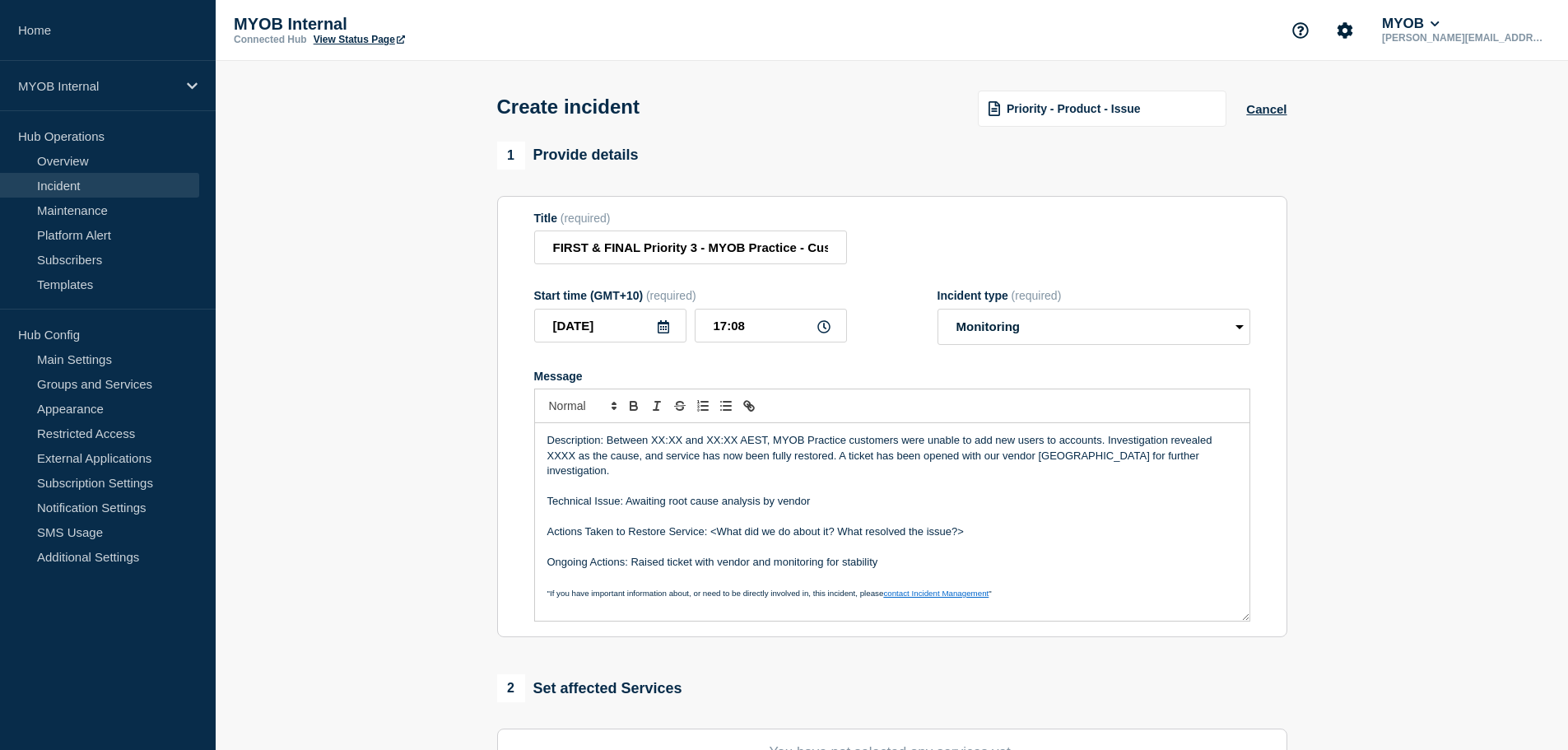
click at [861, 357] on form "Title (required) FIRST & FINAL Priority 3 - MYOB Practice - Customers unable to…" at bounding box center [892, 416] width 716 height 411
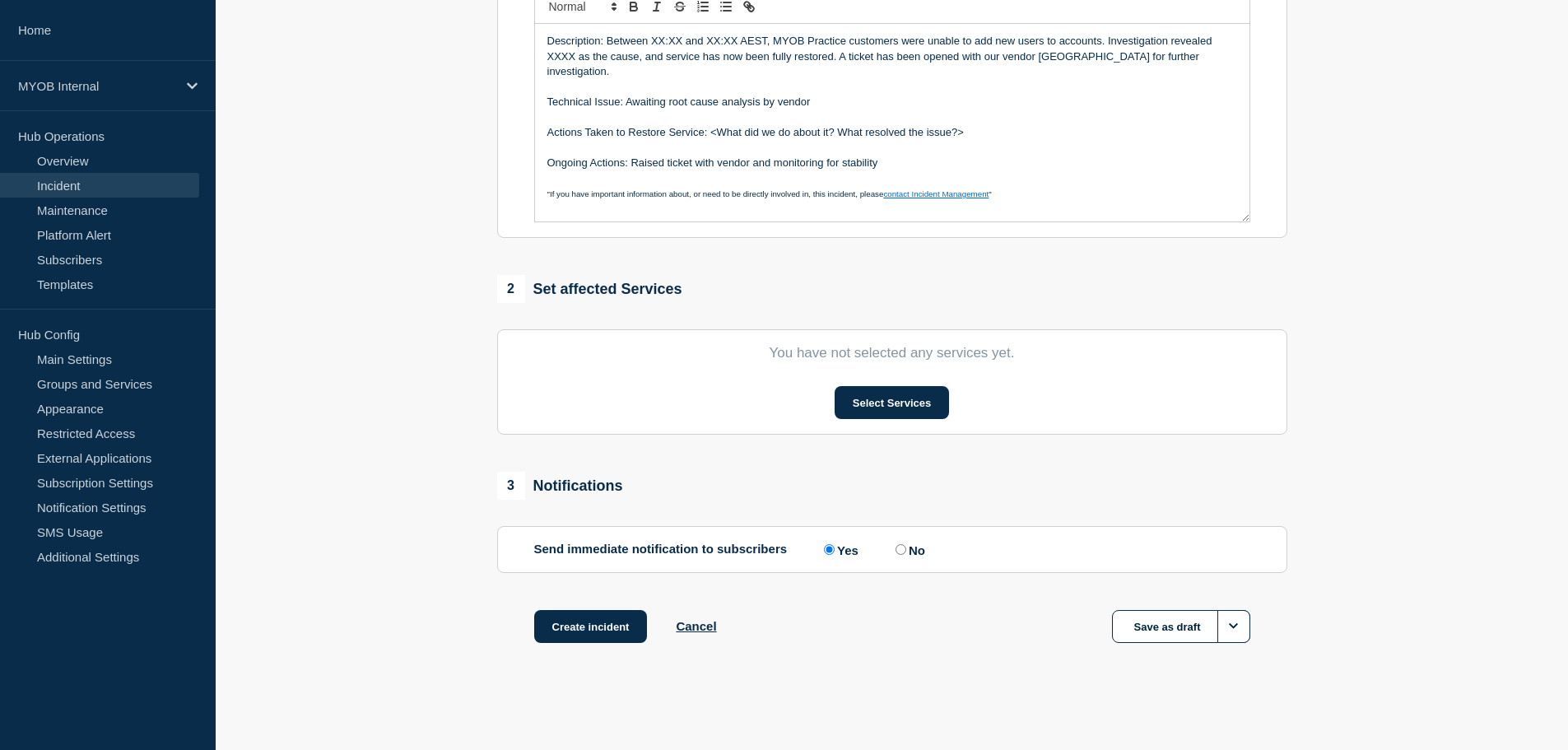
scroll to position [403, 0]
click at [877, 395] on button "Select Services" at bounding box center [891, 402] width 114 height 33
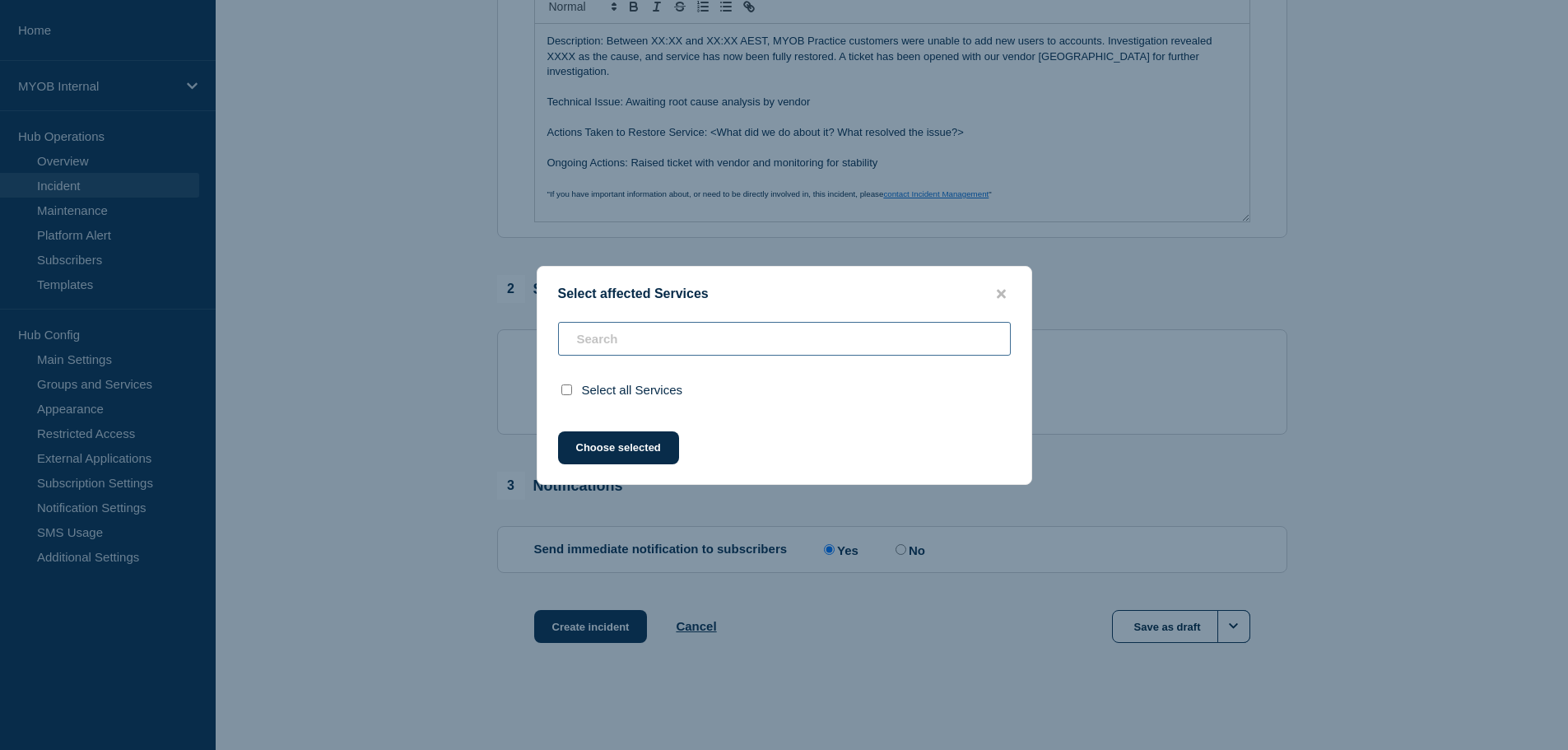
click at [668, 341] on input "text" at bounding box center [784, 338] width 452 height 34
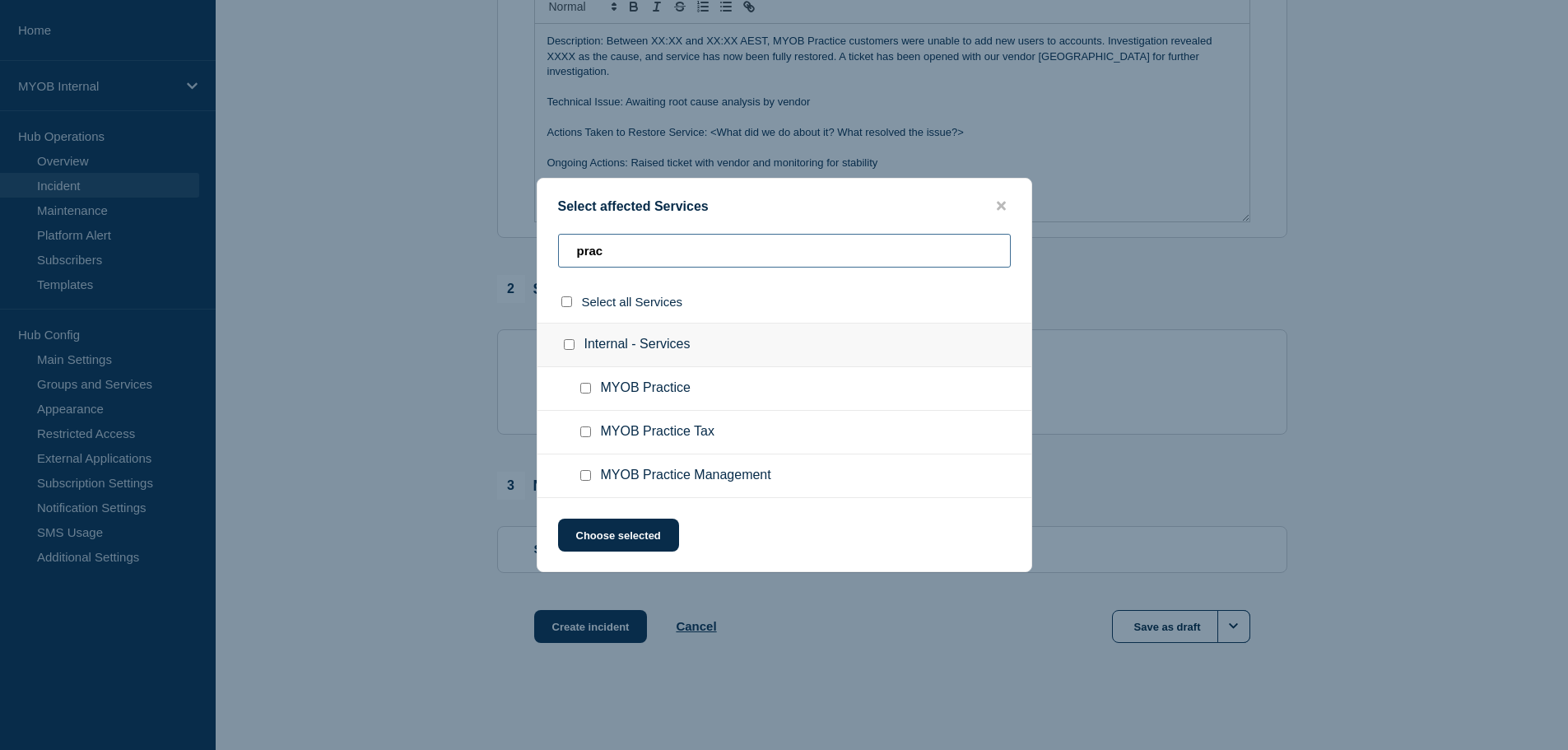
type input "prac"
click at [584, 389] on input "MYOB Practice checkbox" at bounding box center [586, 388] width 11 height 11
checkbox input "true"
click at [642, 557] on div "Select affected Services prac Select all Services Internal - Services MYOB Prac…" at bounding box center [784, 375] width 496 height 394
click at [638, 536] on button "Choose selected" at bounding box center [618, 534] width 121 height 33
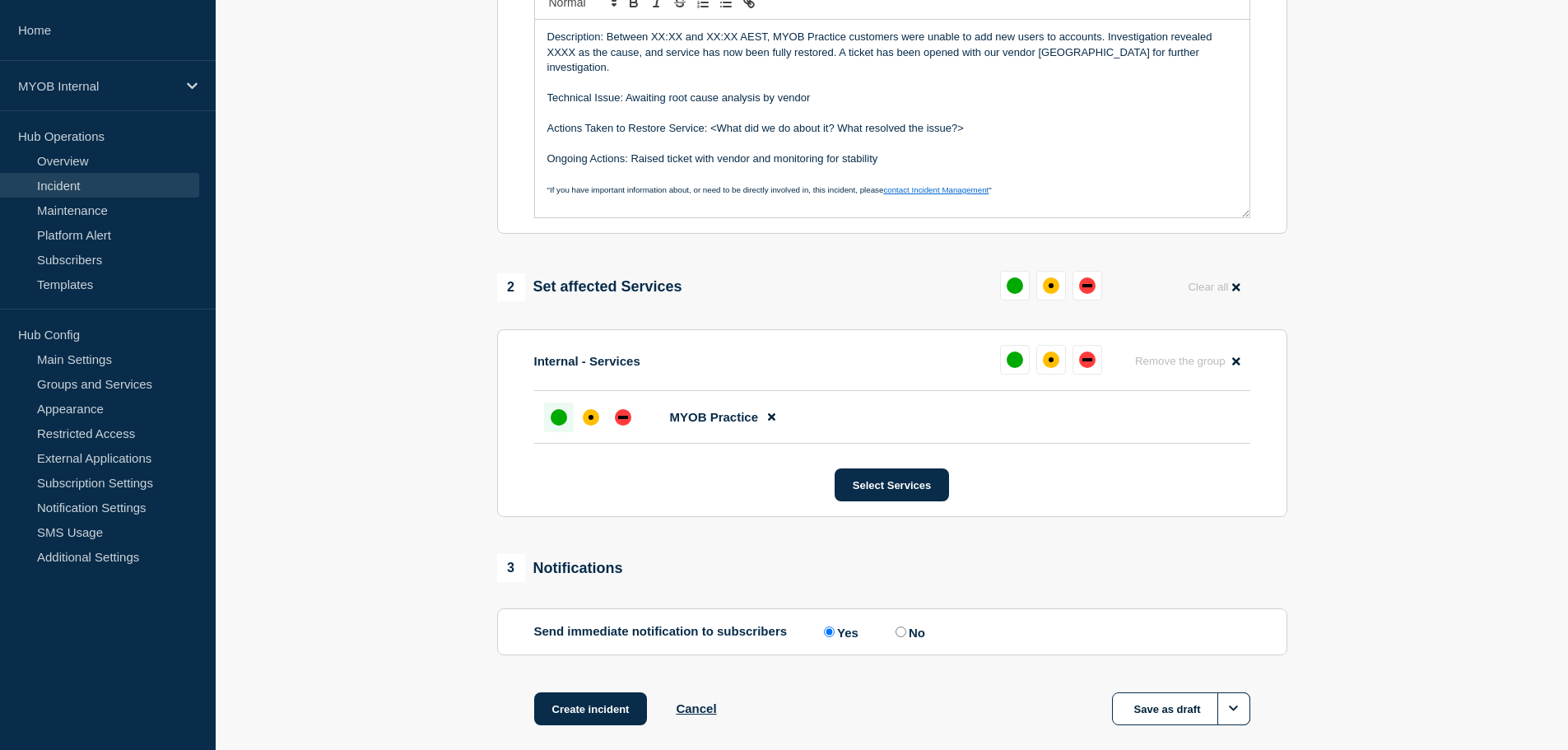
click at [559, 418] on div "up" at bounding box center [558, 417] width 17 height 17
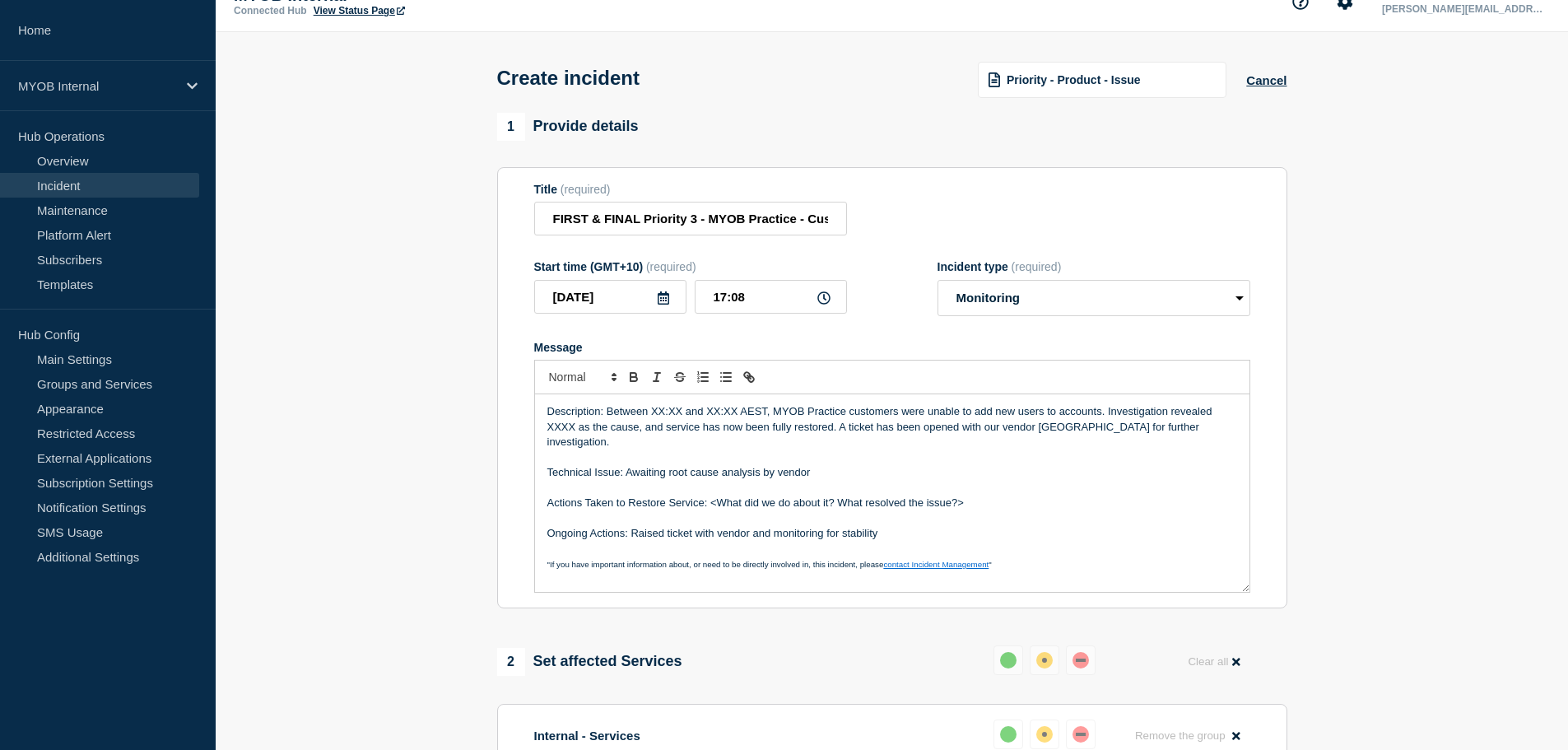
scroll to position [0, 0]
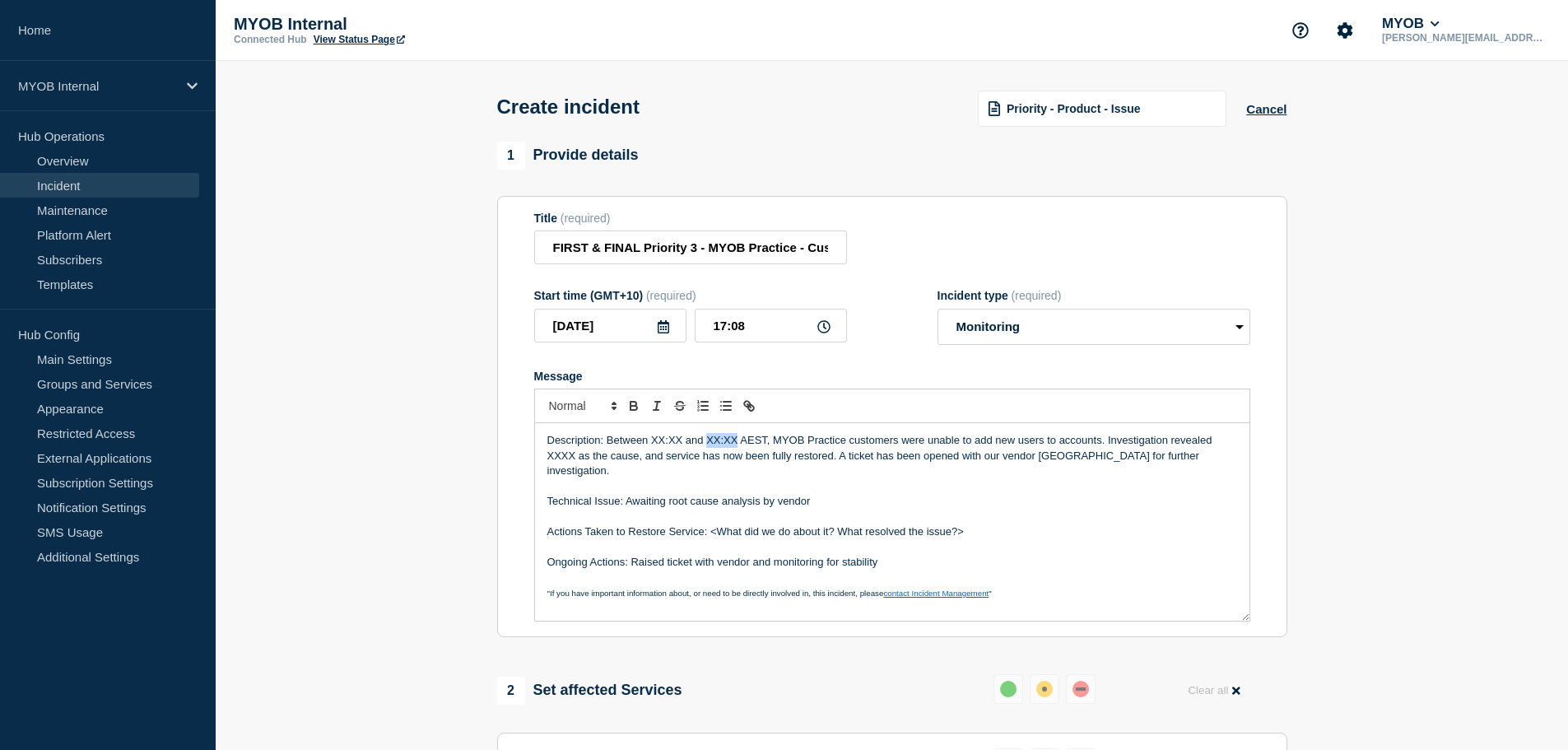
drag, startPoint x: 737, startPoint y: 443, endPoint x: 705, endPoint y: 447, distance: 32.2
click at [705, 447] on p "Description: Between XX:XX and XX:XX AEST, MYOB Practice customers were unable …" at bounding box center [891, 455] width 690 height 45
drag, startPoint x: 679, startPoint y: 441, endPoint x: 651, endPoint y: 445, distance: 28.3
click at [651, 445] on p "Description: Between XX:XX and 17:06 AEST, MYOB Practice customers were unable …" at bounding box center [891, 455] width 690 height 45
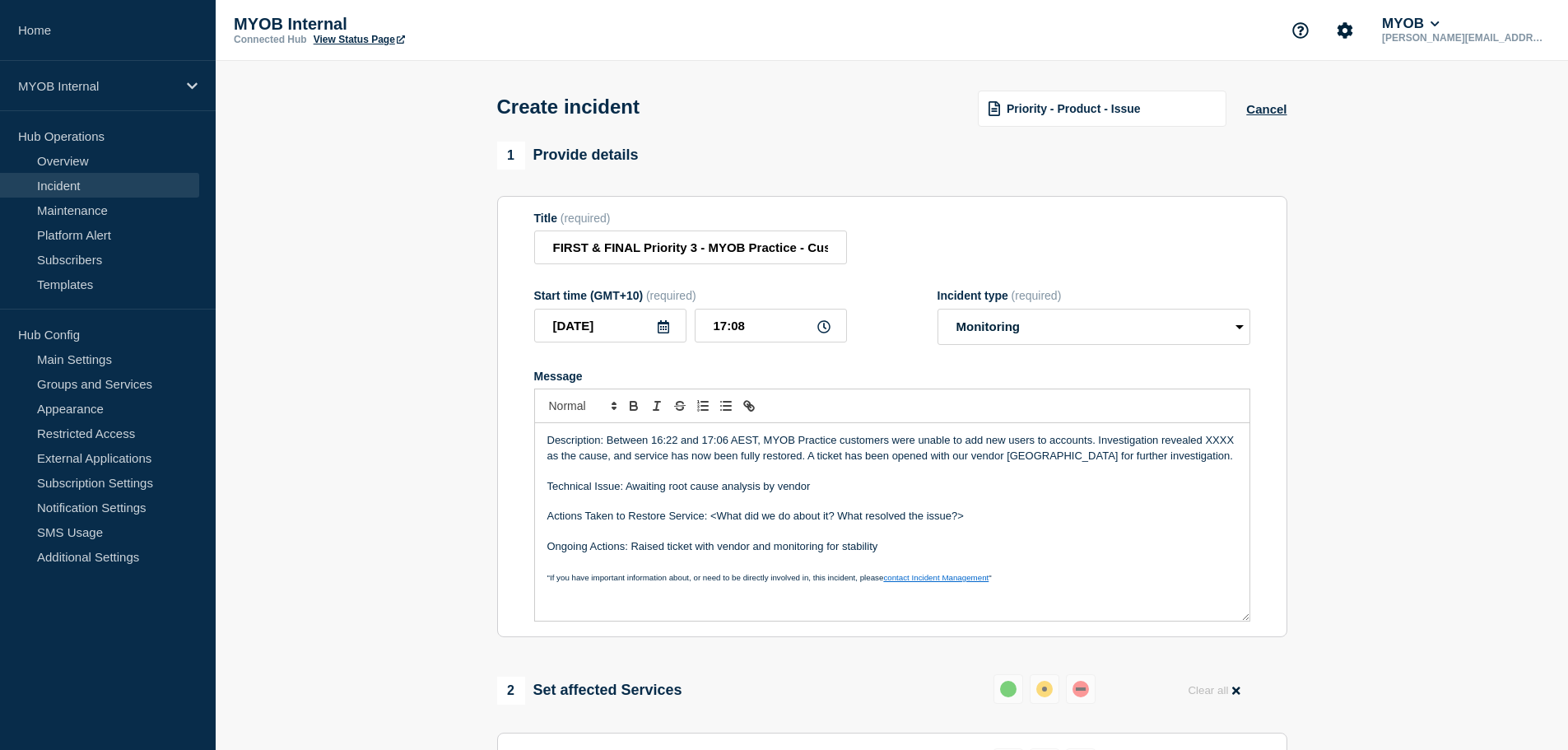
drag, startPoint x: 385, startPoint y: 464, endPoint x: 367, endPoint y: 466, distance: 18.1
click at [382, 463] on section "1 Provide details Title (required) FIRST & FINAL Priority 3 - MYOB Practice - C…" at bounding box center [891, 655] width 1352 height 1028
click at [753, 501] on p "Message" at bounding box center [891, 501] width 690 height 15
click at [993, 447] on p "Description: Between 16:22 and 17:06 AEST, MYOB Practice customers were unable …" at bounding box center [891, 448] width 690 height 30
click at [725, 439] on p "Description: Between 16:22 and 17:06 AEST, MYOB Practice customers were unable …" at bounding box center [891, 448] width 690 height 30
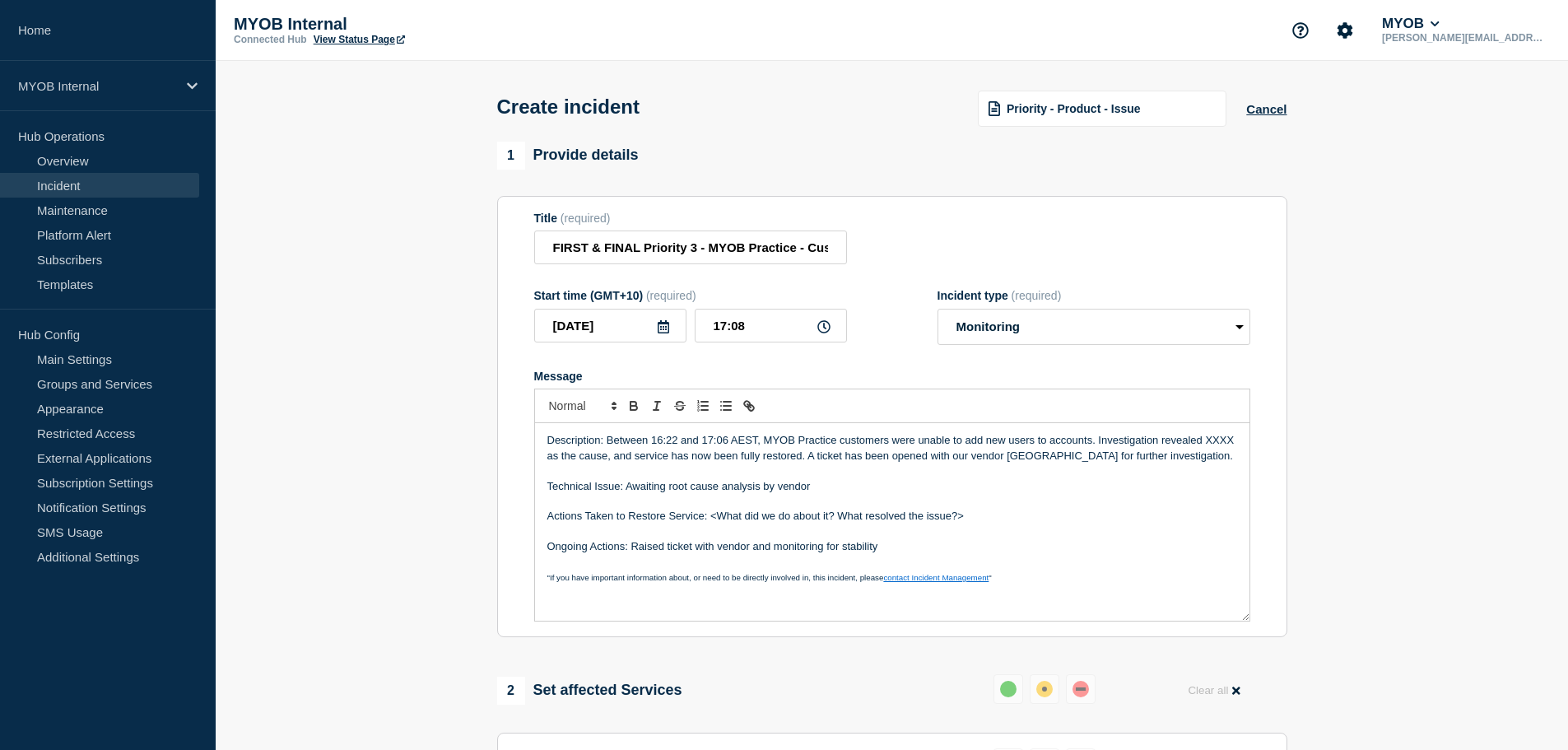
drag, startPoint x: 959, startPoint y: 467, endPoint x: 1043, endPoint y: 448, distance: 86.1
click at [959, 463] on p "Description: Between 16:22 and 17:06 AEST, MYOB Practice customers were unable …" at bounding box center [891, 448] width 690 height 30
click at [1184, 427] on div "Description: Between 16:22 and 17:06 AEST, MYOB Practice customers were unable …" at bounding box center [891, 522] width 715 height 198
click at [1217, 452] on p "Description: Between 16:22 and 17:06 AEST, MYOB Practice customers were unable …" at bounding box center [891, 448] width 690 height 30
drag, startPoint x: 1228, startPoint y: 463, endPoint x: 1040, endPoint y: 462, distance: 188.0
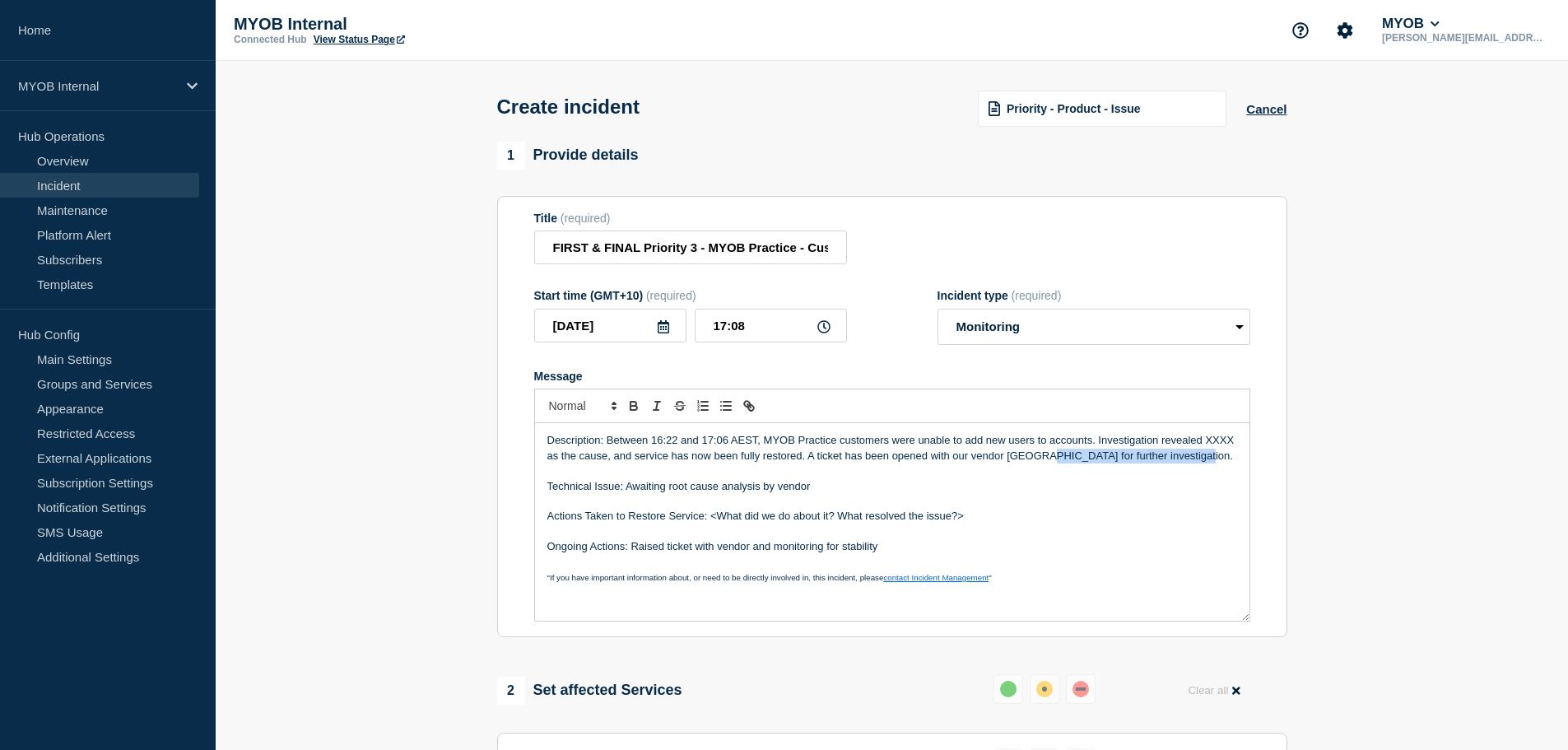
click at [1040, 462] on p "Description: Between 16:22 and 17:06 AEST, MYOB Practice customers were unable …" at bounding box center [891, 448] width 690 height 30
drag, startPoint x: 1099, startPoint y: 441, endPoint x: 752, endPoint y: 451, distance: 347.1
click at [776, 457] on p "Description: Between 16:22 and 17:06 AEST, MYOB Practice customers were unable …" at bounding box center [891, 448] width 690 height 30
click at [746, 451] on p "Description: Between 16:22 and 17:06 AEST, MYOB Practice customers were unable …" at bounding box center [891, 448] width 690 height 30
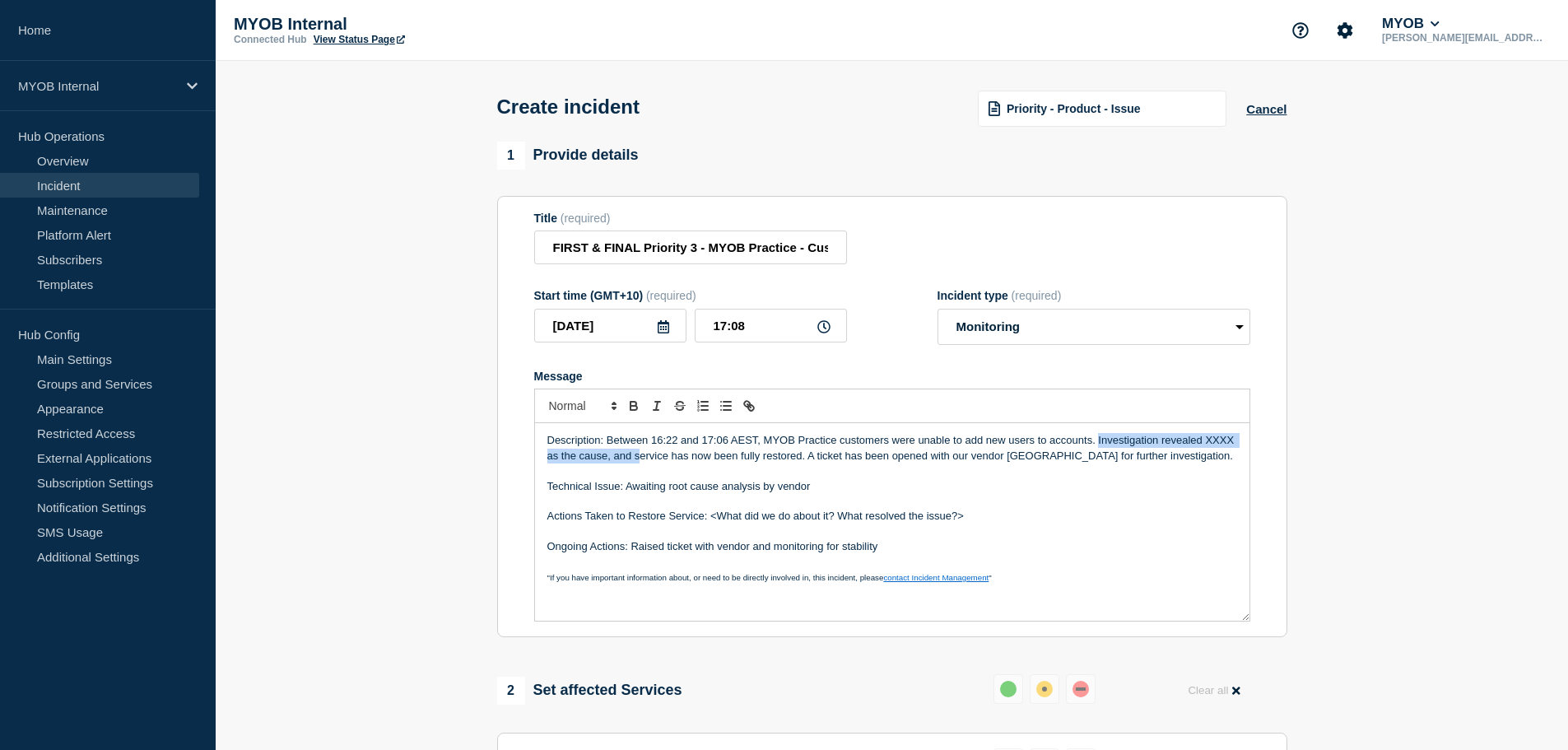
drag, startPoint x: 640, startPoint y: 458, endPoint x: 1097, endPoint y: 438, distance: 457.4
click at [1097, 438] on p "Description: Between 16:22 and 17:06 AEST, MYOB Practice customers were unable …" at bounding box center [891, 448] width 690 height 30
click at [584, 459] on p "Description: Between 16:22 and 17:06 AEST, MYOB Practice customers were unable …" at bounding box center [891, 448] width 690 height 30
click at [587, 458] on p "Description: Between 16:22 and 17:06 AEST, MYOB Practice customers were unable …" at bounding box center [891, 448] width 690 height 30
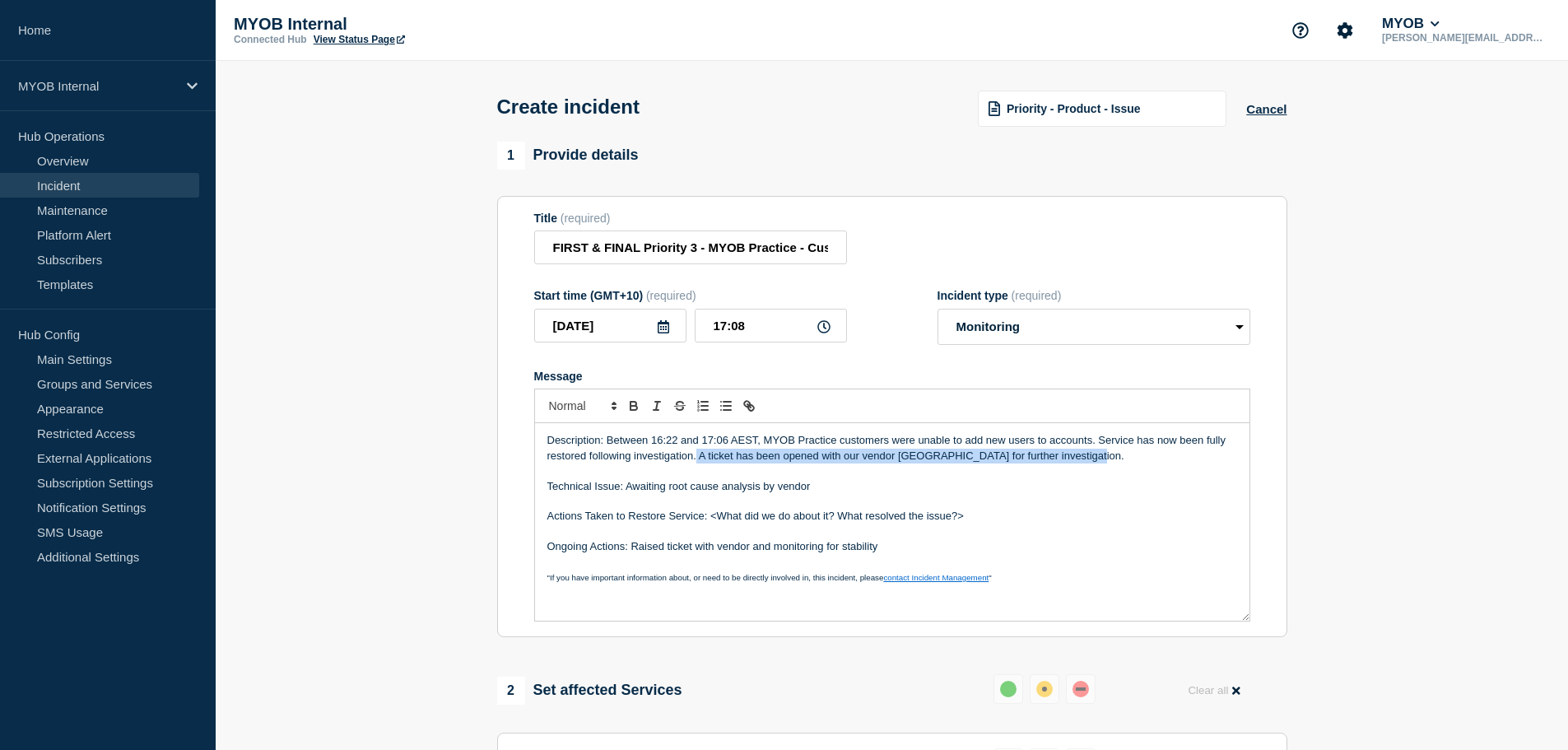
drag, startPoint x: 1096, startPoint y: 462, endPoint x: 691, endPoint y: 460, distance: 405.0
click at [693, 460] on p "Description: Between 16:22 and 17:06 AEST, MYOB Practice customers were unable …" at bounding box center [891, 448] width 690 height 30
drag, startPoint x: 747, startPoint y: 491, endPoint x: 847, endPoint y: 491, distance: 100.0
click at [751, 491] on p "Technical Issue: Awaiting root cause analysis by vendor" at bounding box center [891, 486] width 690 height 15
click at [848, 490] on p "Technical Issue: Awaiting root cause analysis by vendor" at bounding box center [891, 486] width 690 height 15
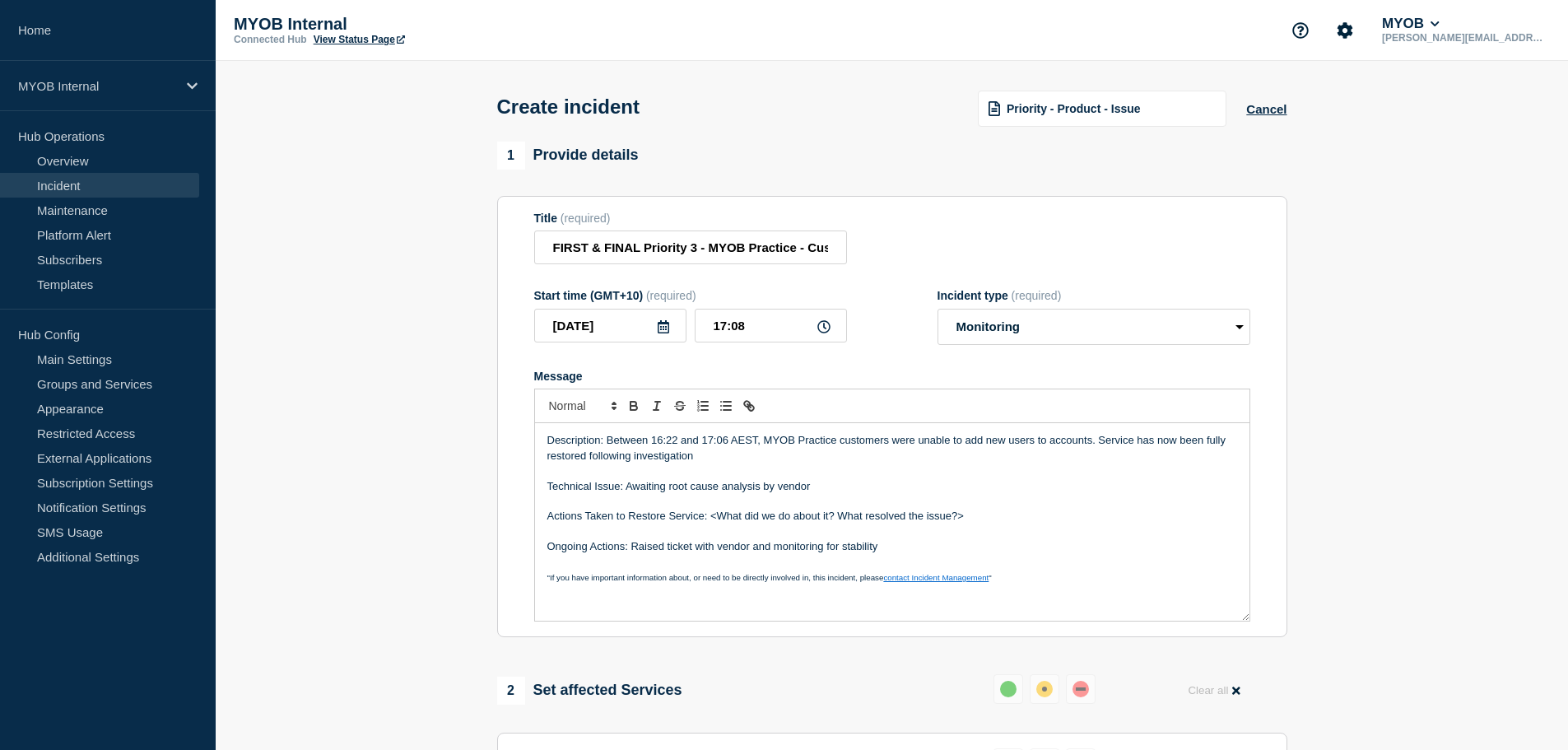
click at [714, 457] on p "Description: Between 16:22 and 17:06 AEST, MYOB Practice customers were unable …" at bounding box center [891, 448] width 690 height 30
click at [803, 470] on p "Message" at bounding box center [891, 470] width 690 height 15
click at [943, 486] on p "Technical Issue: Awaiting root cause analysis by vendor" at bounding box center [891, 486] width 690 height 15
click at [900, 473] on p "Message" at bounding box center [891, 470] width 690 height 15
click at [733, 492] on p "Technical Issue: Awaiting root cause analysis by vendor" at bounding box center [891, 486] width 690 height 15
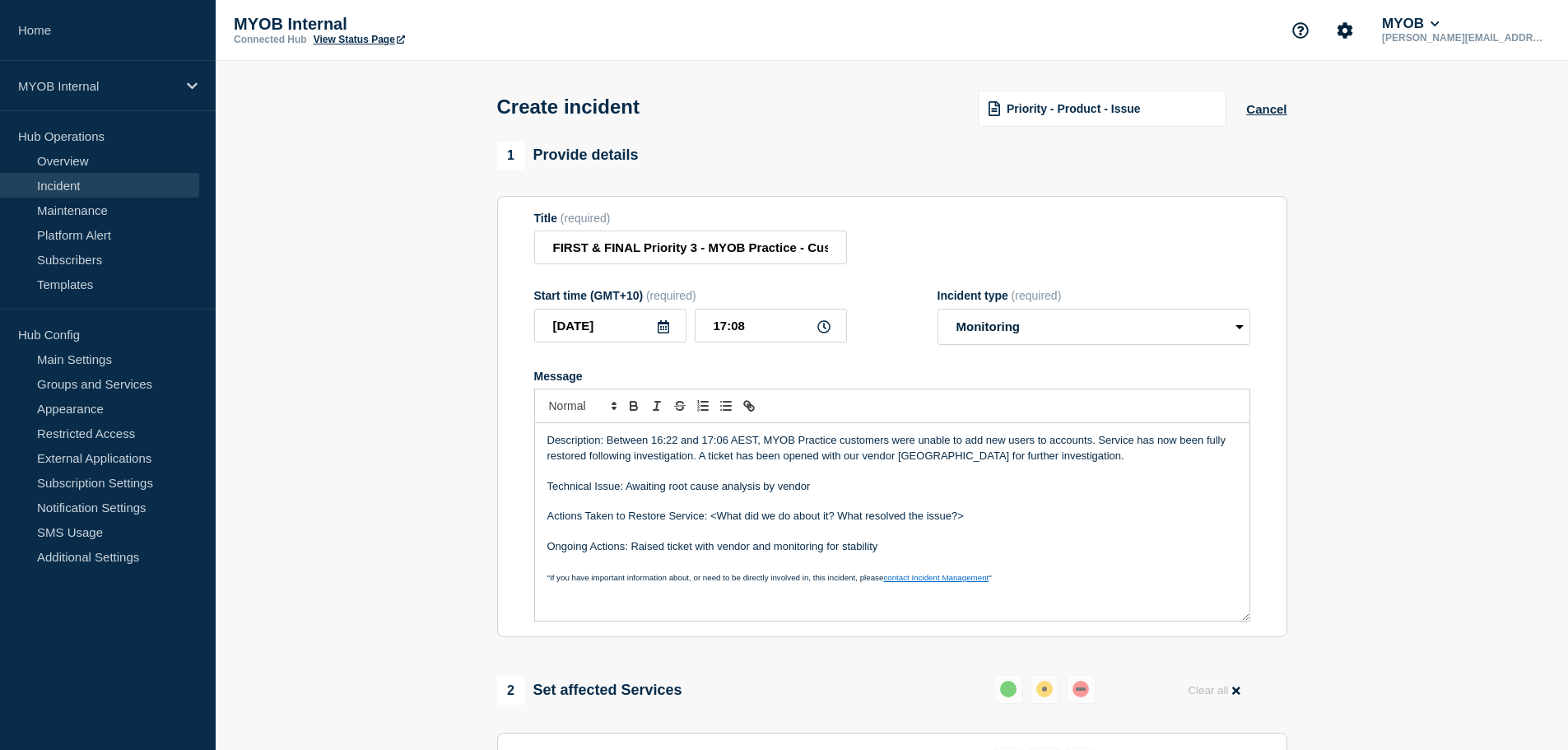
click at [906, 489] on p "Technical Issue: Awaiting root cause analysis by vendor" at bounding box center [891, 486] width 690 height 15
click at [1102, 462] on p "Description: Between 16:22 and 17:06 AEST, MYOB Practice customers were unable …" at bounding box center [891, 448] width 690 height 30
click at [1109, 451] on p "Description: Between 16:22 and 17:06 AEST, MYOB Practice customers were unable …" at bounding box center [891, 448] width 690 height 30
click at [693, 460] on p "Description: Between 16:22 and 17:06 AEST, MYOB Practice customers were unable …" at bounding box center [891, 448] width 690 height 30
click at [1022, 473] on p "Message" at bounding box center [891, 470] width 690 height 15
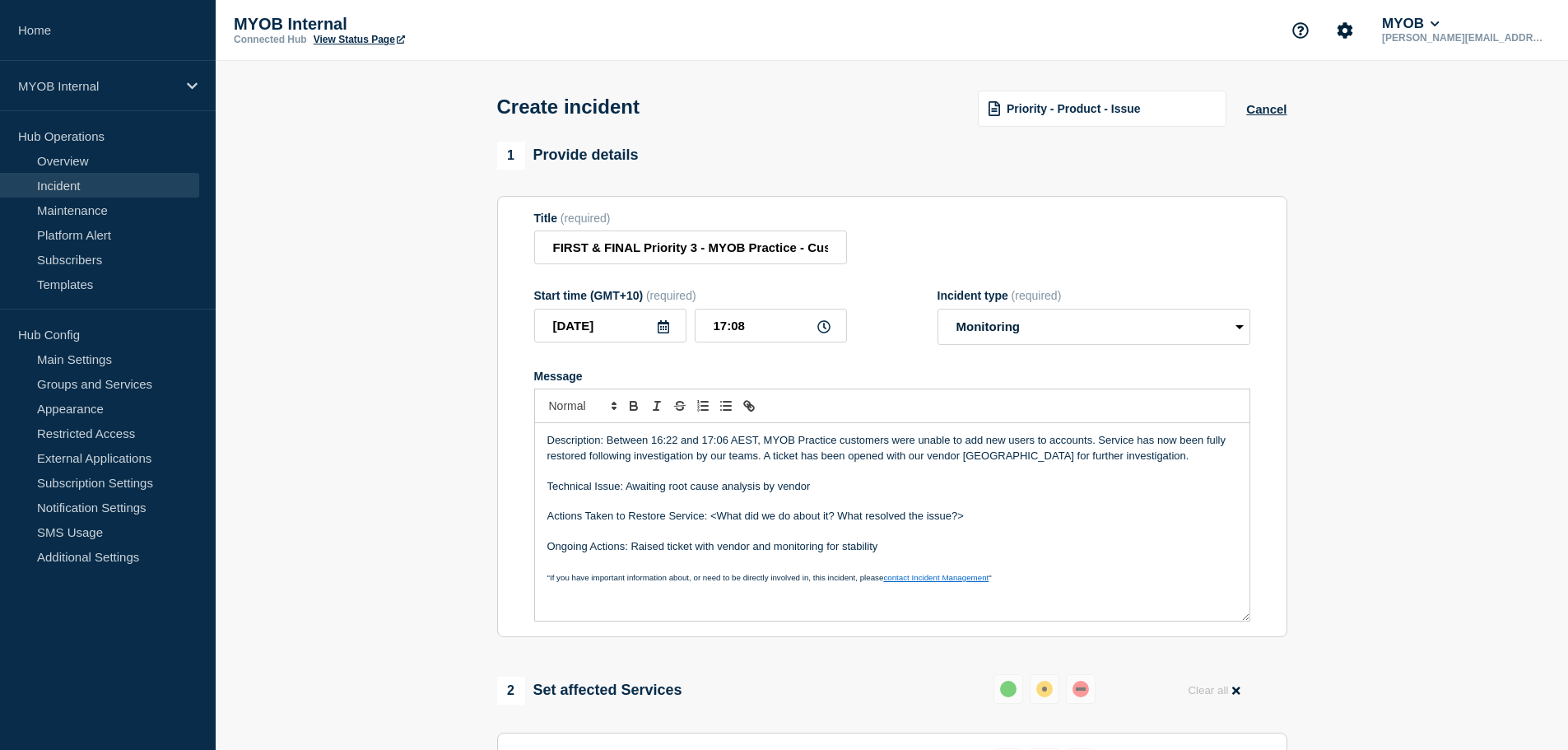
click at [751, 478] on p "Message" at bounding box center [891, 470] width 690 height 15
drag, startPoint x: 861, startPoint y: 498, endPoint x: 845, endPoint y: 490, distance: 17.9
click at [860, 496] on div "Description: Between 16:22 and 17:06 AEST, MYOB Practice customers were unable …" at bounding box center [891, 522] width 715 height 198
click at [845, 490] on p "Technical Issue: Awaiting root cause analysis by vendor" at bounding box center [891, 486] width 690 height 15
drag, startPoint x: 996, startPoint y: 523, endPoint x: 712, endPoint y: 521, distance: 284.0
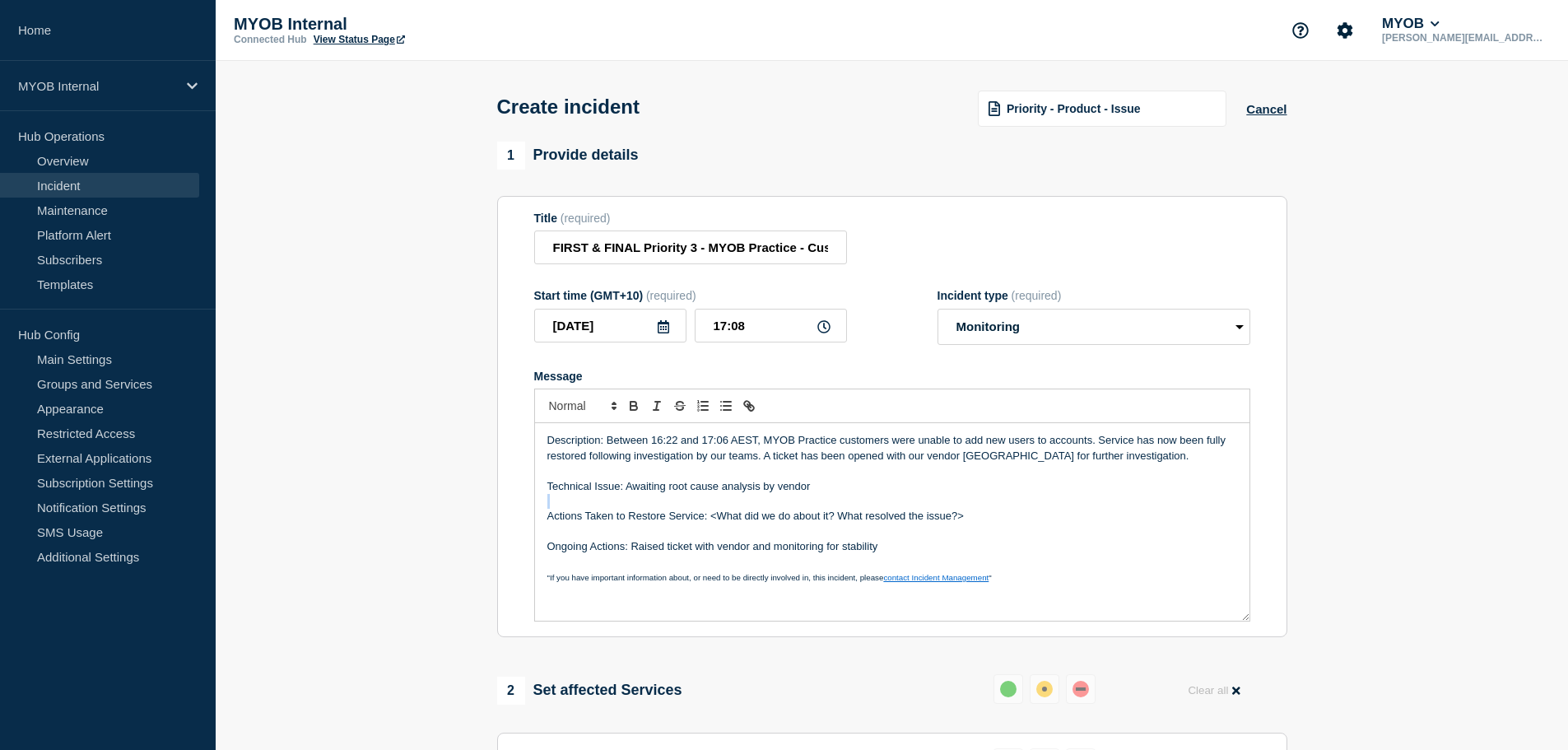
click at [712, 521] on p "Actions Taken to Restore Service: <What did we do about it? What resolved the i…" at bounding box center [891, 516] width 690 height 15
click at [761, 458] on p "Description: Between 16:22 and 17:06 AEST, MYOB Practice customers were unable …" at bounding box center [891, 448] width 690 height 30
click at [852, 484] on p "Technical Issue: Awaiting root cause analysis by vendor" at bounding box center [891, 486] width 690 height 15
click at [856, 498] on p "Message" at bounding box center [891, 501] width 690 height 15
drag, startPoint x: 856, startPoint y: 492, endPoint x: 627, endPoint y: 484, distance: 229.1
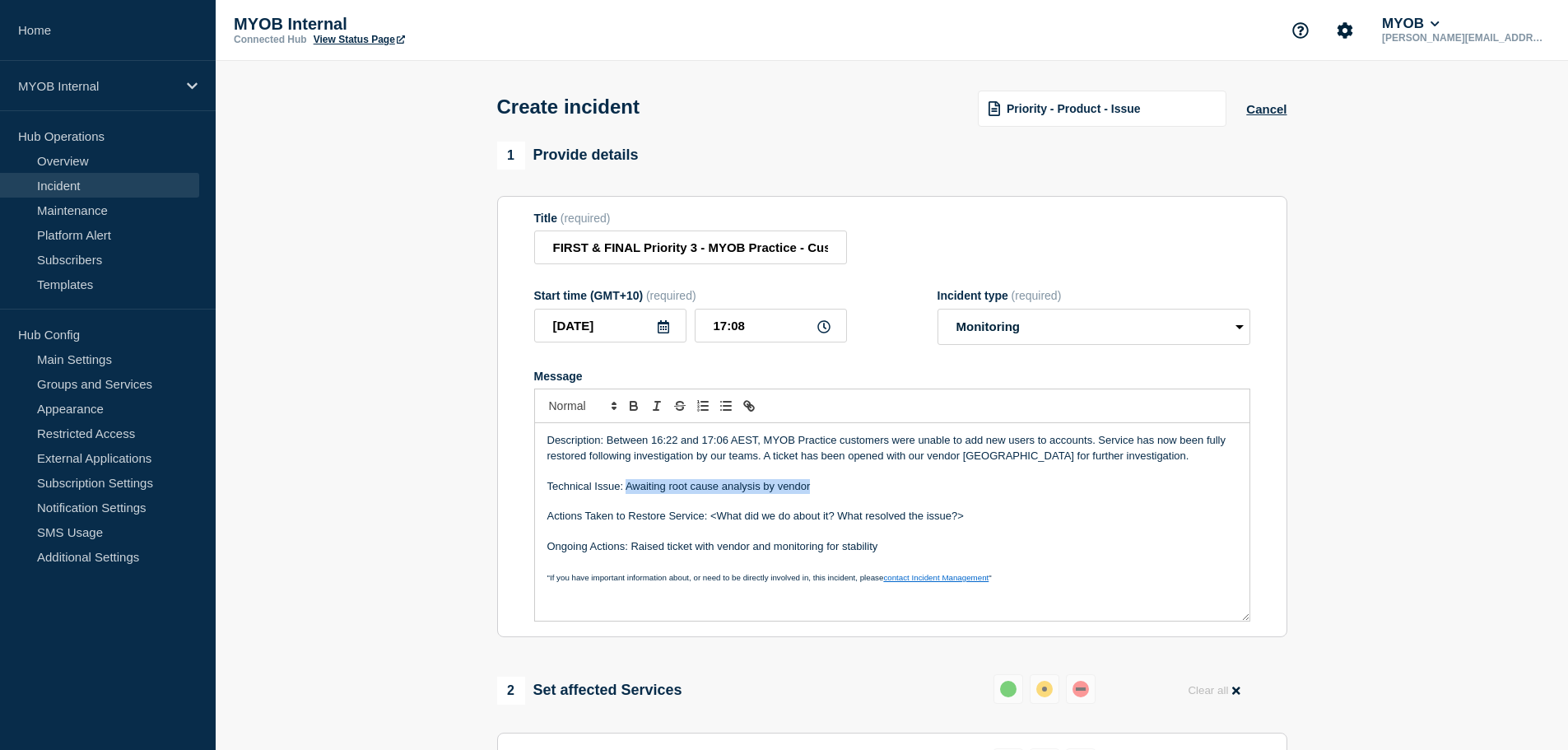
click at [627, 484] on p "Technical Issue: Awaiting root cause analysis by vendor" at bounding box center [891, 486] width 690 height 15
drag, startPoint x: 797, startPoint y: 489, endPoint x: 830, endPoint y: 497, distance: 34.0
click at [800, 489] on p "Technical Issue: Awaiting root cause analysis by vendor" at bounding box center [891, 486] width 690 height 15
click at [837, 494] on p "Technical Issue: Awaiting root cause analysis by vendor" at bounding box center [891, 486] width 690 height 15
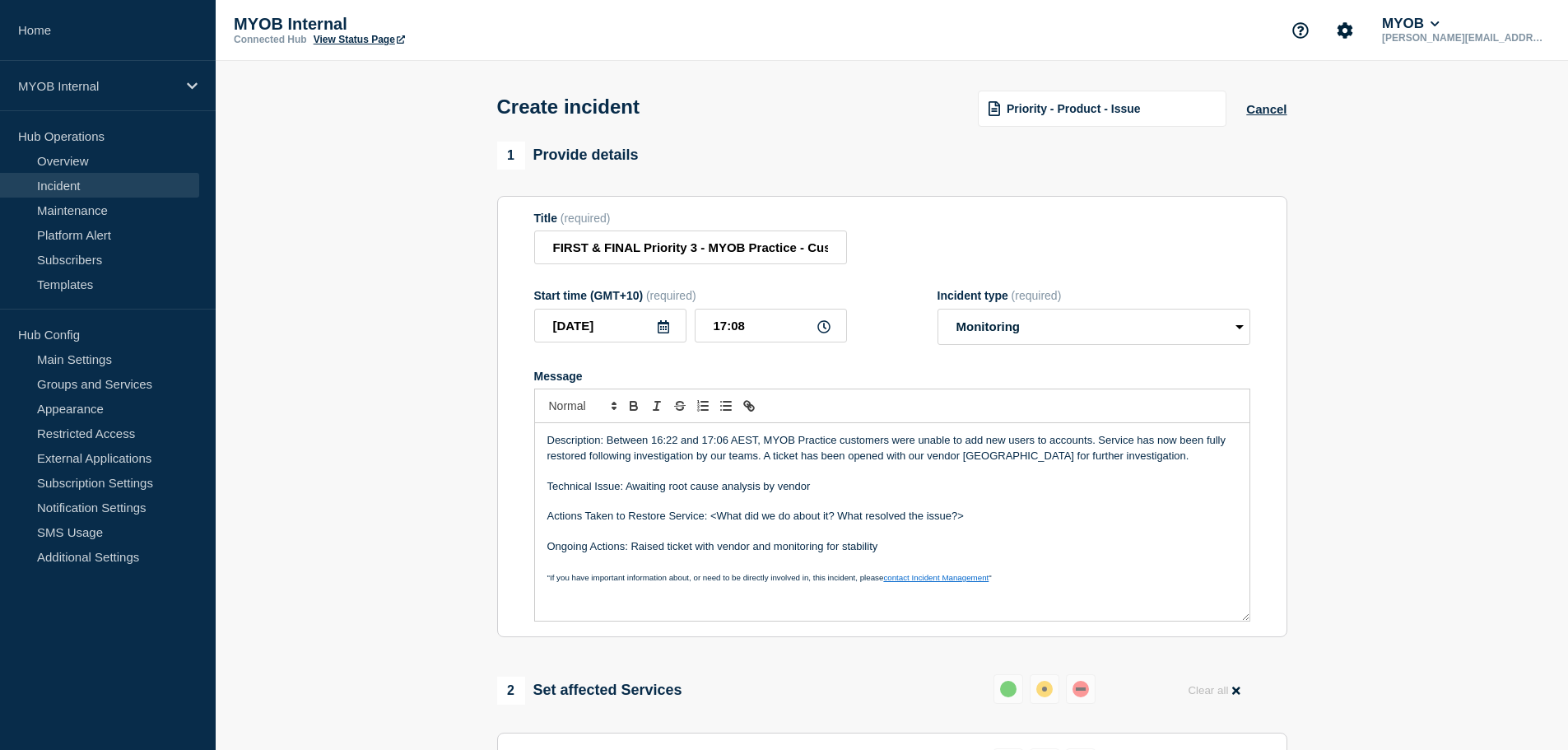
click at [1023, 507] on p "Message" at bounding box center [891, 501] width 690 height 15
click at [1028, 517] on p "Actions Taken to Restore Service: <What did we do about it? What resolved the i…" at bounding box center [891, 516] width 690 height 15
drag, startPoint x: 696, startPoint y: 531, endPoint x: 801, endPoint y: 532, distance: 105.0
click at [697, 531] on p "Message" at bounding box center [891, 531] width 690 height 15
drag, startPoint x: 979, startPoint y: 519, endPoint x: 709, endPoint y: 515, distance: 270.0
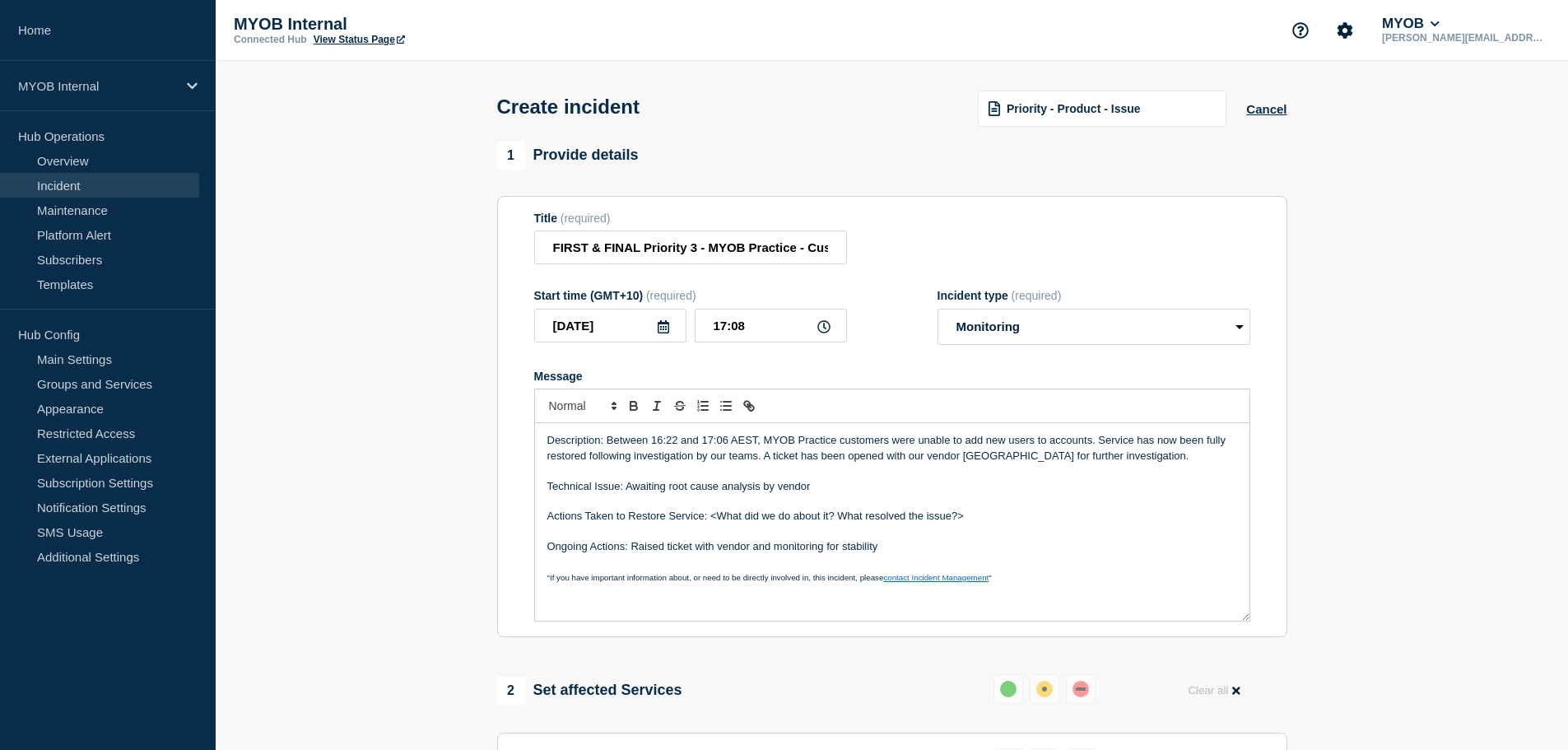
click at [709, 515] on p "Actions Taken to Restore Service: <What did we do about it? What resolved the i…" at bounding box center [891, 516] width 690 height 15
click at [917, 551] on p "Ongoing Actions: Raised ticket with vendor and monitoring for stability" at bounding box center [891, 546] width 690 height 15
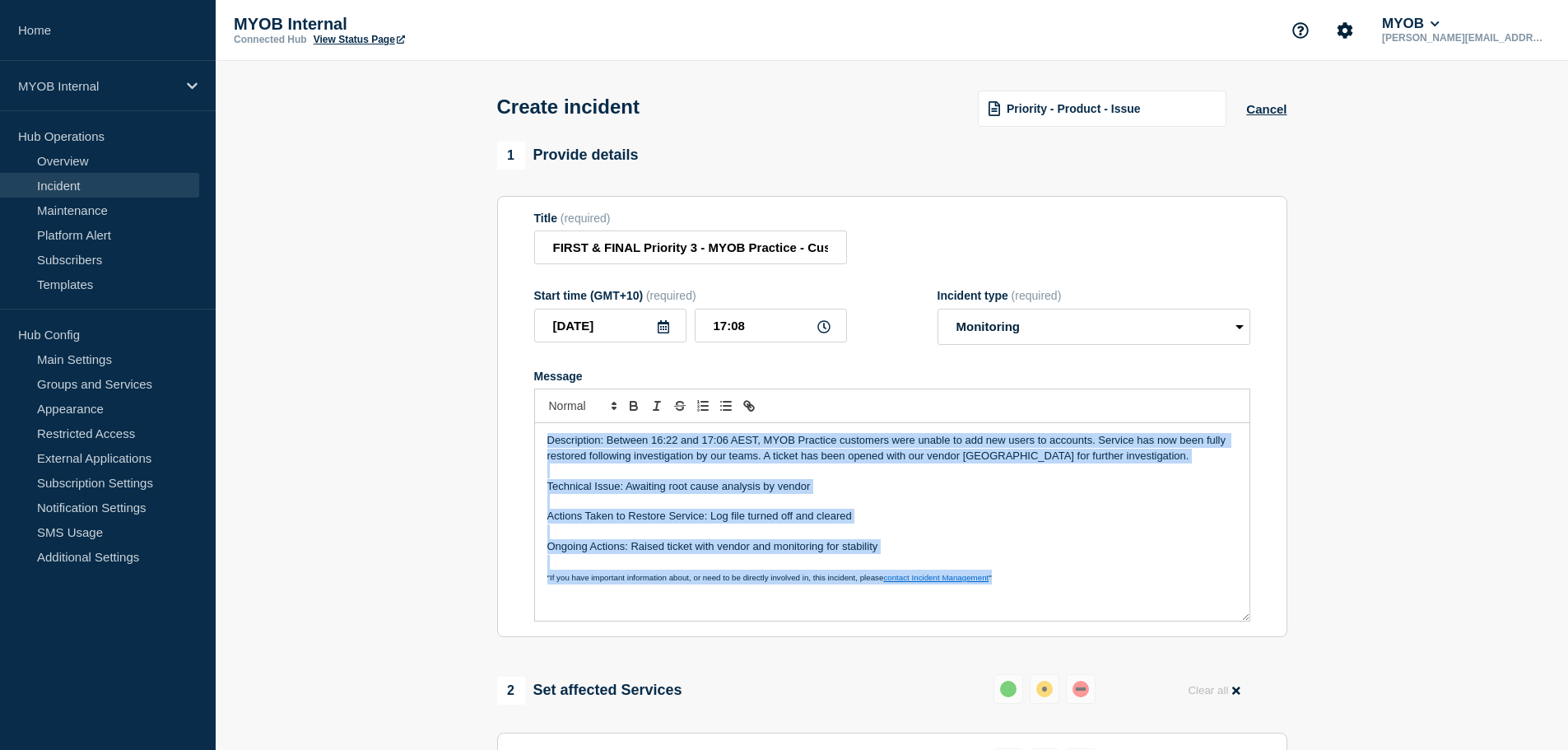
copy div "Description: Between 16:22 and 17:06 AEST, MYOB Practice customers were unable …"
click at [931, 500] on p "Message" at bounding box center [891, 501] width 690 height 15
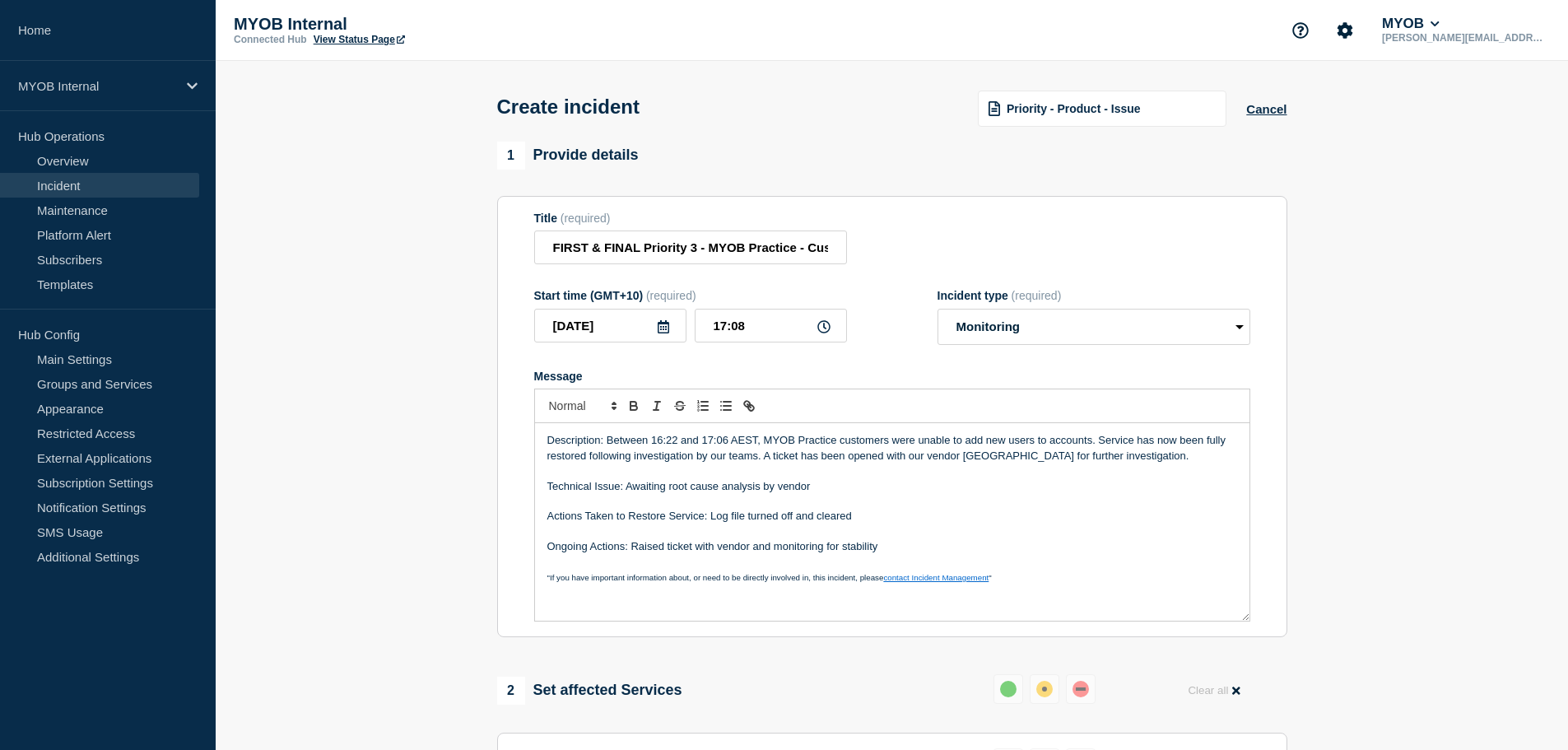
click at [742, 515] on p "Actions Taken to Restore Service: Log file turned off and cleared" at bounding box center [891, 516] width 690 height 15
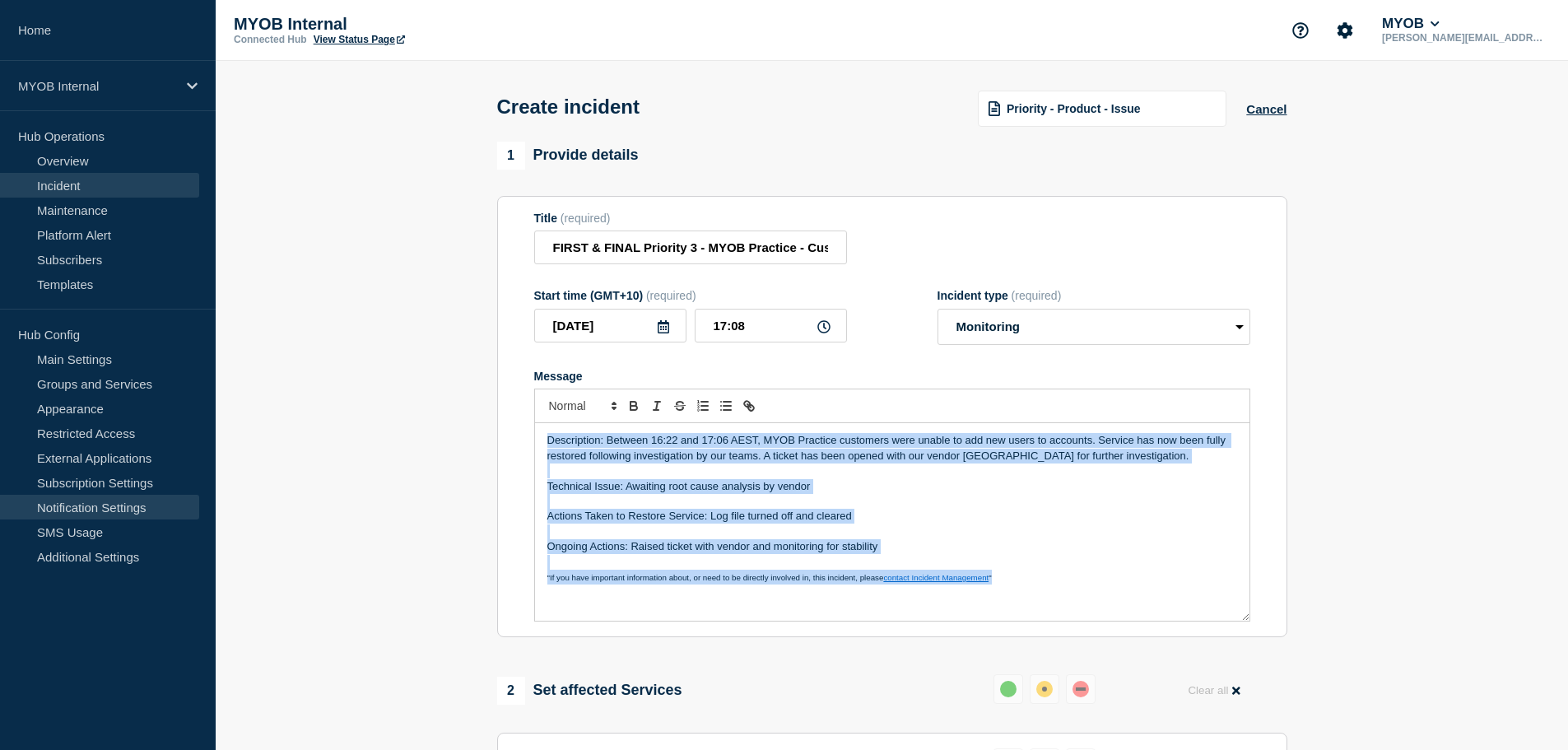
copy div "Description: Between 16:22 and 17:06 AEST, MYOB Practice customers were unable …"
click at [716, 489] on p "Technical Issue: Awaiting root cause analysis by vendor" at bounding box center [891, 486] width 690 height 15
click at [672, 498] on p "Message" at bounding box center [891, 501] width 690 height 15
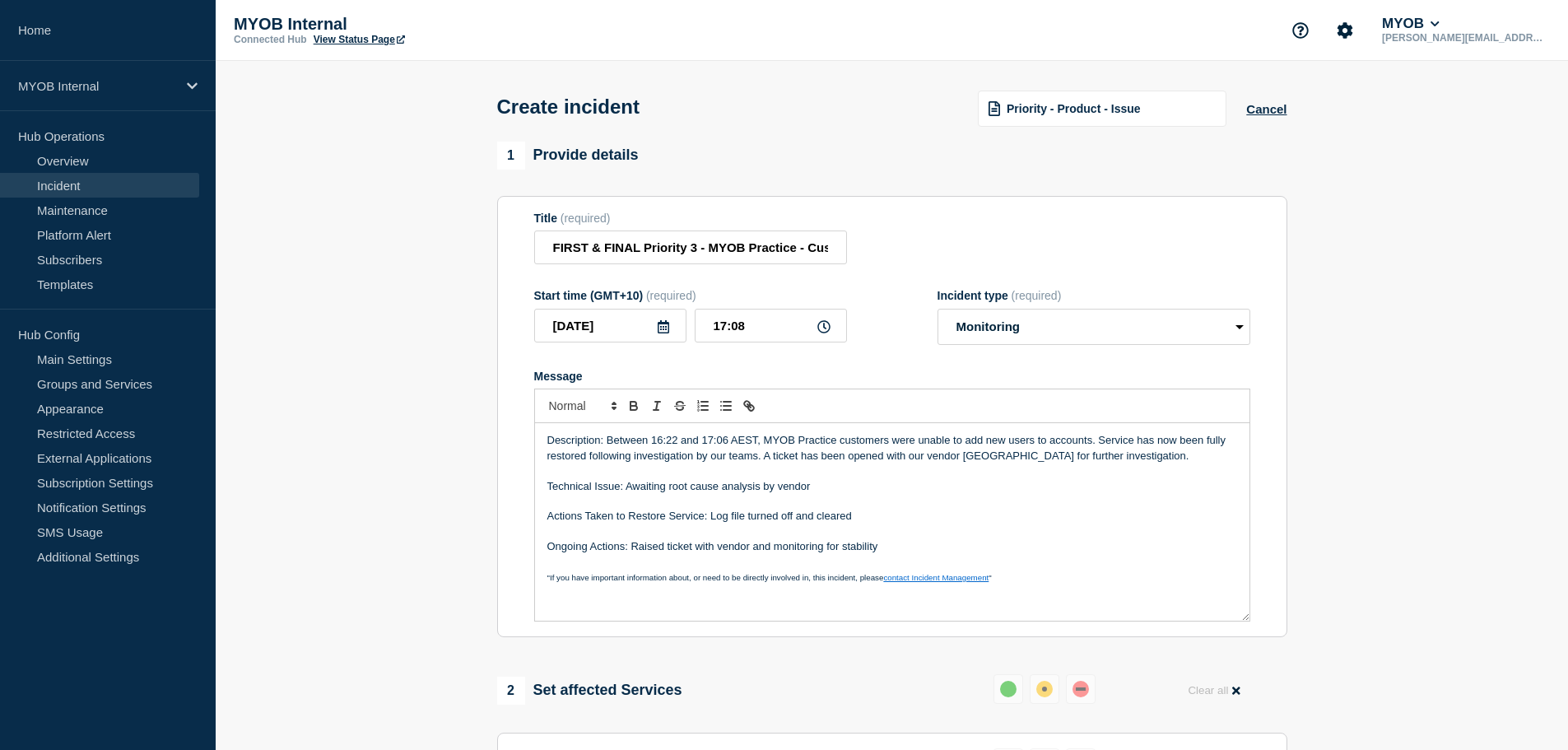
click at [360, 487] on section "1 Provide details Title (required) FIRST & FINAL Priority 3 - MYOB Practice - C…" at bounding box center [891, 655] width 1352 height 1028
click at [776, 473] on p "Message" at bounding box center [891, 470] width 690 height 15
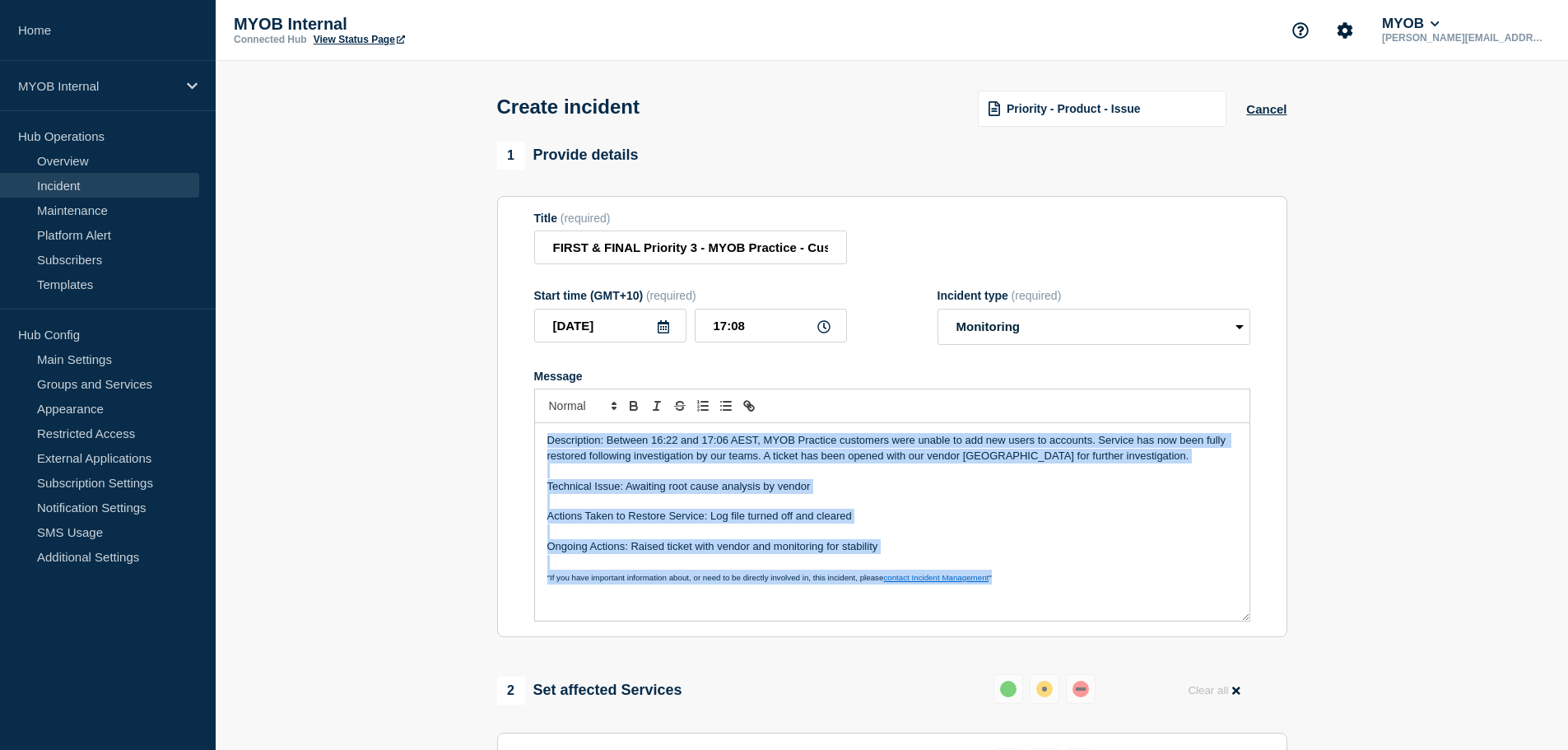
copy div "Description: Between 16:22 and 17:06 AEST, MYOB Practice customers were unable …"
click at [776, 473] on p "Message" at bounding box center [891, 470] width 690 height 15
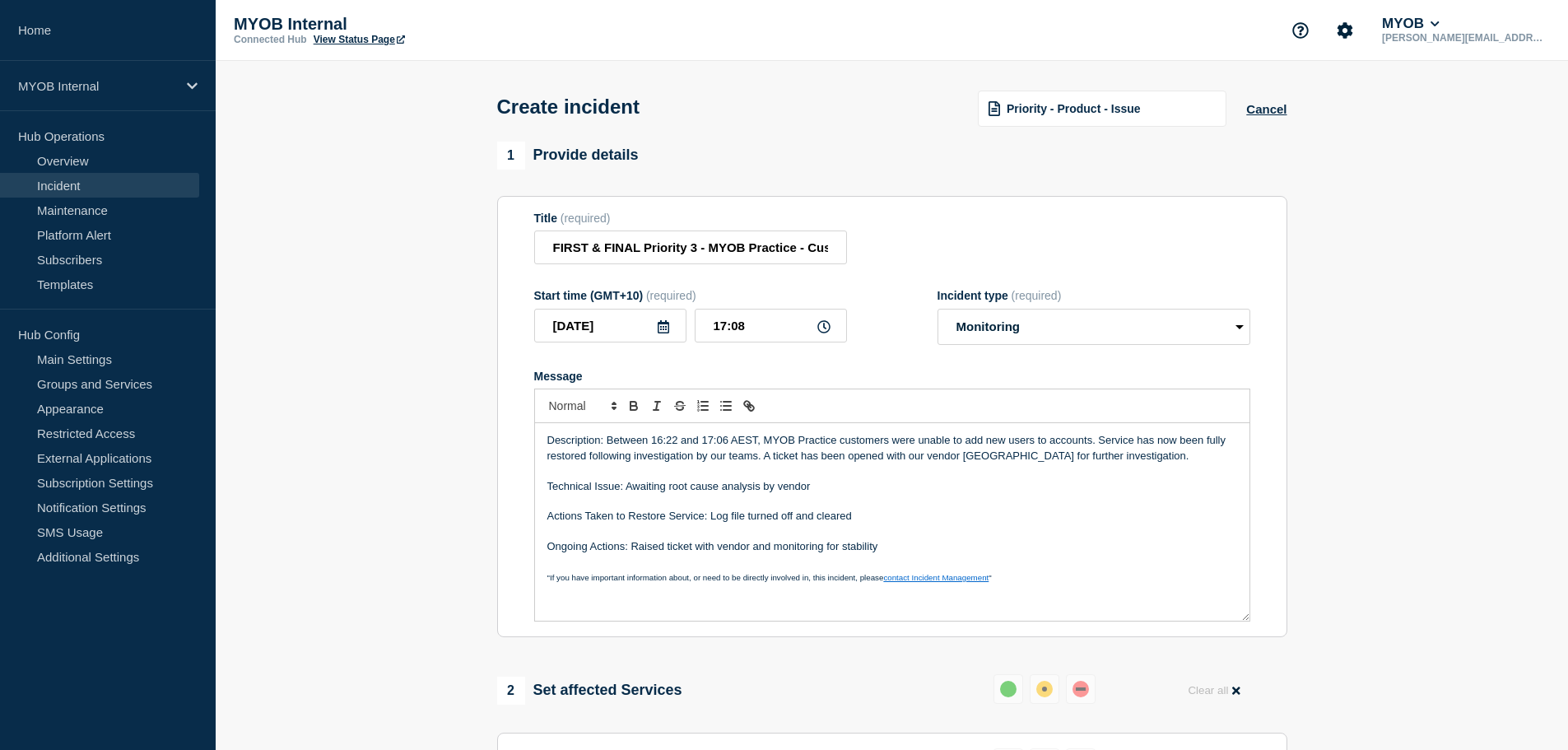
click at [704, 463] on p "Description: Between 16:22 and 17:06 AEST, MYOB Practice customers were unable …" at bounding box center [891, 448] width 690 height 30
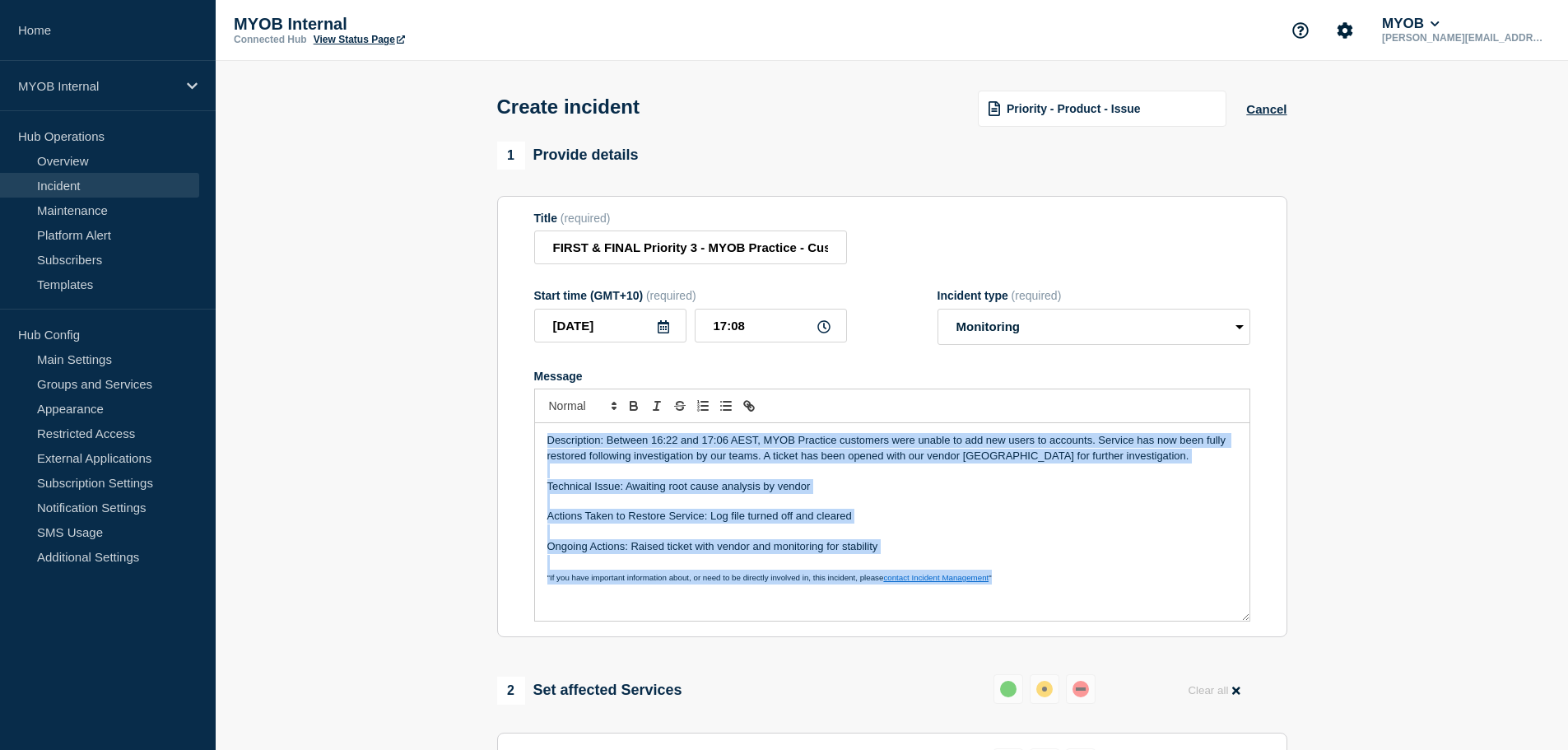
copy div "Description: Between 16:22 and 17:06 AEST, MYOB Practice customers were unable …"
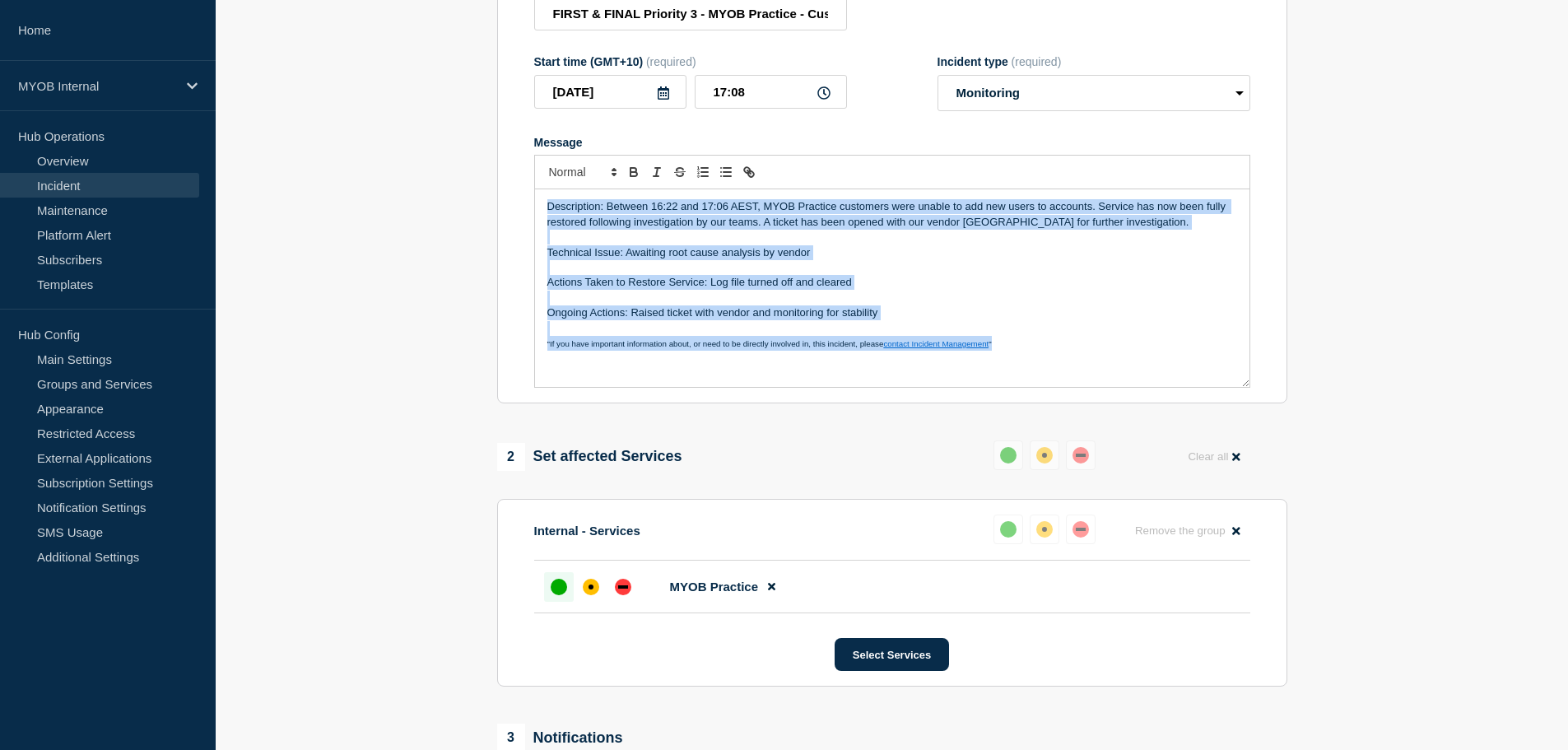
scroll to position [489, 0]
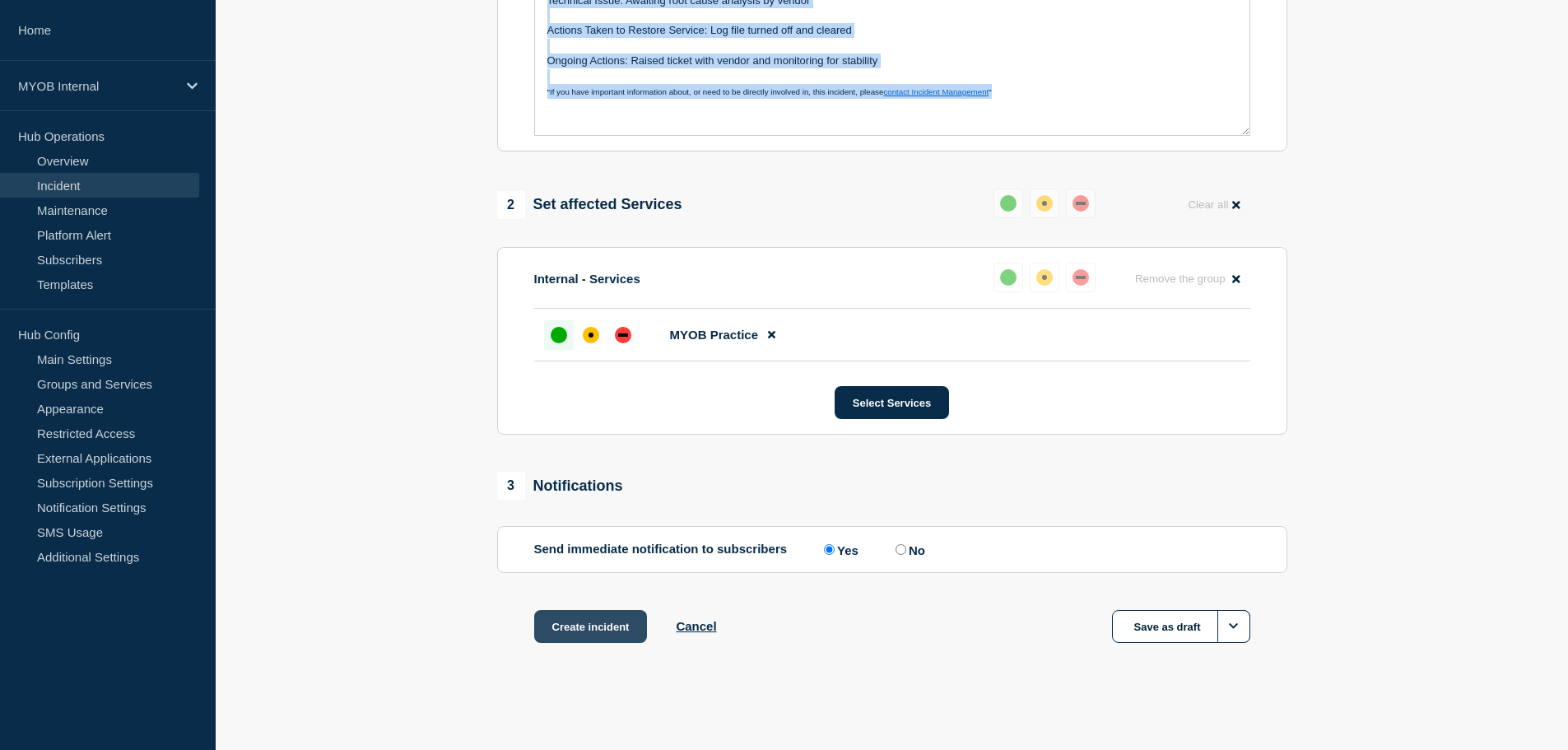
click at [564, 624] on button "Create incident" at bounding box center [591, 625] width 114 height 33
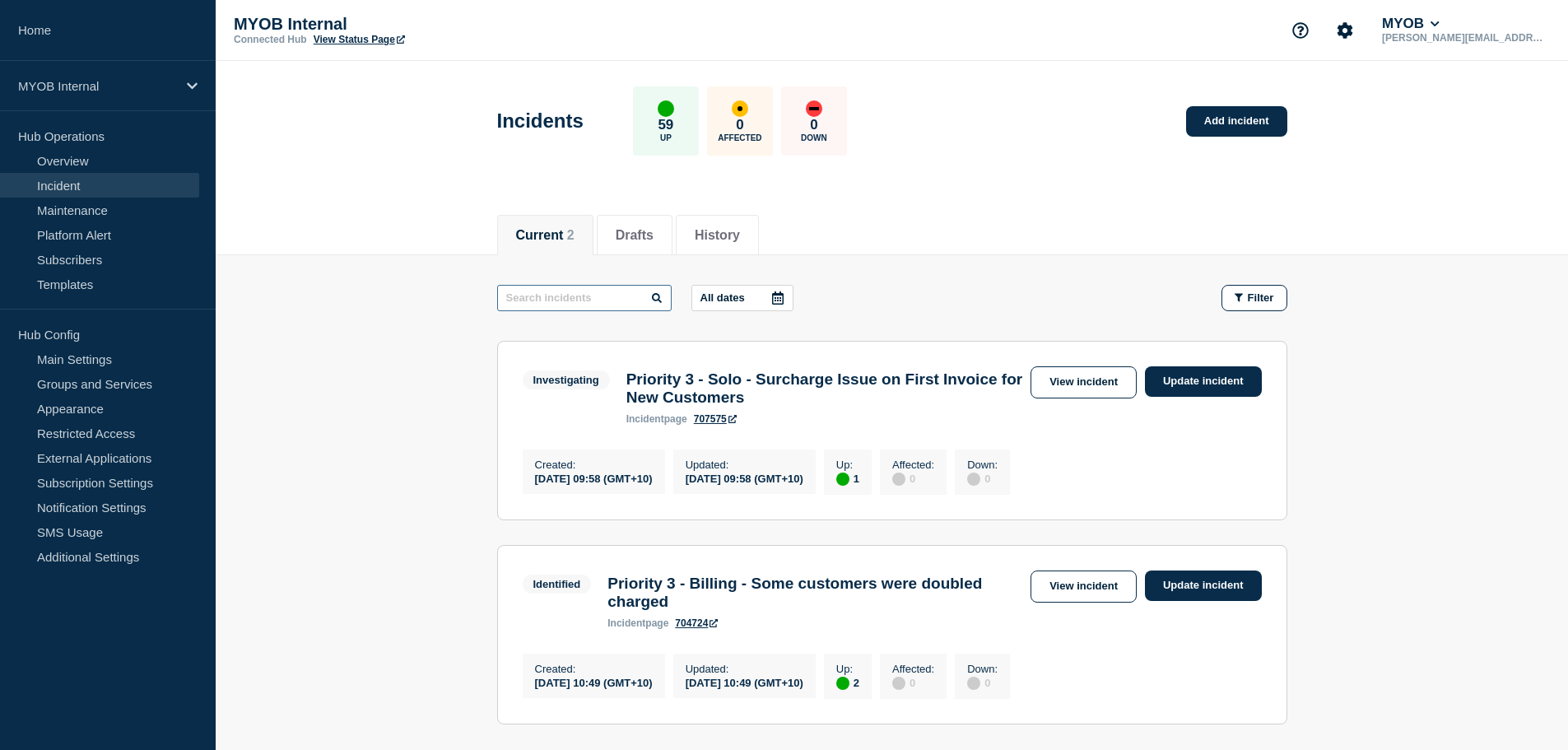
click at [613, 307] on input "text" at bounding box center [584, 298] width 174 height 27
type input "first"
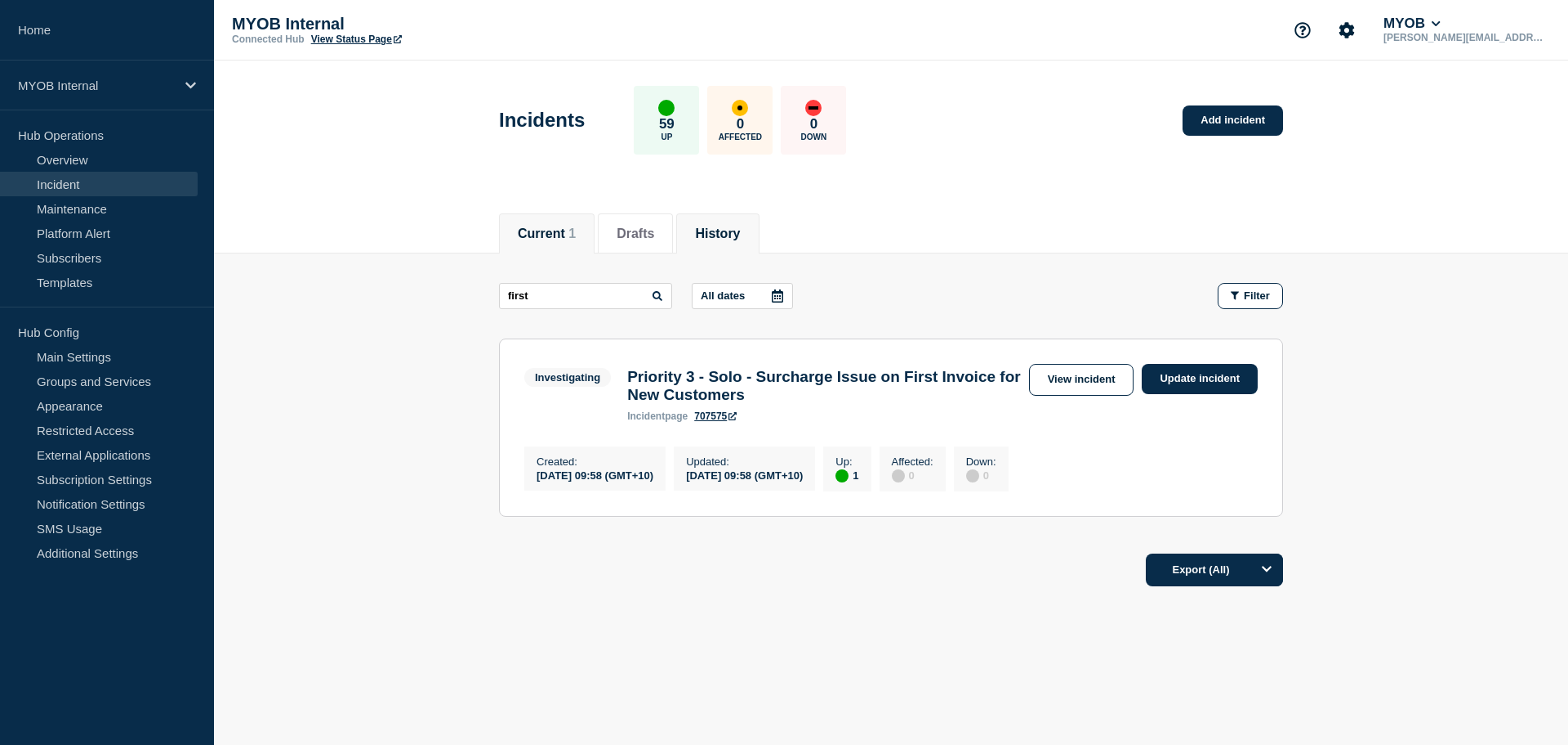
click at [740, 226] on button "History" at bounding box center [717, 233] width 45 height 15
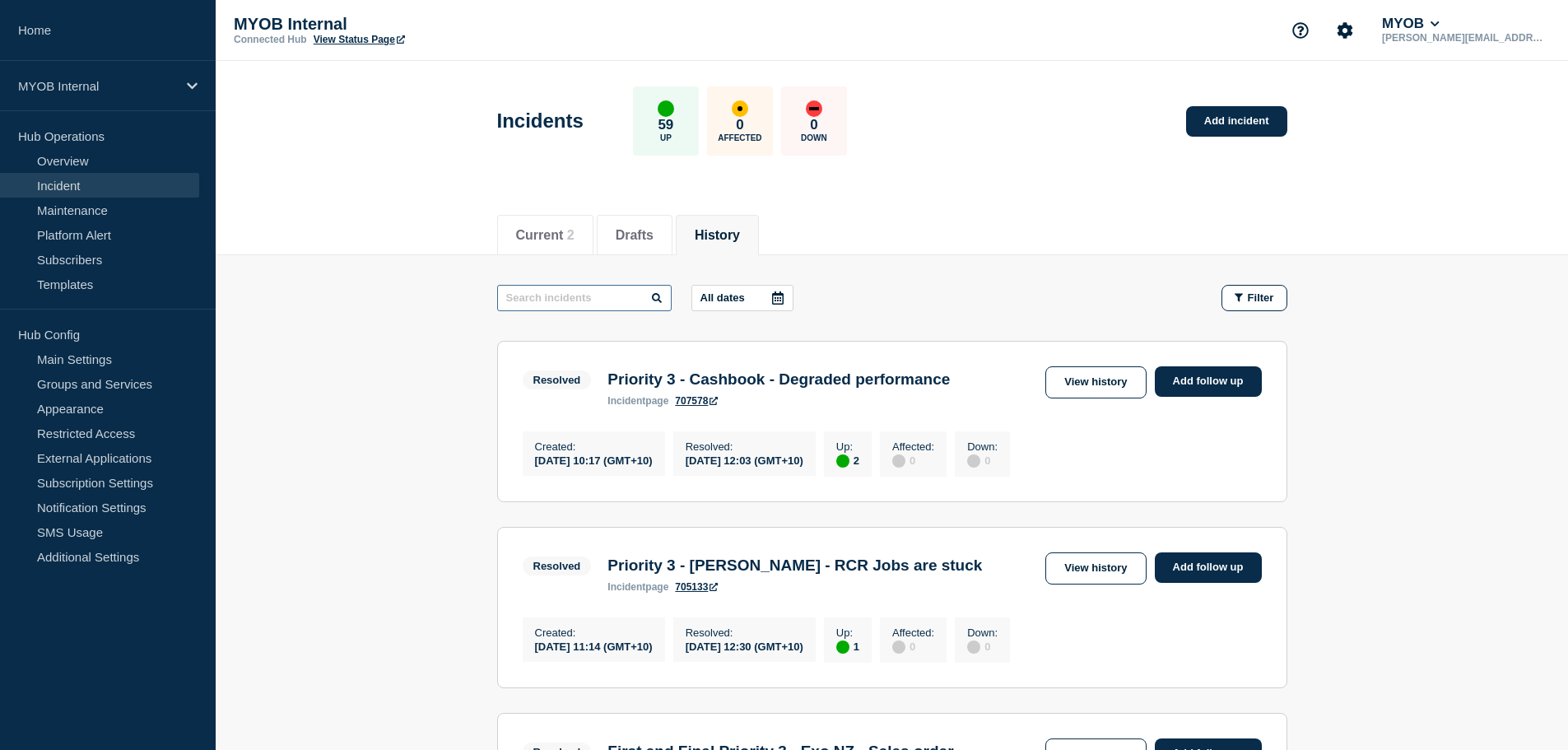
click at [620, 303] on input "text" at bounding box center [584, 298] width 174 height 27
type input "first"
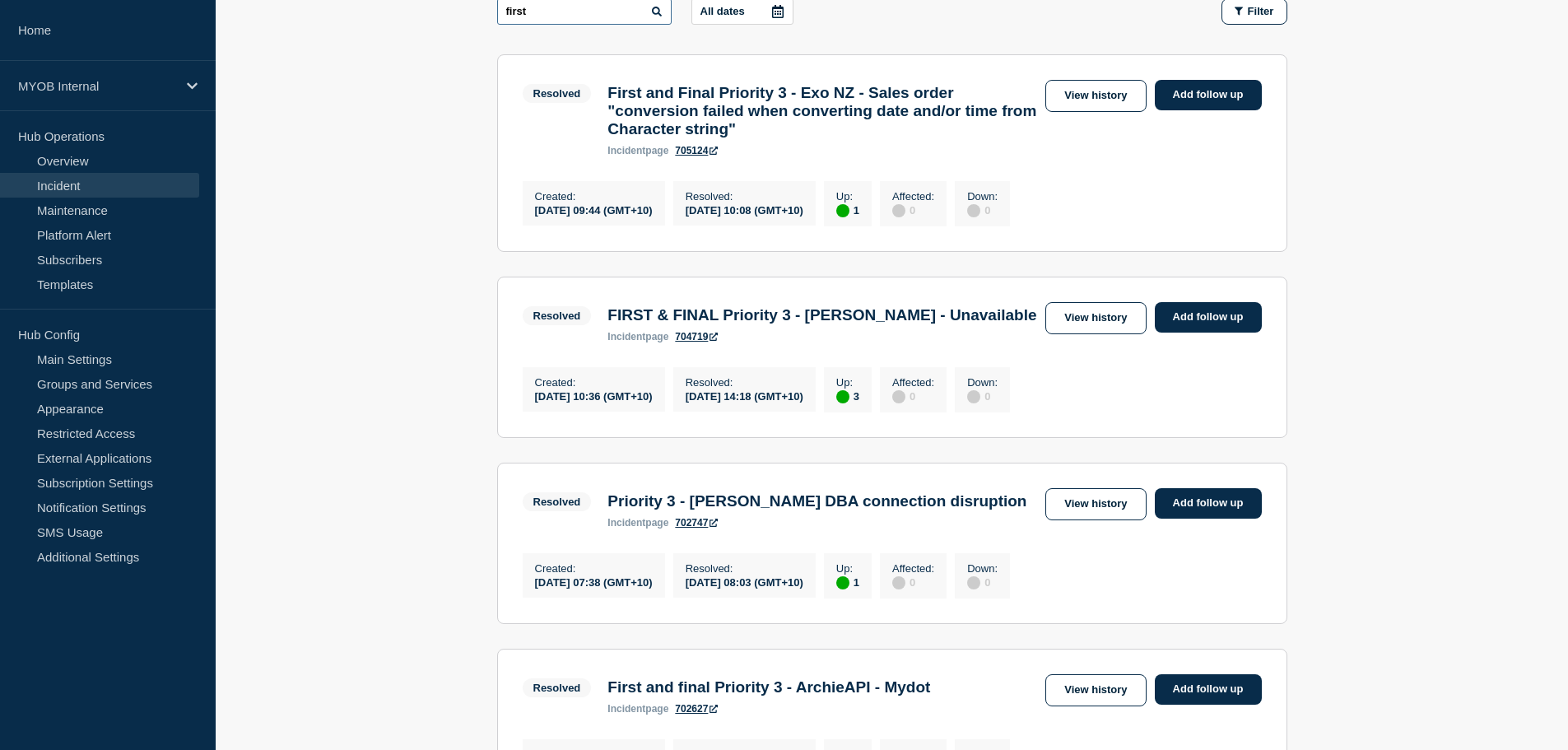
scroll to position [330, 0]
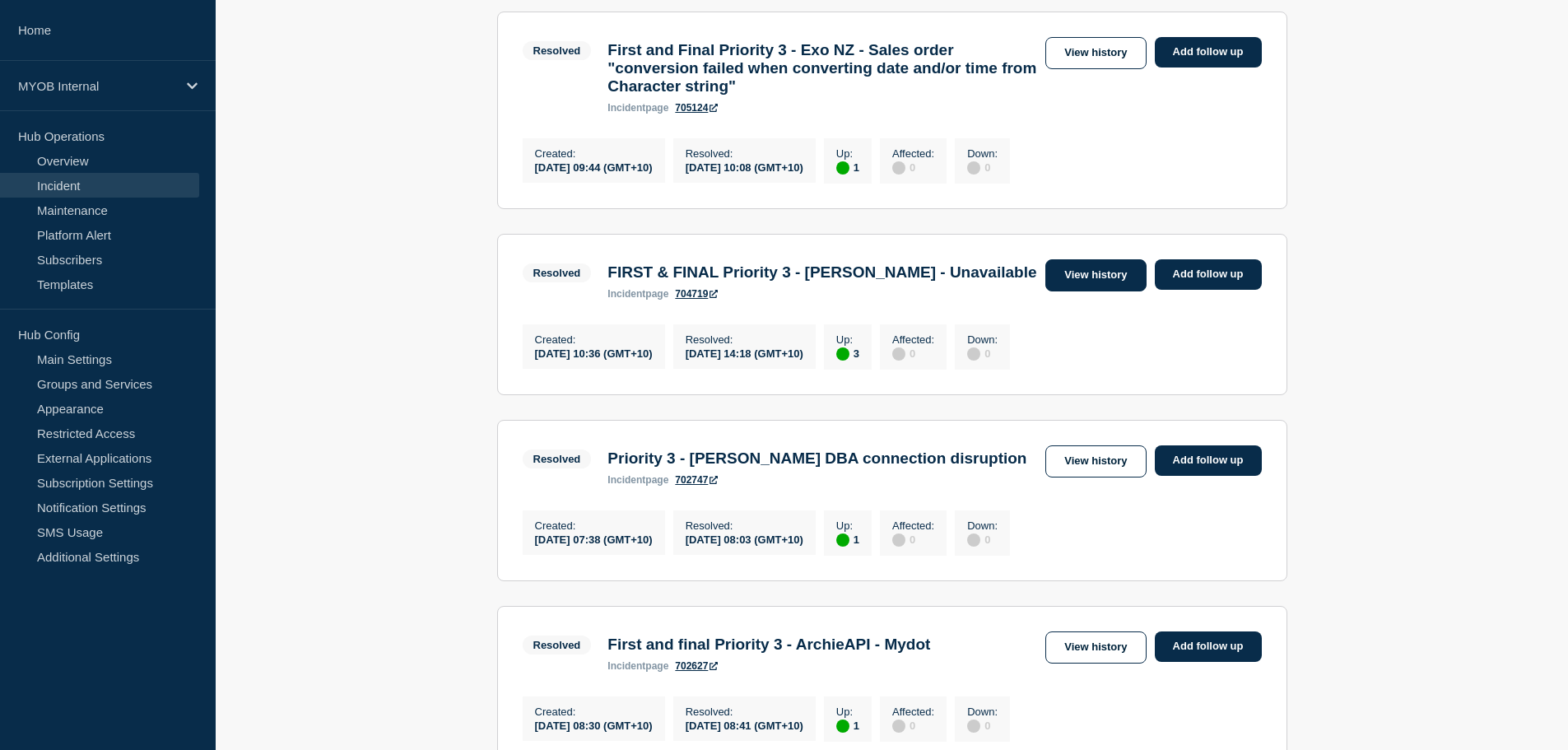
click at [1110, 281] on link "View history" at bounding box center [1095, 275] width 101 height 32
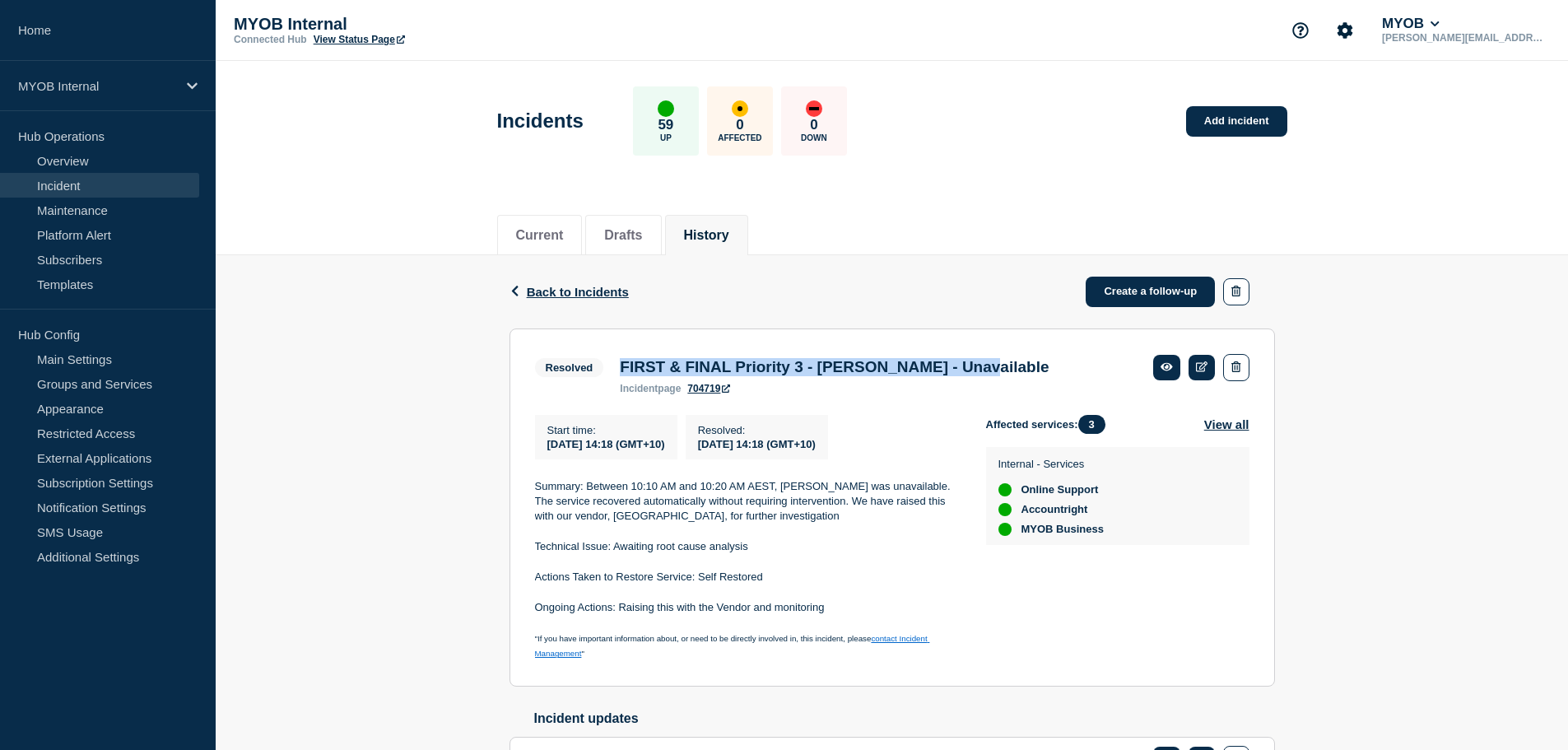
drag, startPoint x: 618, startPoint y: 366, endPoint x: 1044, endPoint y: 346, distance: 426.5
click at [1048, 347] on section "Resolved FIRST & FINAL Priority 3 - Archie - Unavailable incident page 704719 S…" at bounding box center [892, 507] width 765 height 358
copy h3 "FIRST & FINAL Priority 3 - [PERSON_NAME] - Unavailable"
click at [322, 523] on div "Back Back to Incidents Create a follow-up Resolved FIRST & FINAL Priority 3 - A…" at bounding box center [891, 545] width 1352 height 580
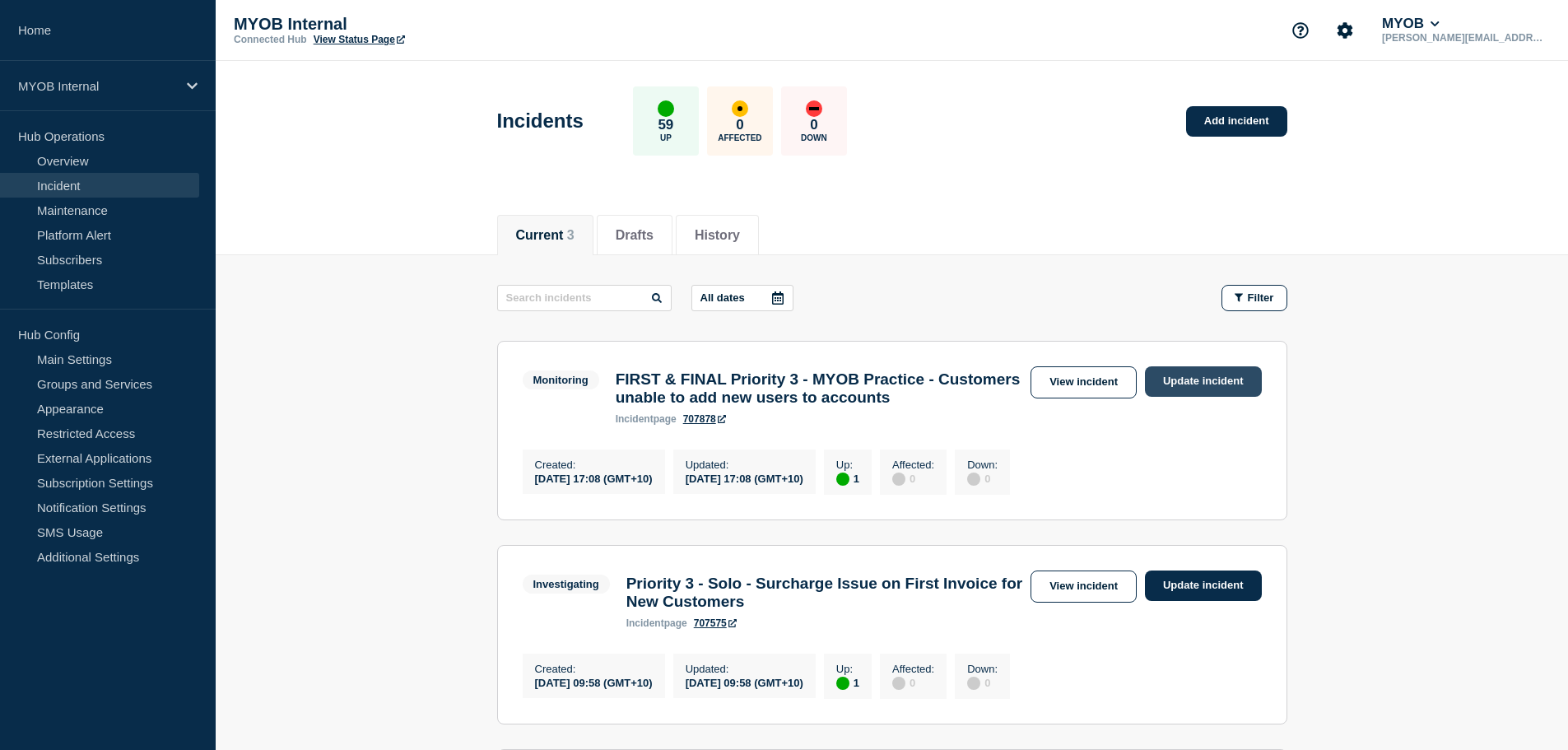
click at [1210, 375] on link "Update incident" at bounding box center [1203, 382] width 117 height 30
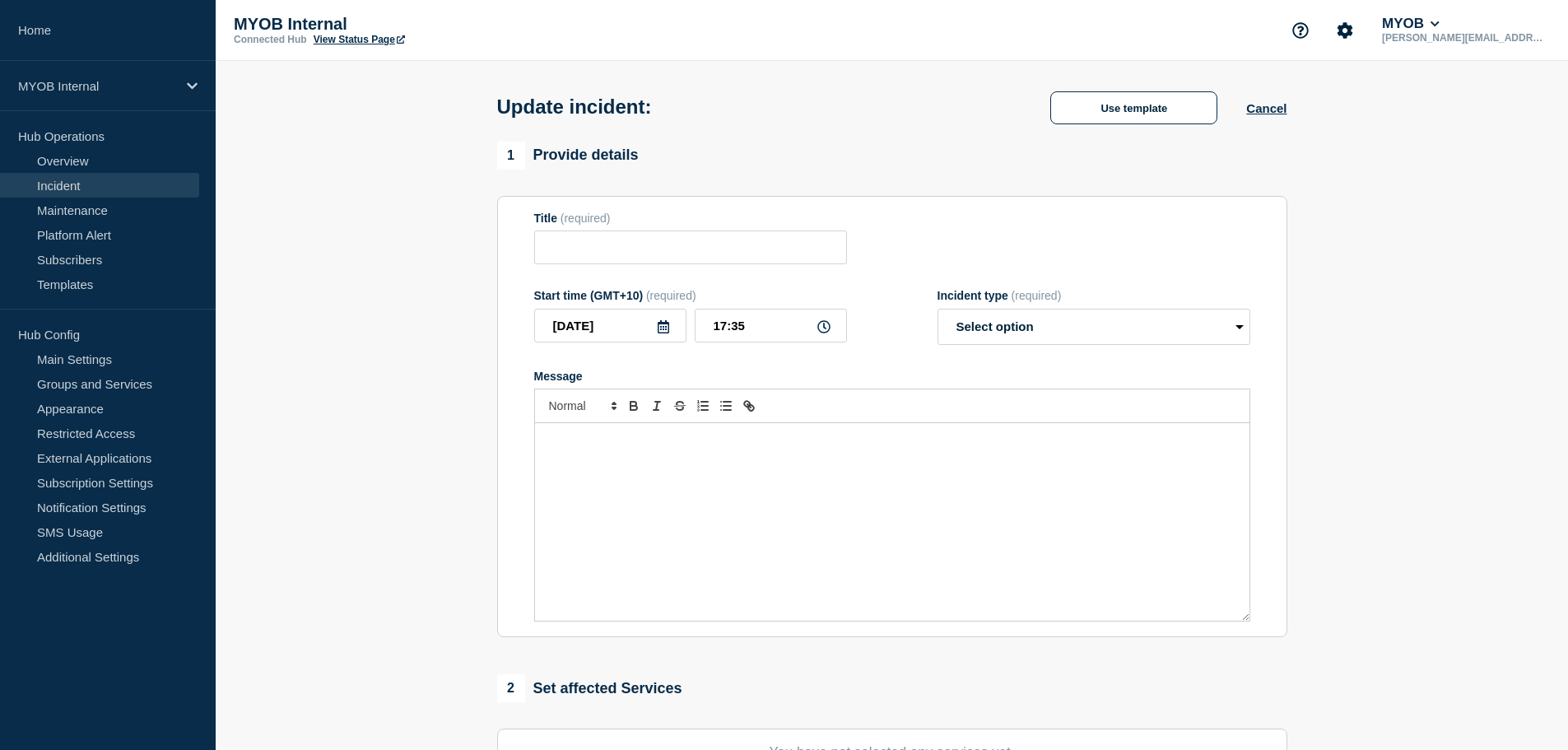
type input "FIRST & FINAL Priority 3 - MYOB Practice - Customers unable to add new users to…"
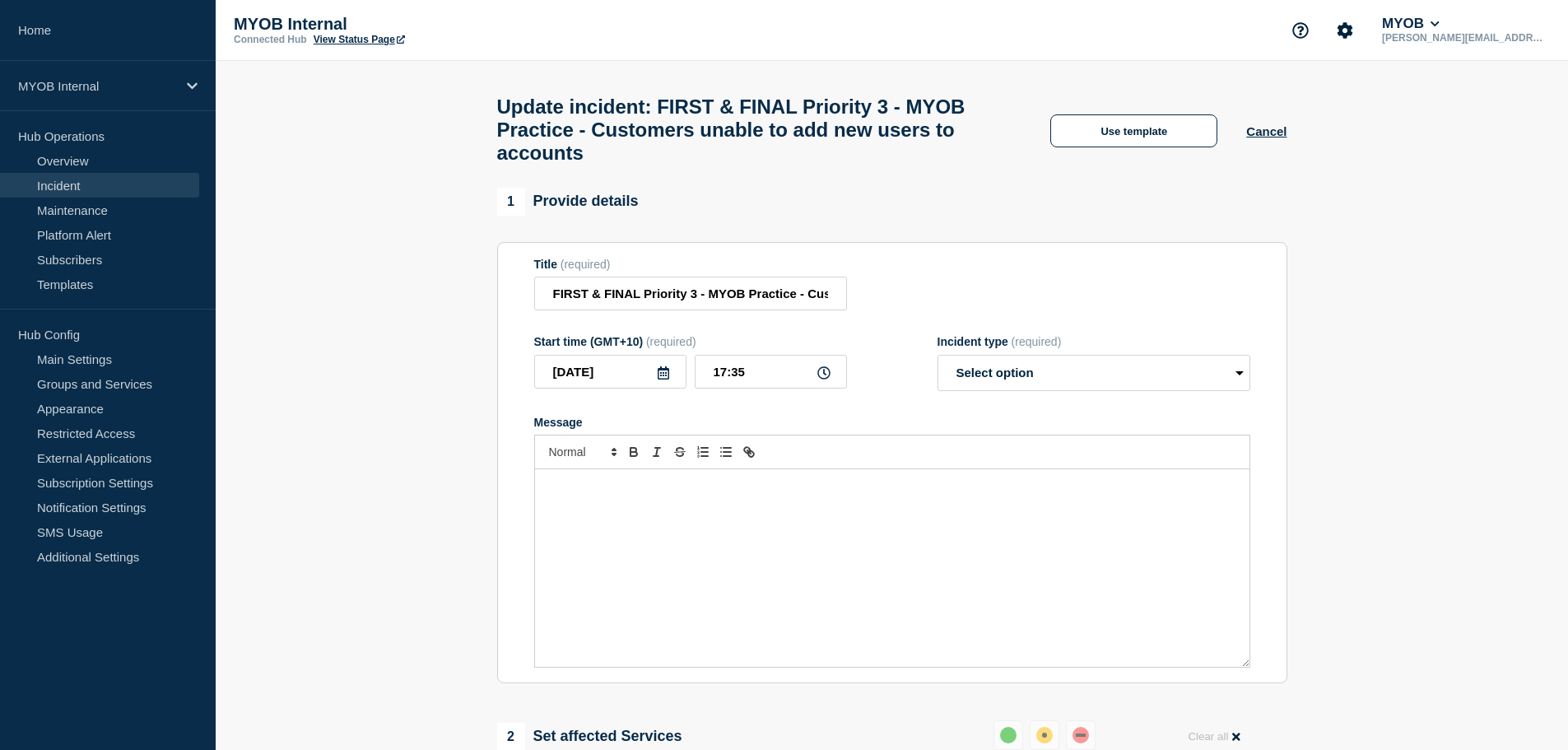
click at [780, 535] on div "Message" at bounding box center [891, 568] width 715 height 198
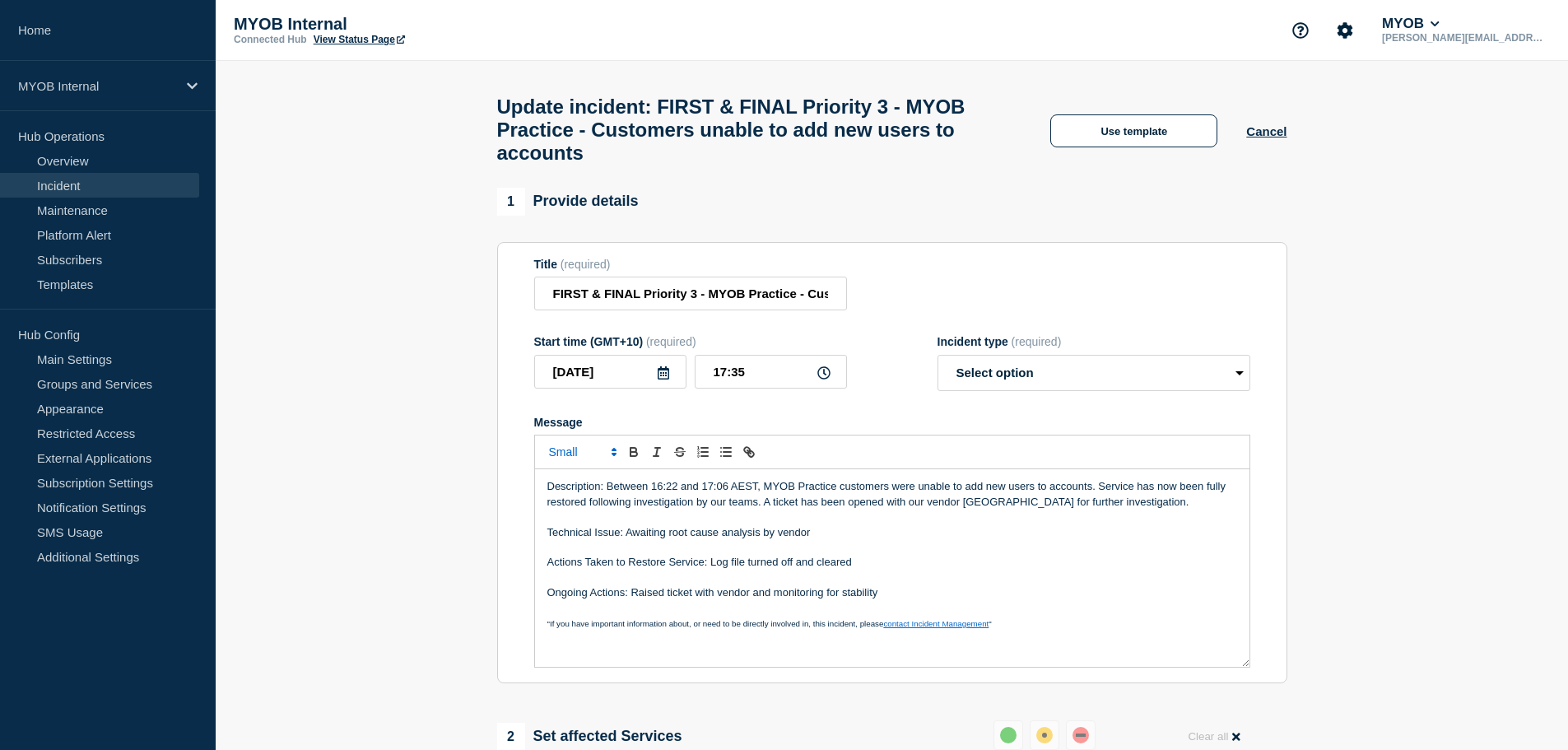
click at [818, 524] on p "Message" at bounding box center [891, 517] width 690 height 15
click at [1013, 390] on select "Select option Investigating Identified Monitoring Resolved" at bounding box center [1094, 372] width 313 height 36
select select "resolved"
click at [937, 367] on select "Select option Investigating Identified Monitoring Resolved" at bounding box center [1094, 372] width 313 height 36
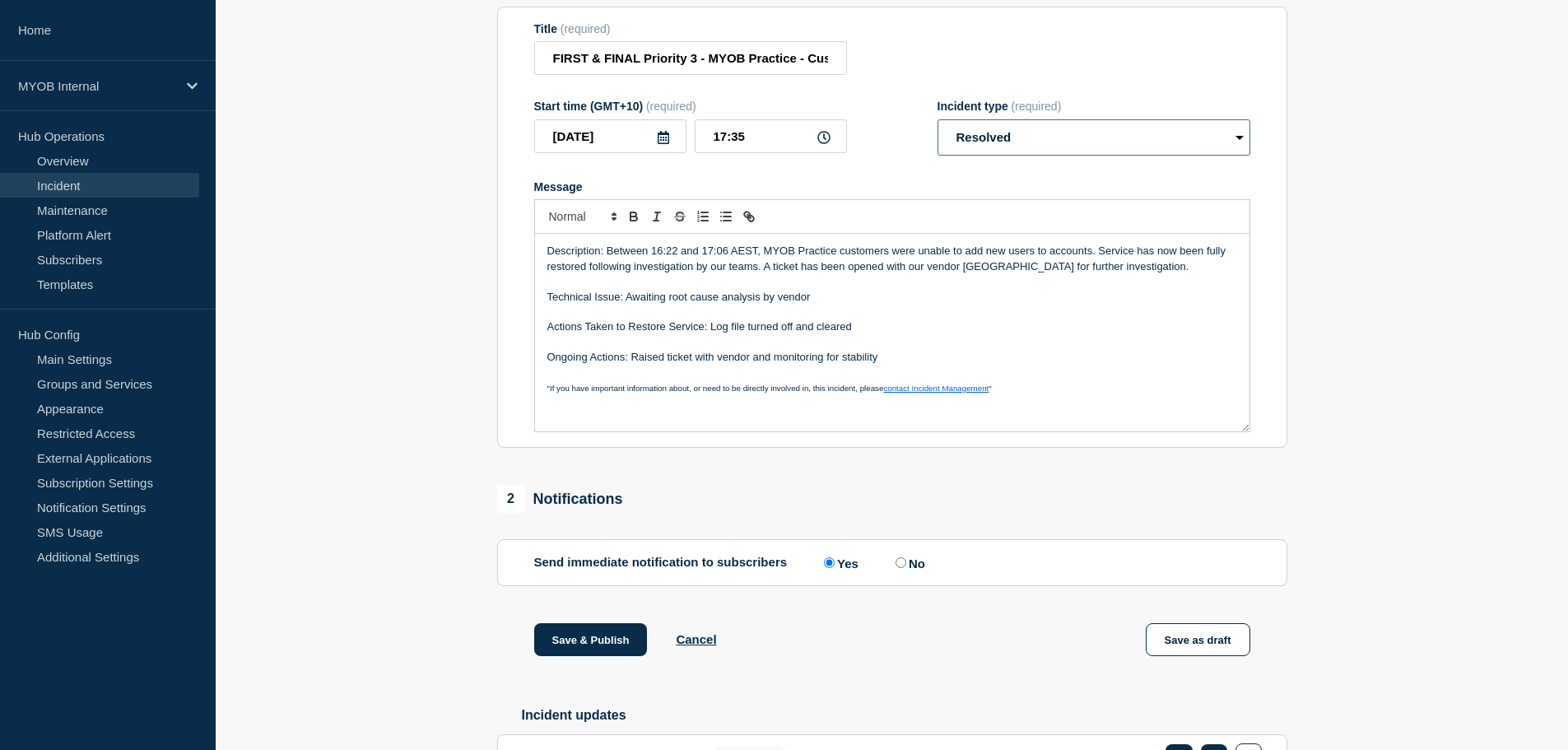
scroll to position [358, 0]
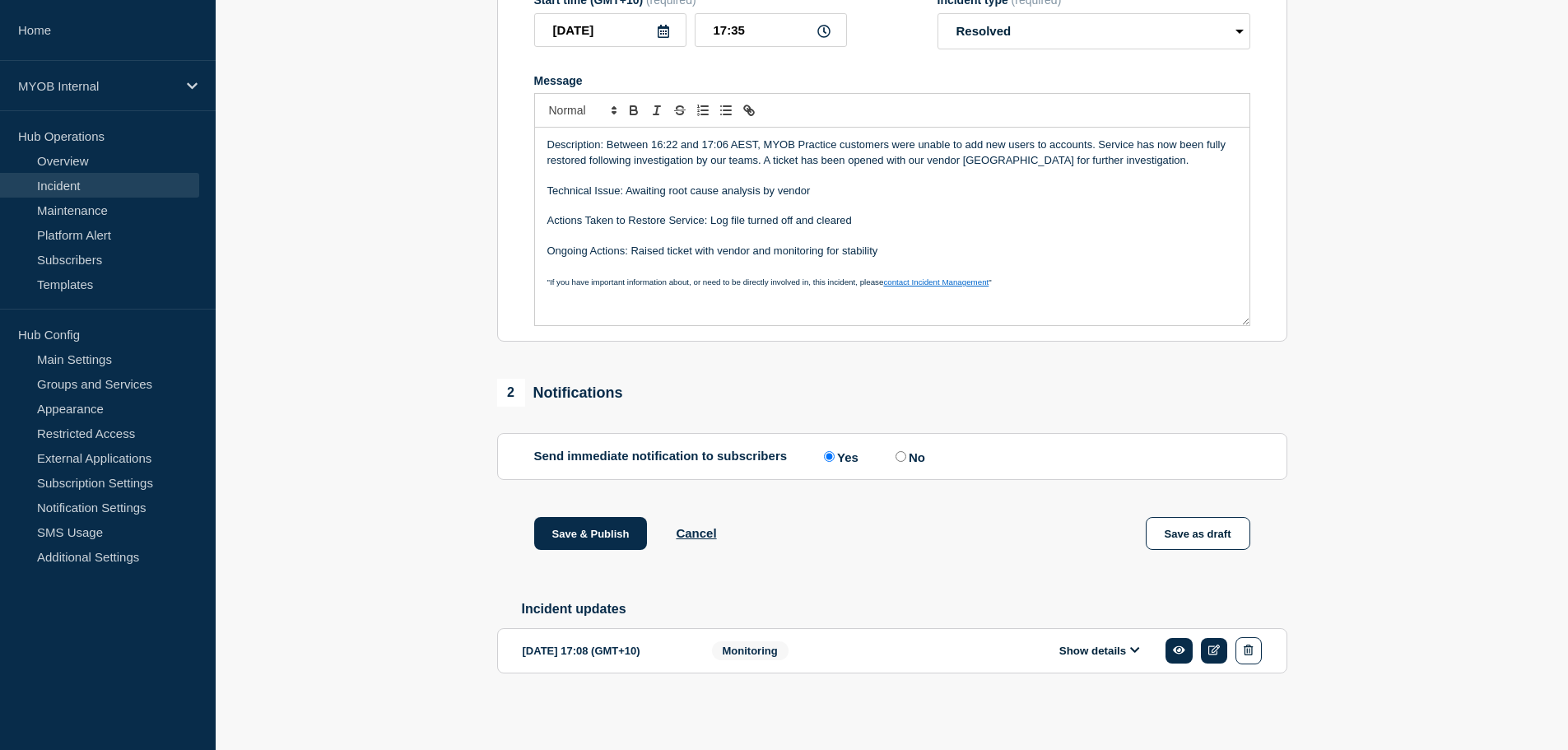
click at [906, 451] on input "No" at bounding box center [900, 456] width 11 height 11
radio input "true"
radio input "false"
click at [597, 521] on button "Save & Publish" at bounding box center [591, 533] width 114 height 33
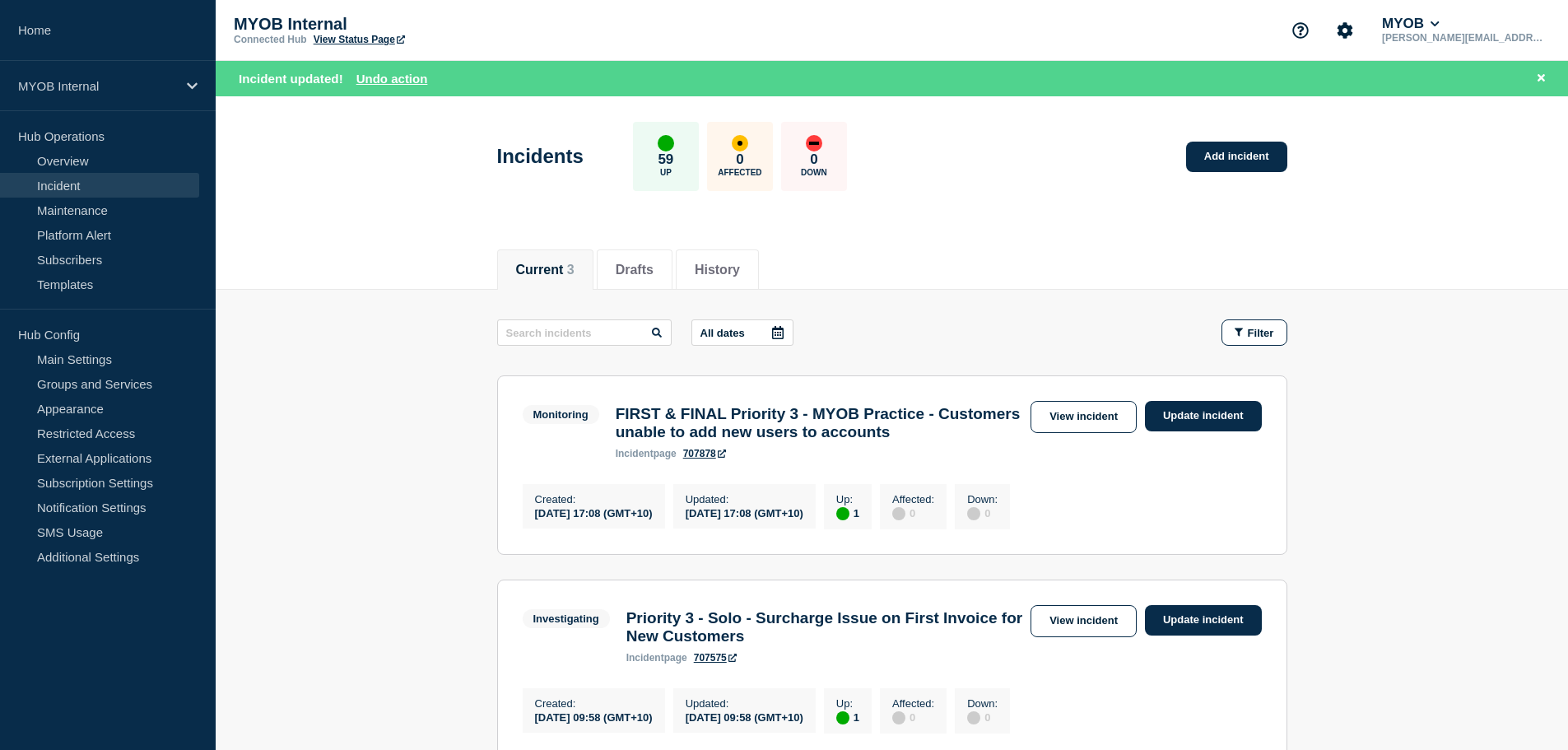
drag, startPoint x: 383, startPoint y: 173, endPoint x: 363, endPoint y: 0, distance: 174.2
click at [384, 161] on header "Incidents 59 Up 0 Affected 0 Down Add incident" at bounding box center [891, 165] width 1352 height 138
